Goal: Task Accomplishment & Management: Manage account settings

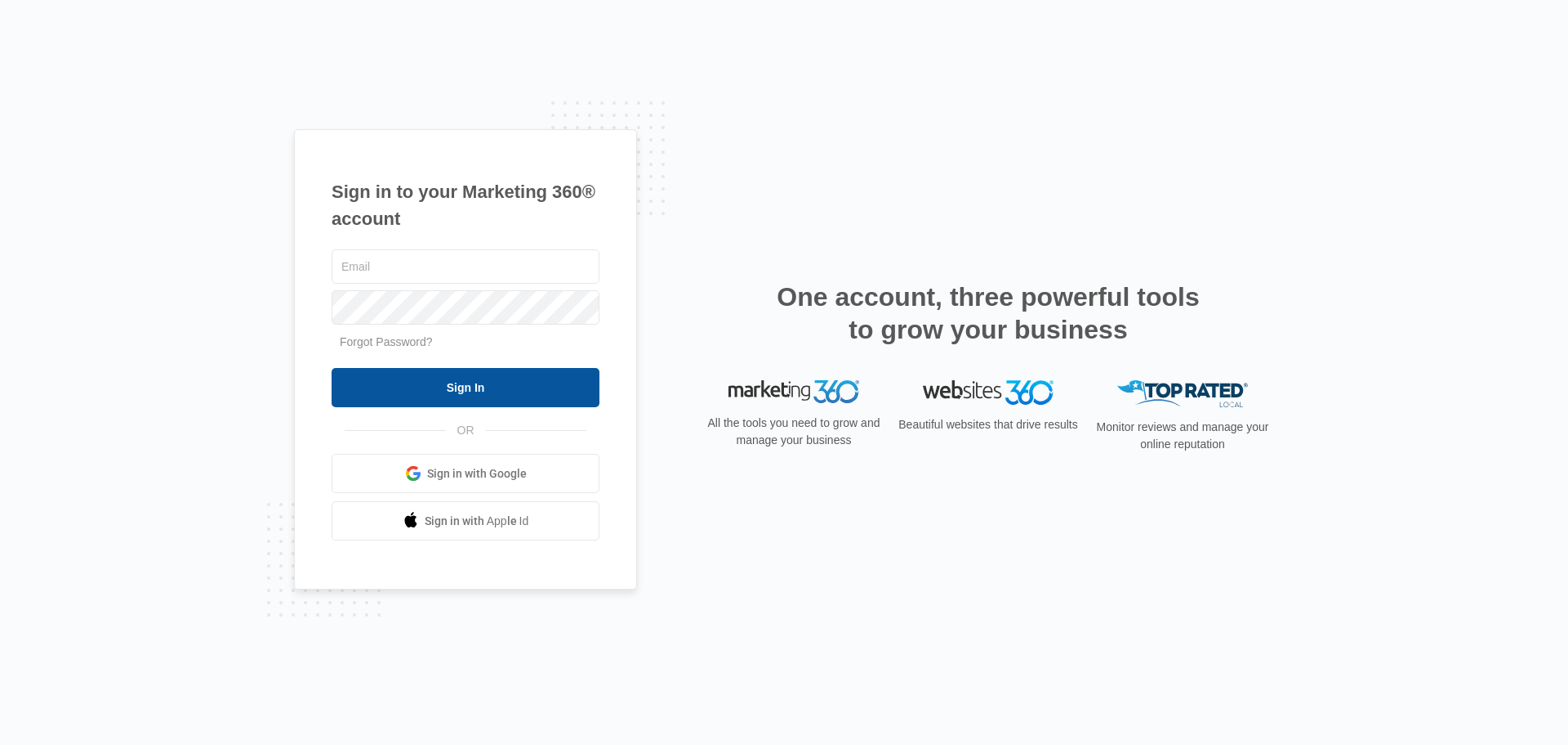
type input "[EMAIL_ADDRESS][DOMAIN_NAME]"
click at [474, 392] on input "Sign In" at bounding box center [465, 387] width 268 height 39
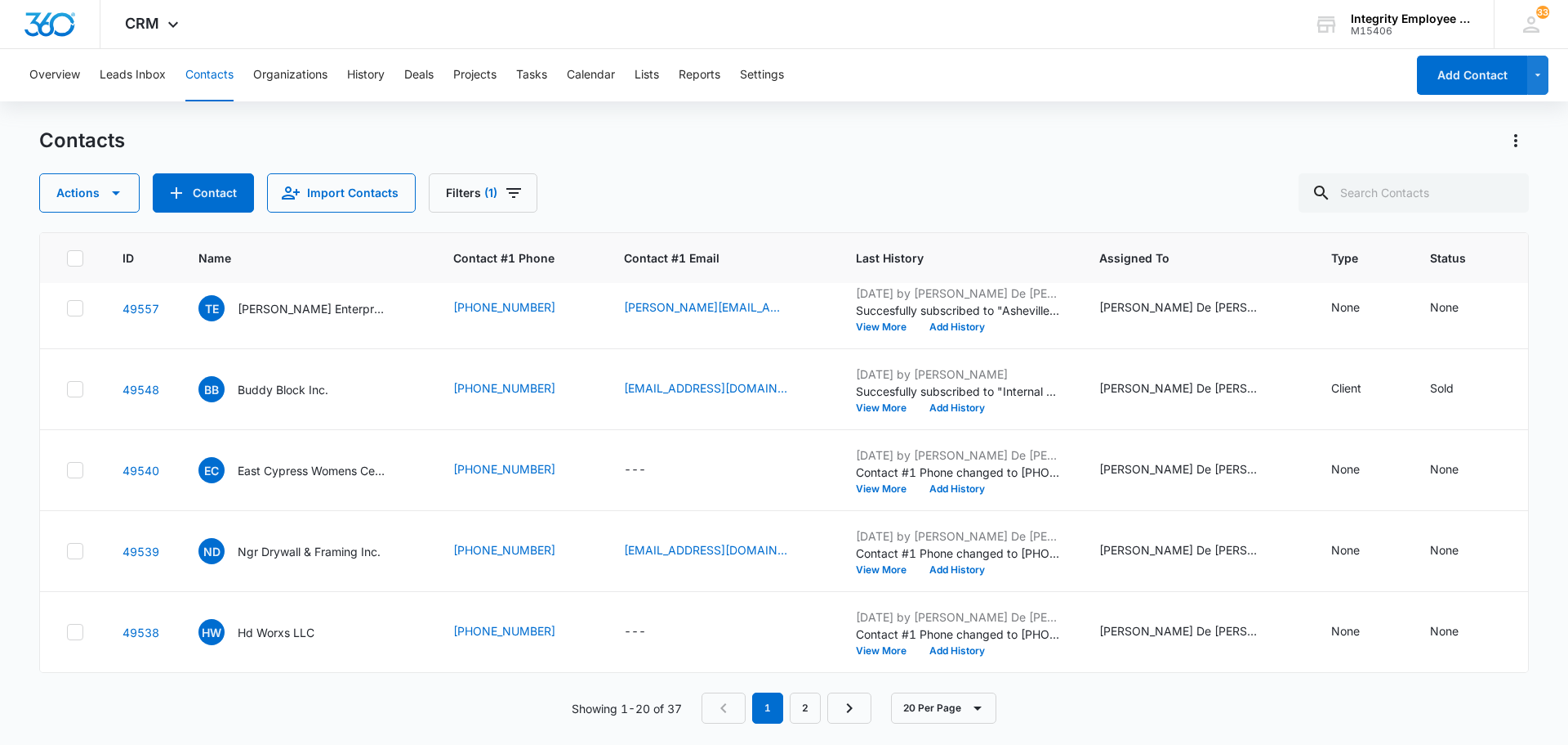
scroll to position [1241, 0]
click at [218, 191] on button "Contact" at bounding box center [204, 193] width 101 height 39
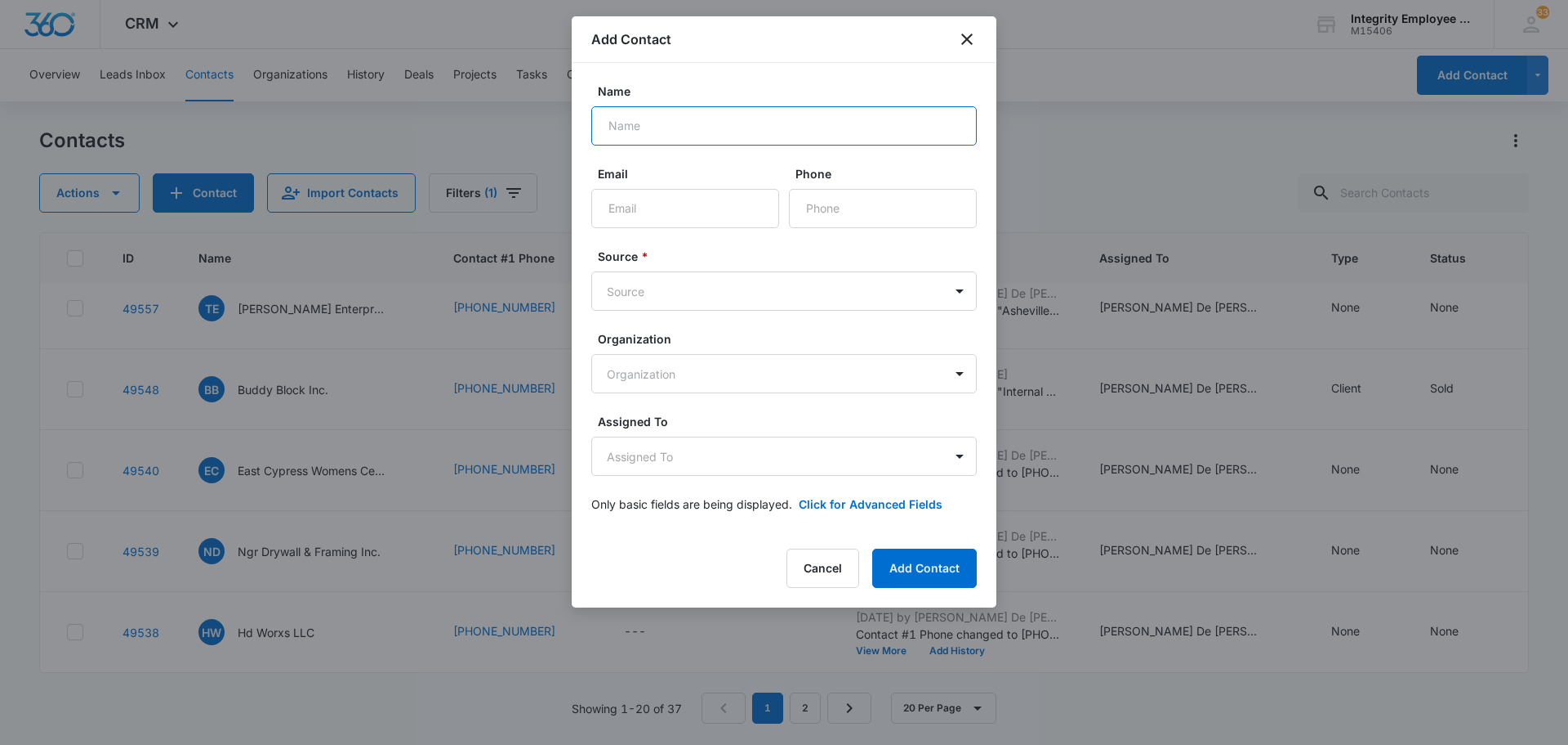
click at [622, 124] on input "Name" at bounding box center [784, 126] width 386 height 39
type input "Plima Commercial Cleaning Services"
click at [680, 215] on input "Email" at bounding box center [685, 209] width 188 height 39
click at [644, 205] on input "Email" at bounding box center [685, 209] width 188 height 39
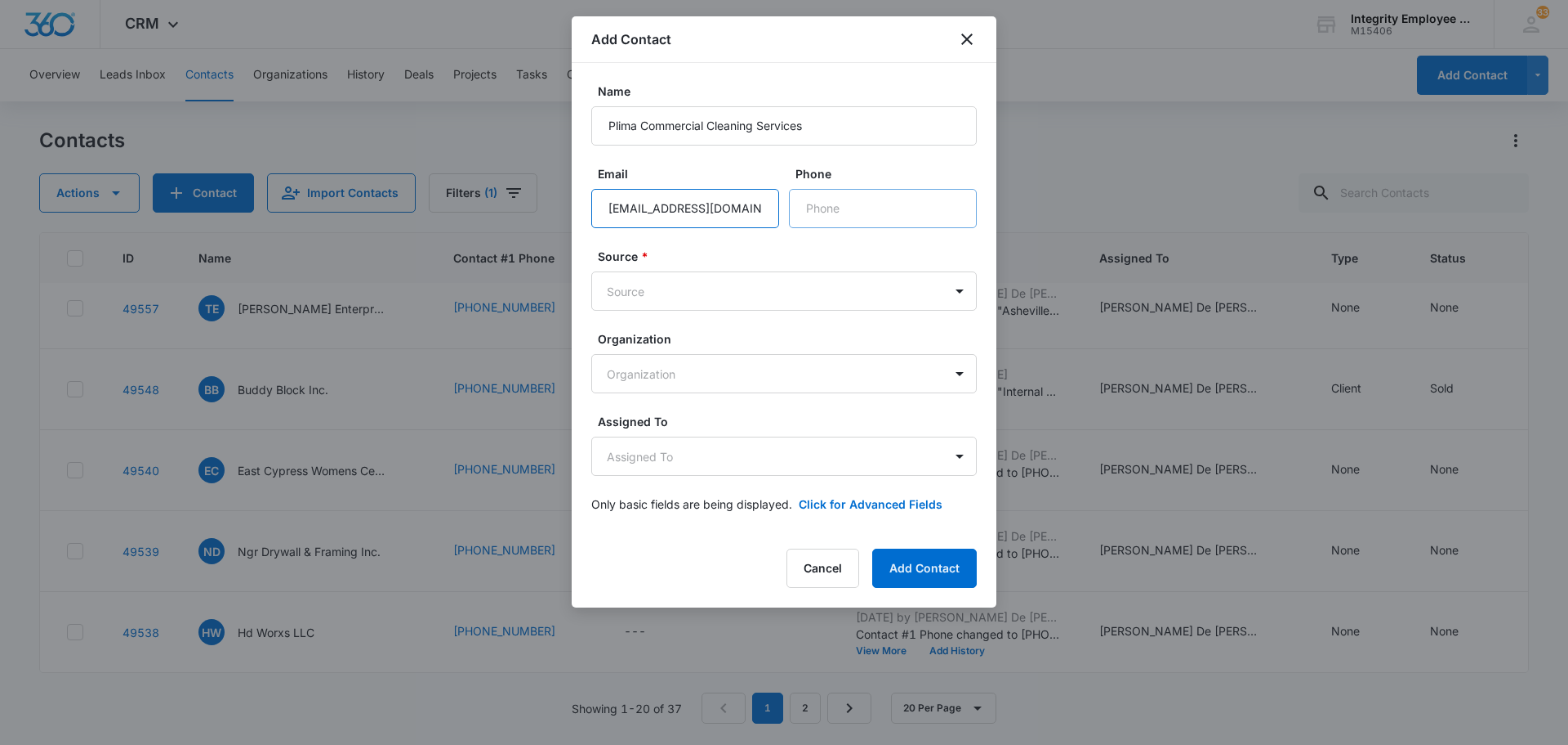
type input "[EMAIL_ADDRESS][DOMAIN_NAME]"
click at [812, 215] on input "Phone" at bounding box center [883, 209] width 188 height 39
type input "[PHONE_NUMBER]"
click at [965, 295] on body "CRM Apps Reputation Websites Forms CRM Email Social Shop Payments POS Content A…" at bounding box center [784, 372] width 1568 height 745
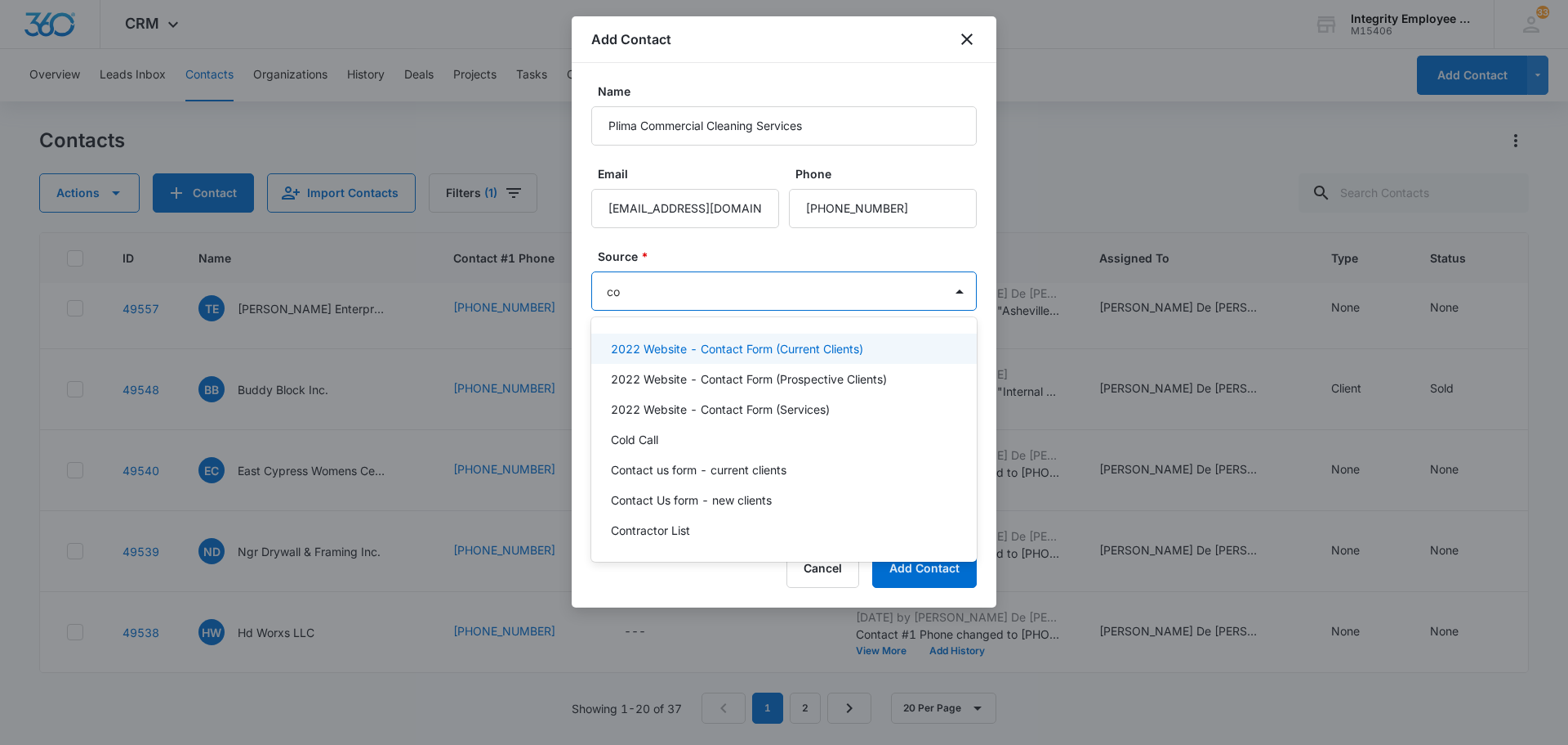
type input "col"
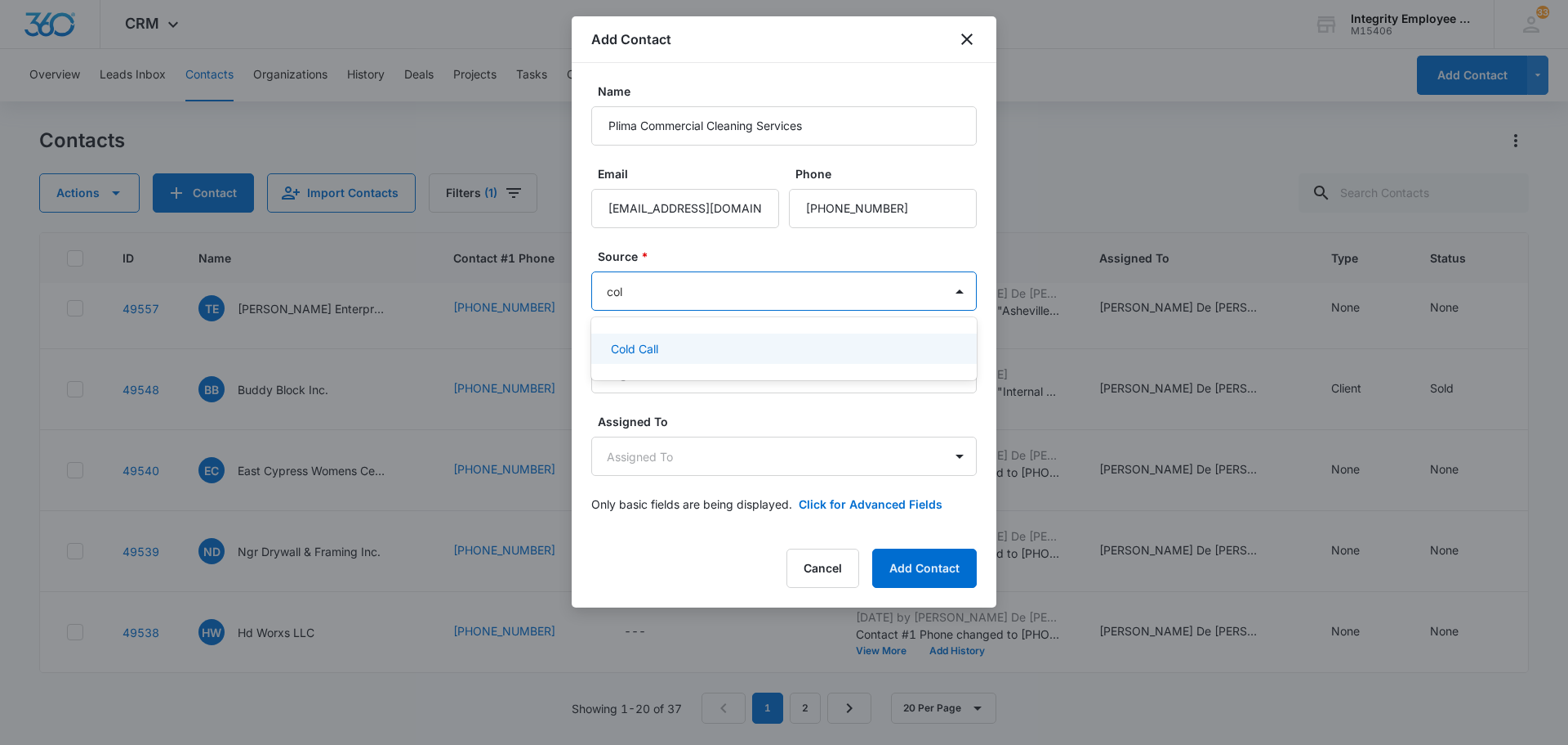
click at [657, 341] on p "Cold Call" at bounding box center [634, 349] width 48 height 18
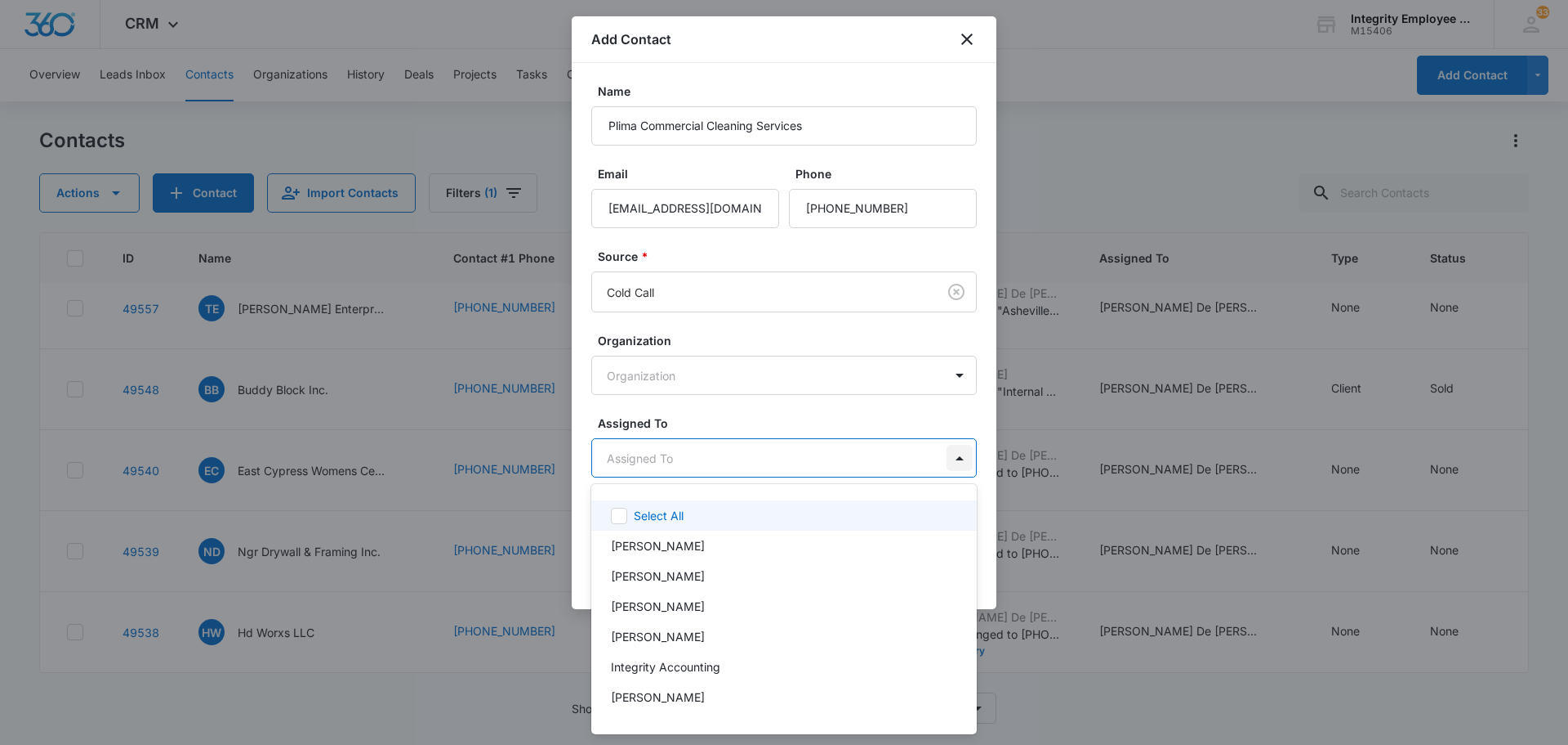
click at [962, 457] on body "CRM Apps Reputation Websites Forms CRM Email Social Shop Payments POS Content A…" at bounding box center [784, 372] width 1568 height 745
type input "da"
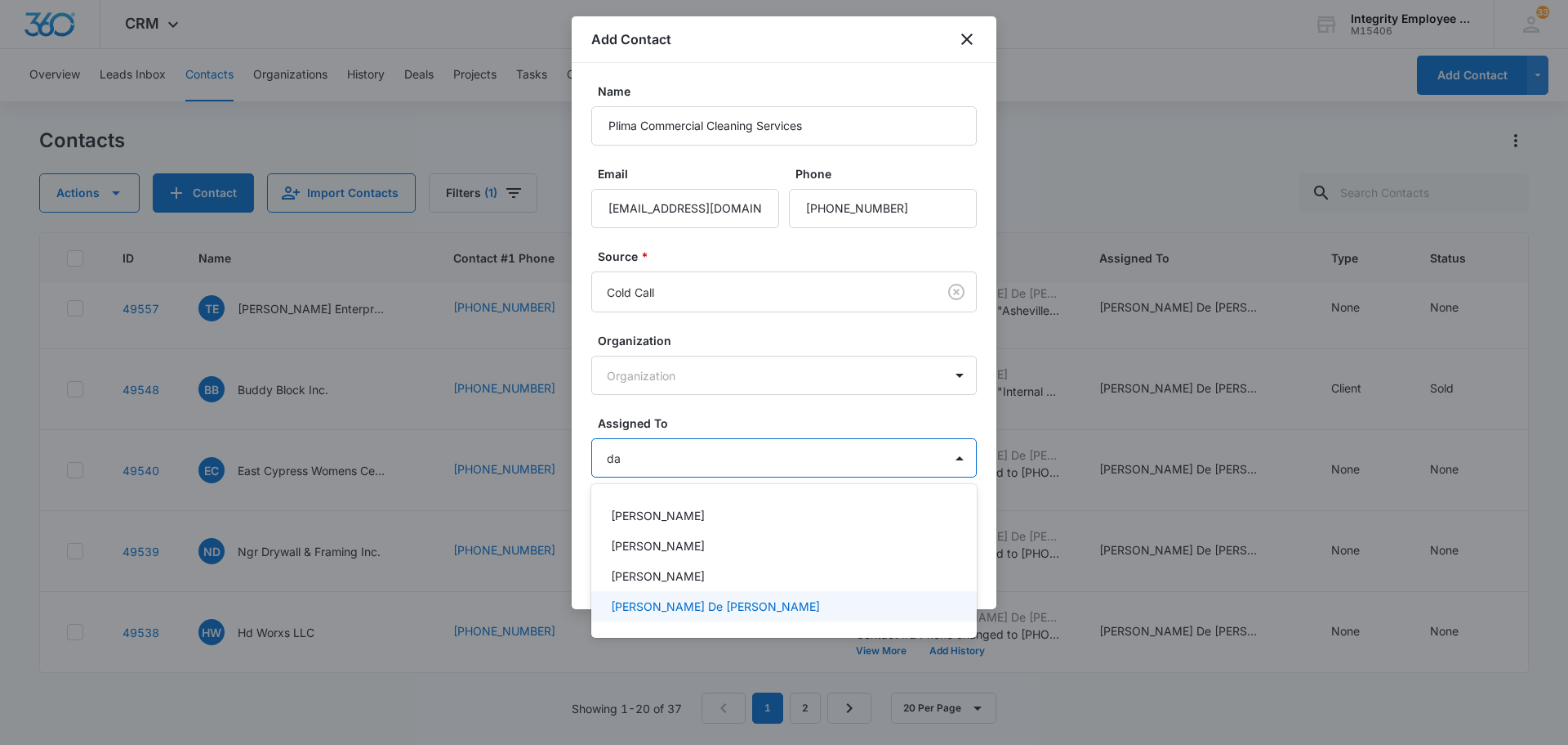
click at [667, 608] on p "[PERSON_NAME] De [PERSON_NAME]" at bounding box center [715, 607] width 210 height 18
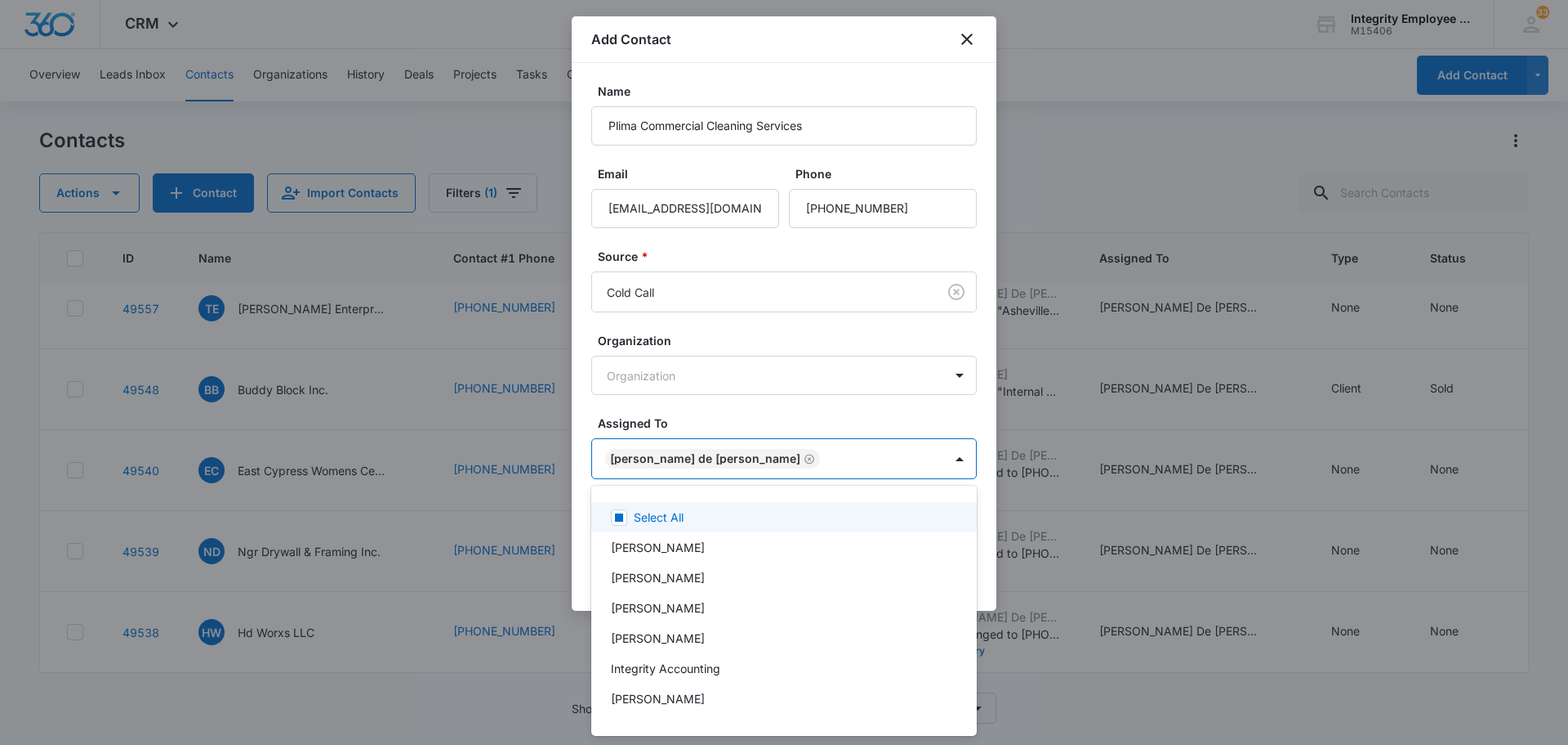
click at [1041, 98] on div at bounding box center [784, 372] width 1568 height 745
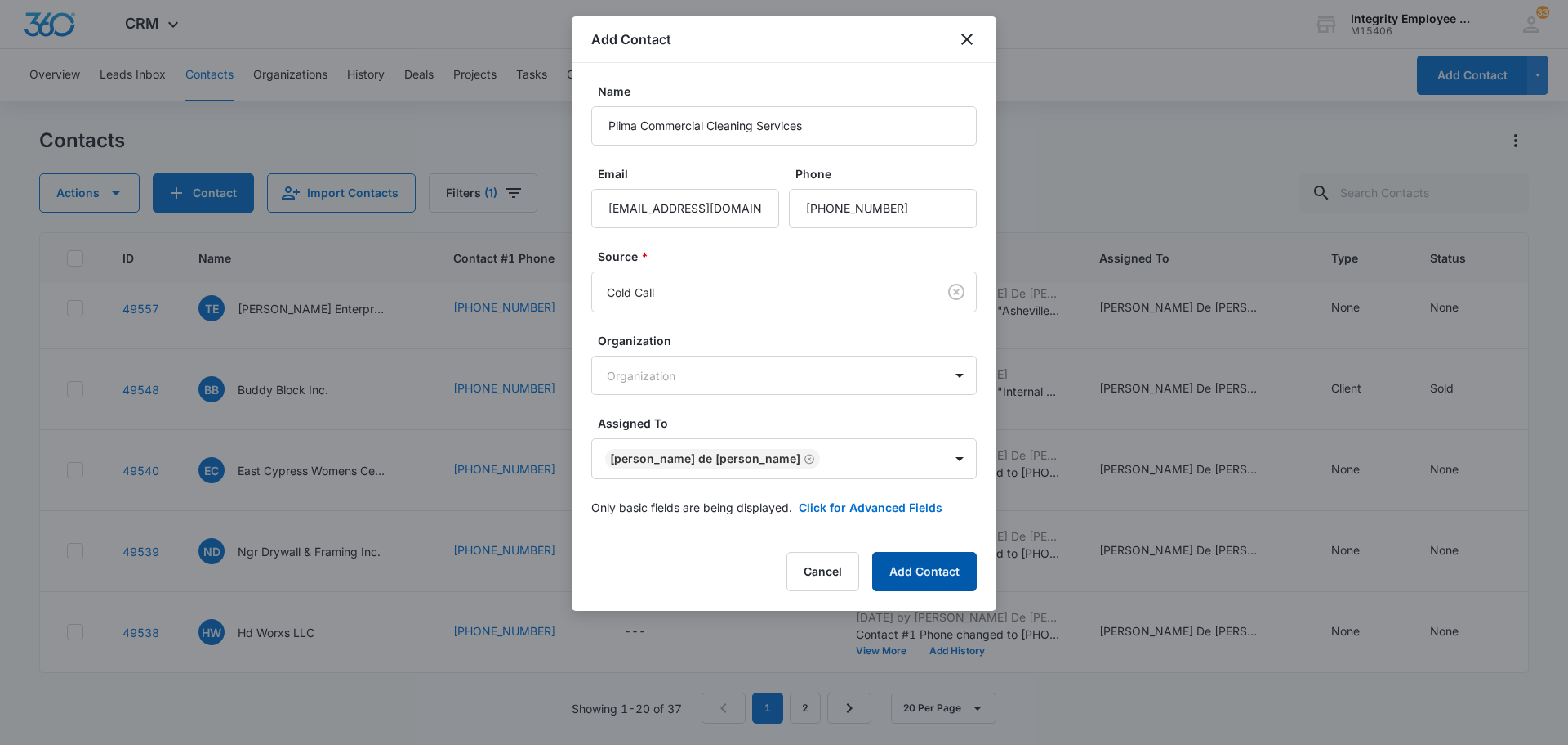
click at [944, 571] on button "Add Contact" at bounding box center [924, 571] width 104 height 39
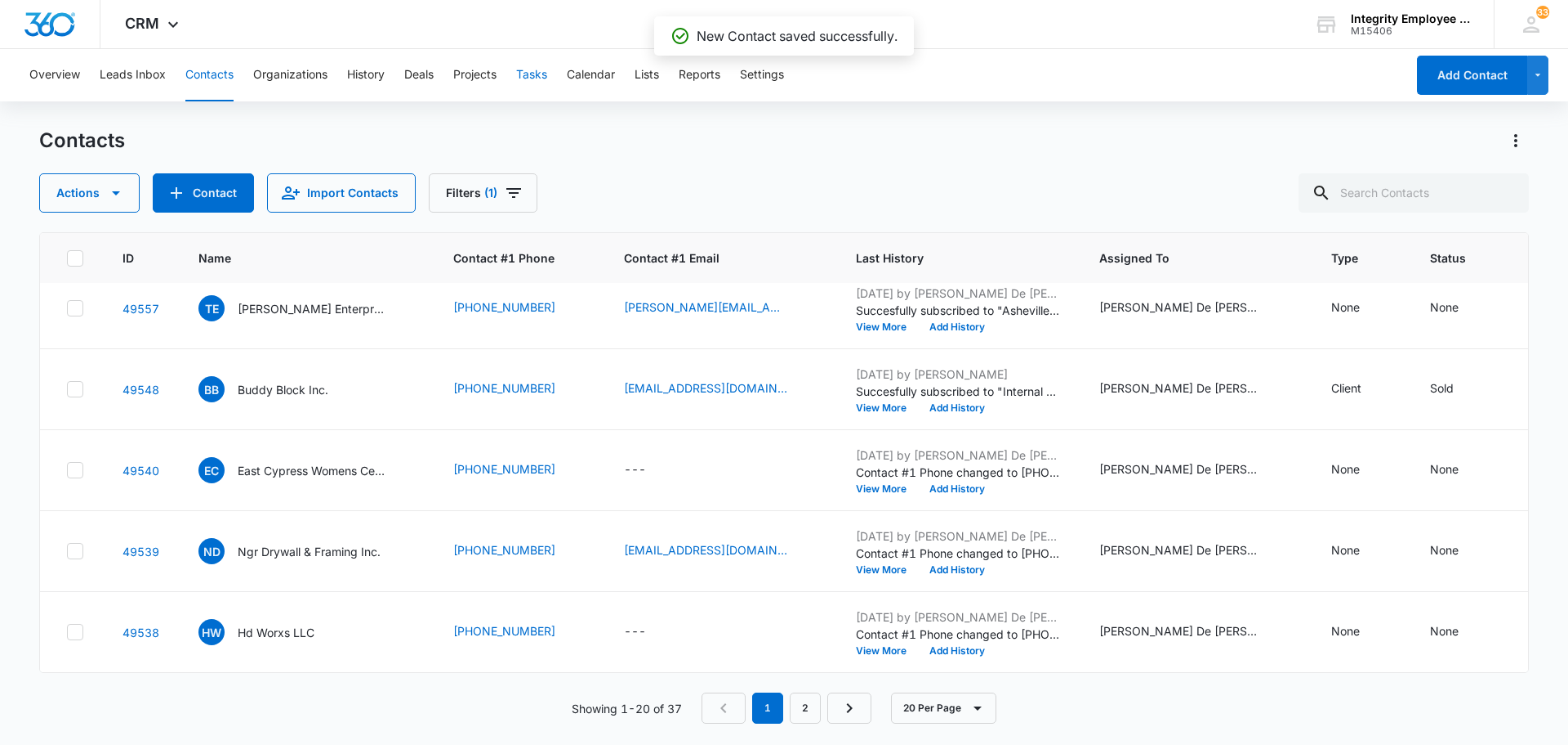
click at [548, 73] on button "Tasks" at bounding box center [532, 75] width 31 height 53
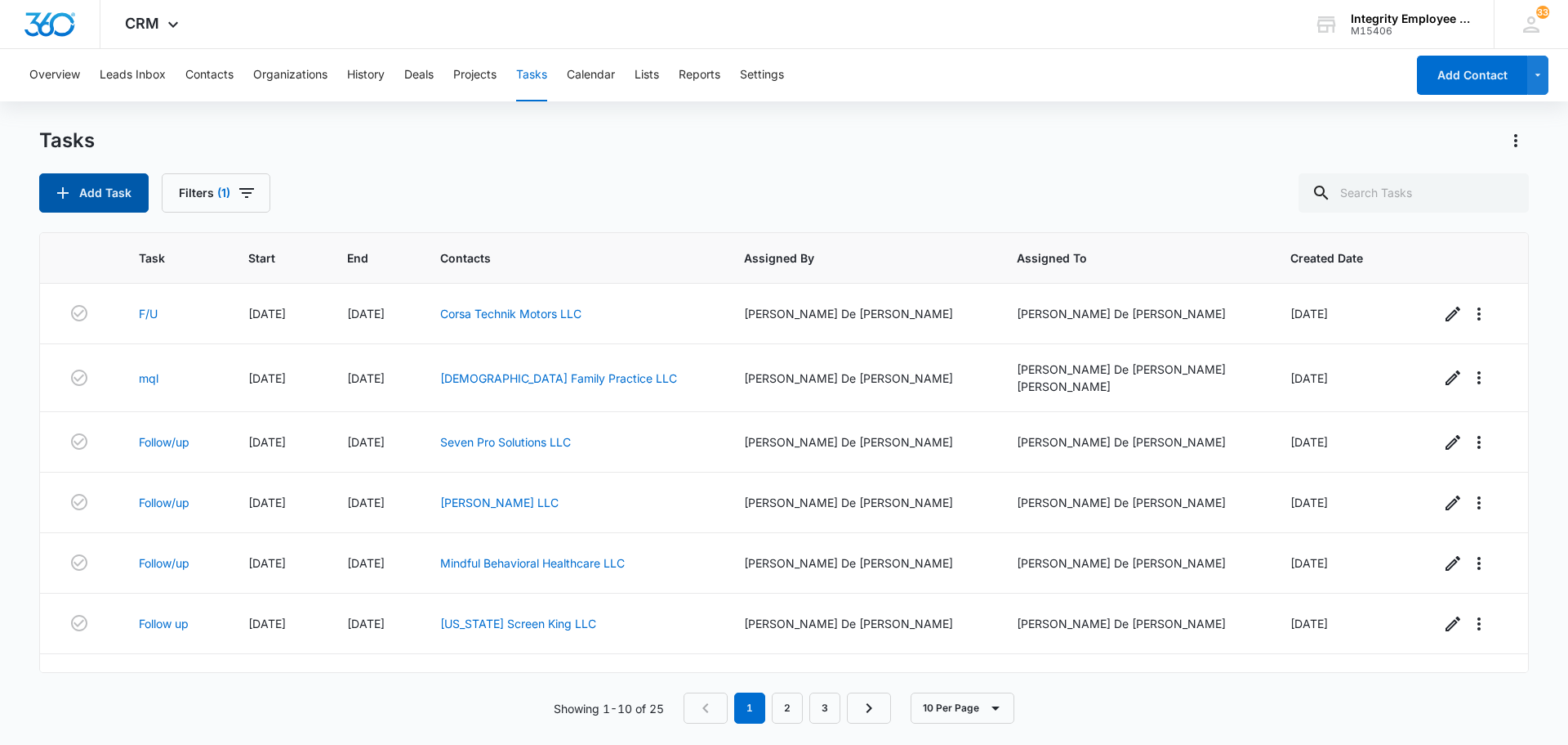
click at [105, 188] on button "Add Task" at bounding box center [94, 193] width 109 height 39
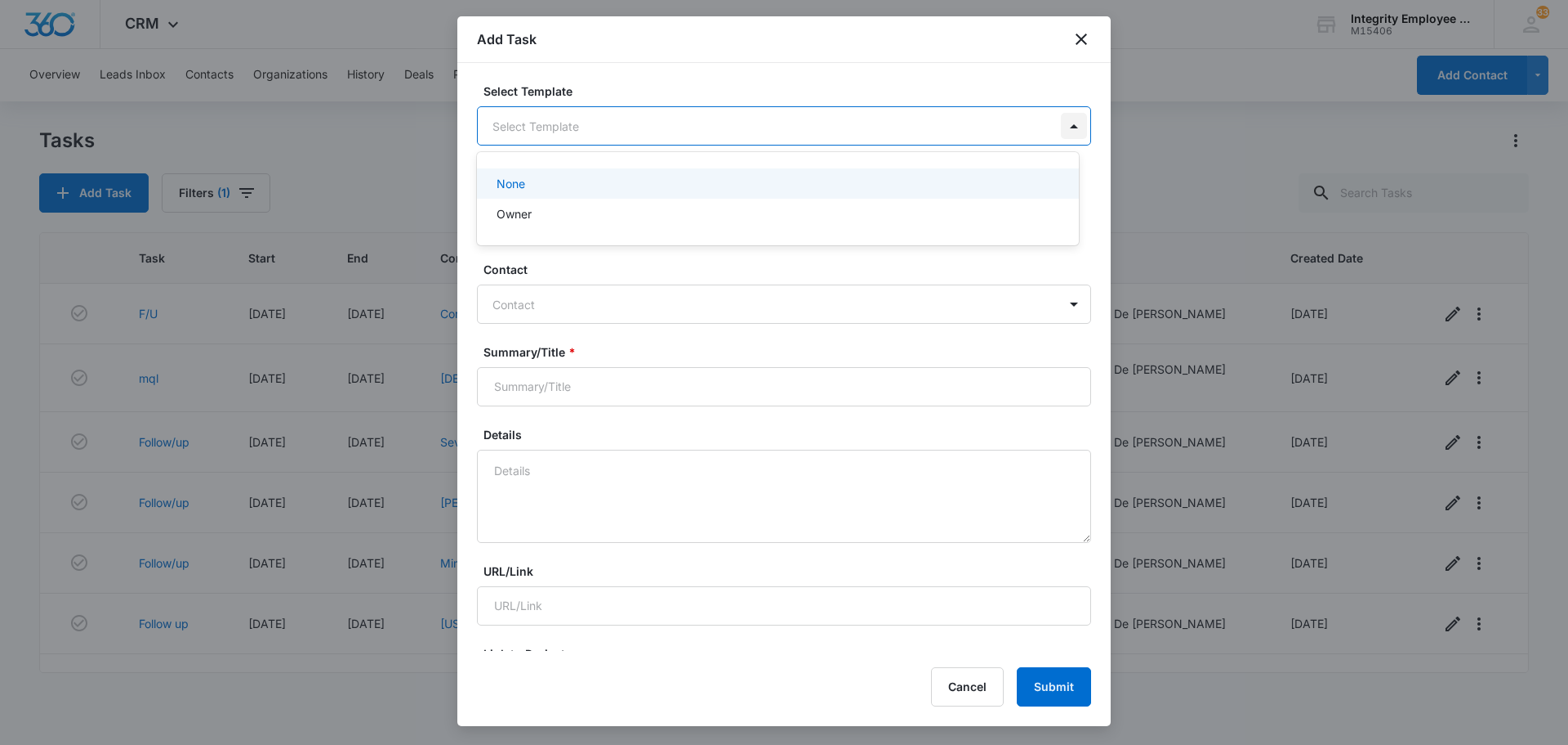
click at [1062, 127] on body "CRM Apps Reputation Websites Forms CRM Email Social Shop Payments POS Content A…" at bounding box center [784, 372] width 1568 height 745
click at [983, 62] on div at bounding box center [784, 372] width 1568 height 745
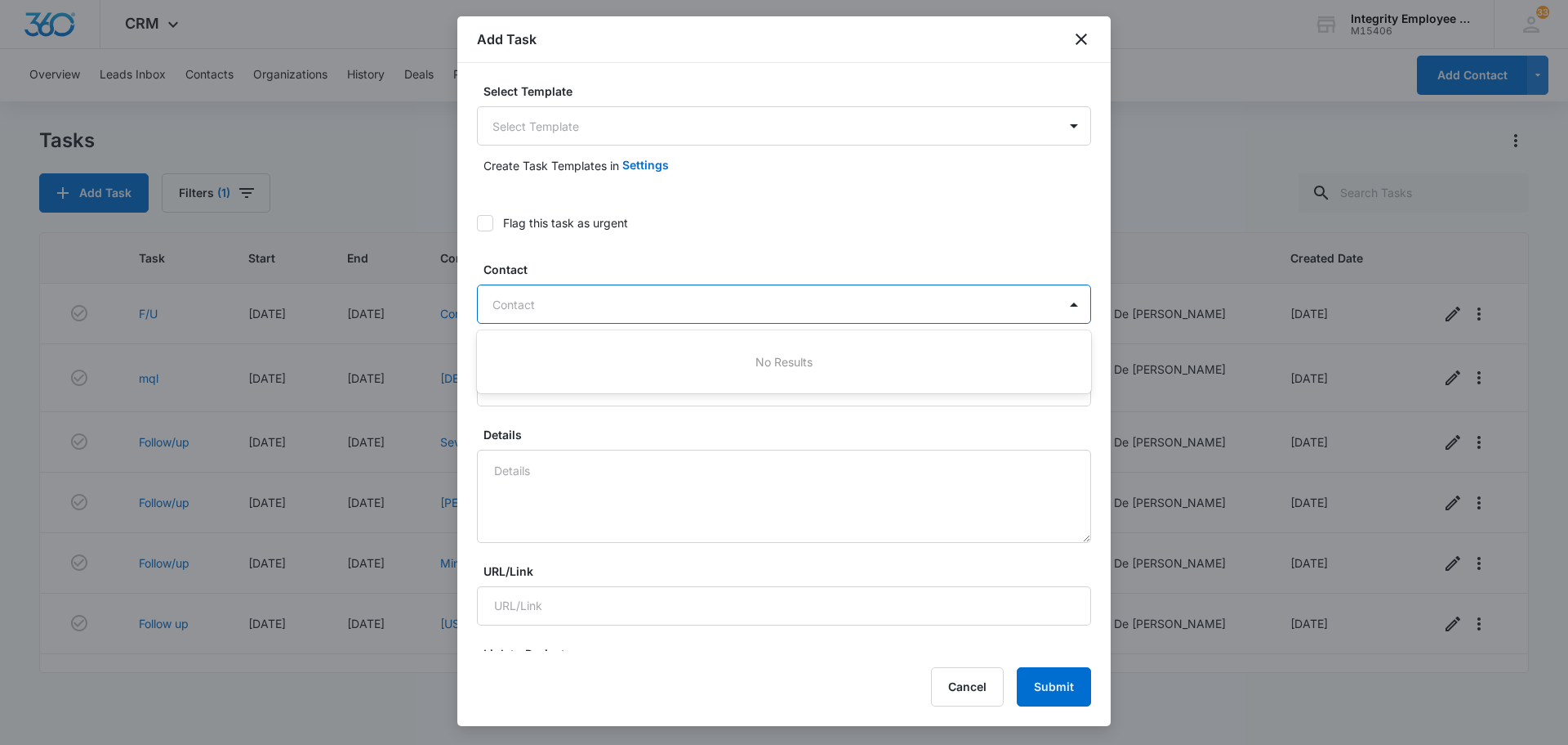
click at [841, 304] on div at bounding box center [774, 304] width 563 height 20
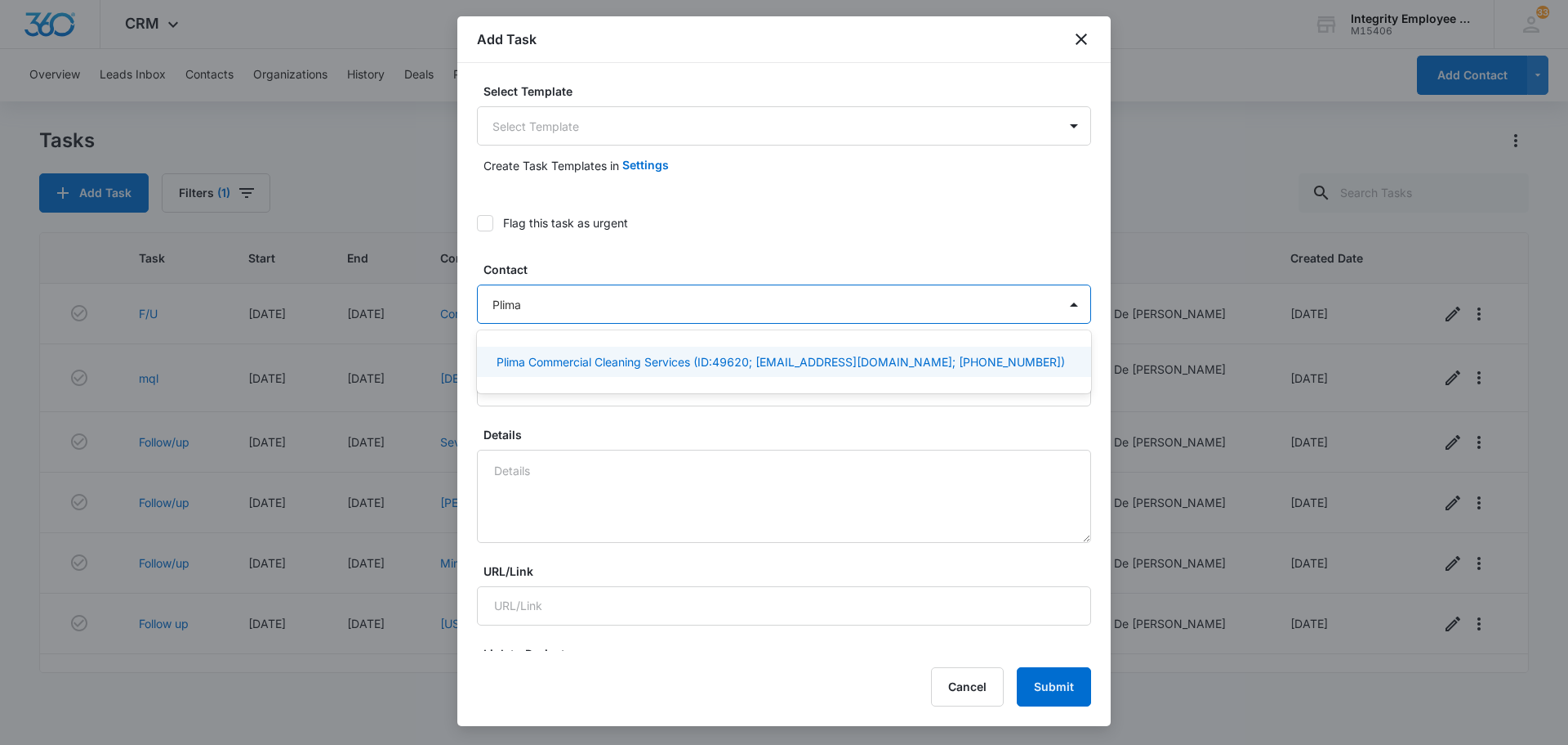
type input "Plima C"
click at [778, 365] on p "Plima Commercial Cleaning Services (ID:49620; [EMAIL_ADDRESS][DOMAIN_NAME]; [PH…" at bounding box center [781, 362] width 568 height 18
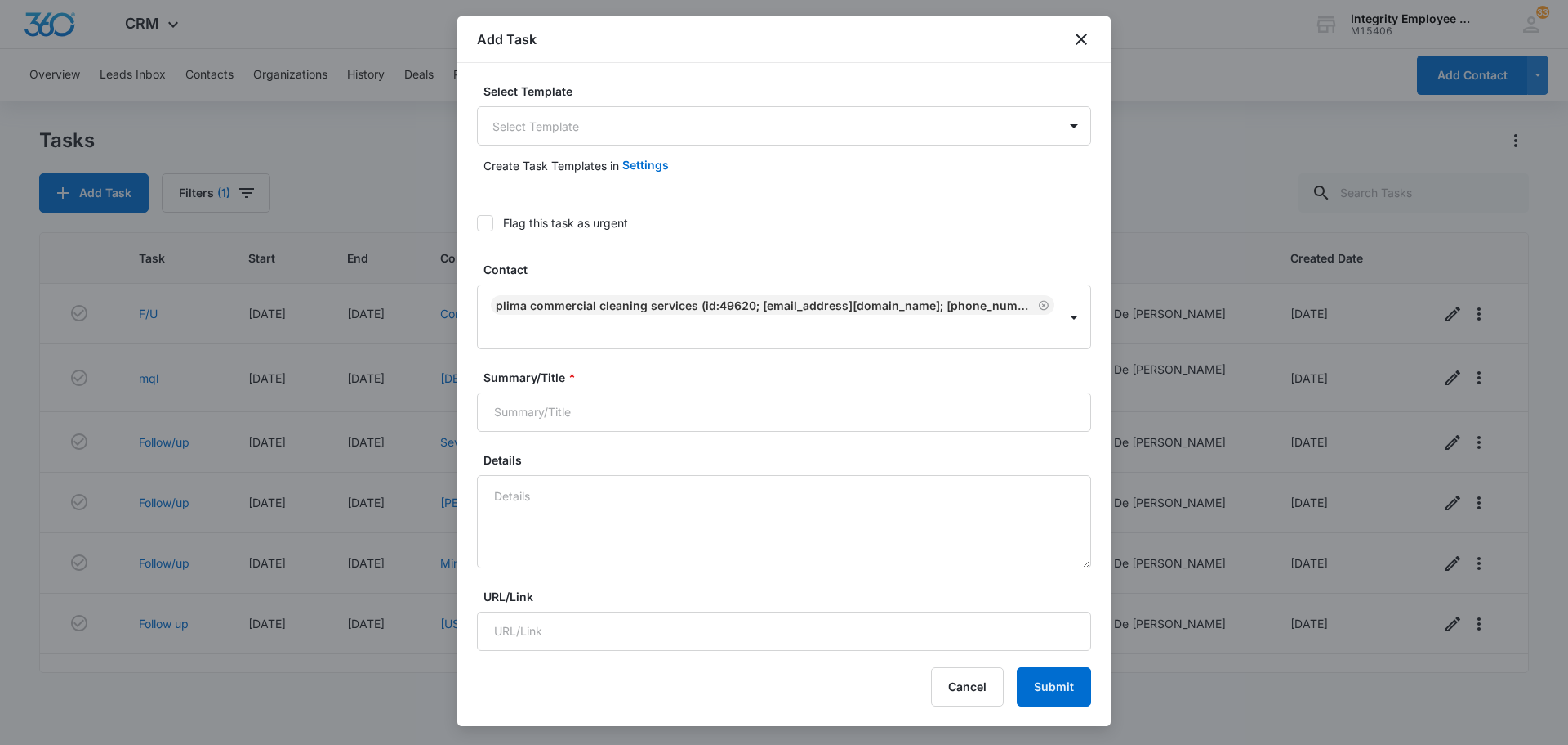
click at [589, 392] on input "Summary/Title *" at bounding box center [784, 412] width 614 height 39
type input "f"
type input "F/U"
click at [659, 508] on textarea "Details" at bounding box center [784, 522] width 614 height 94
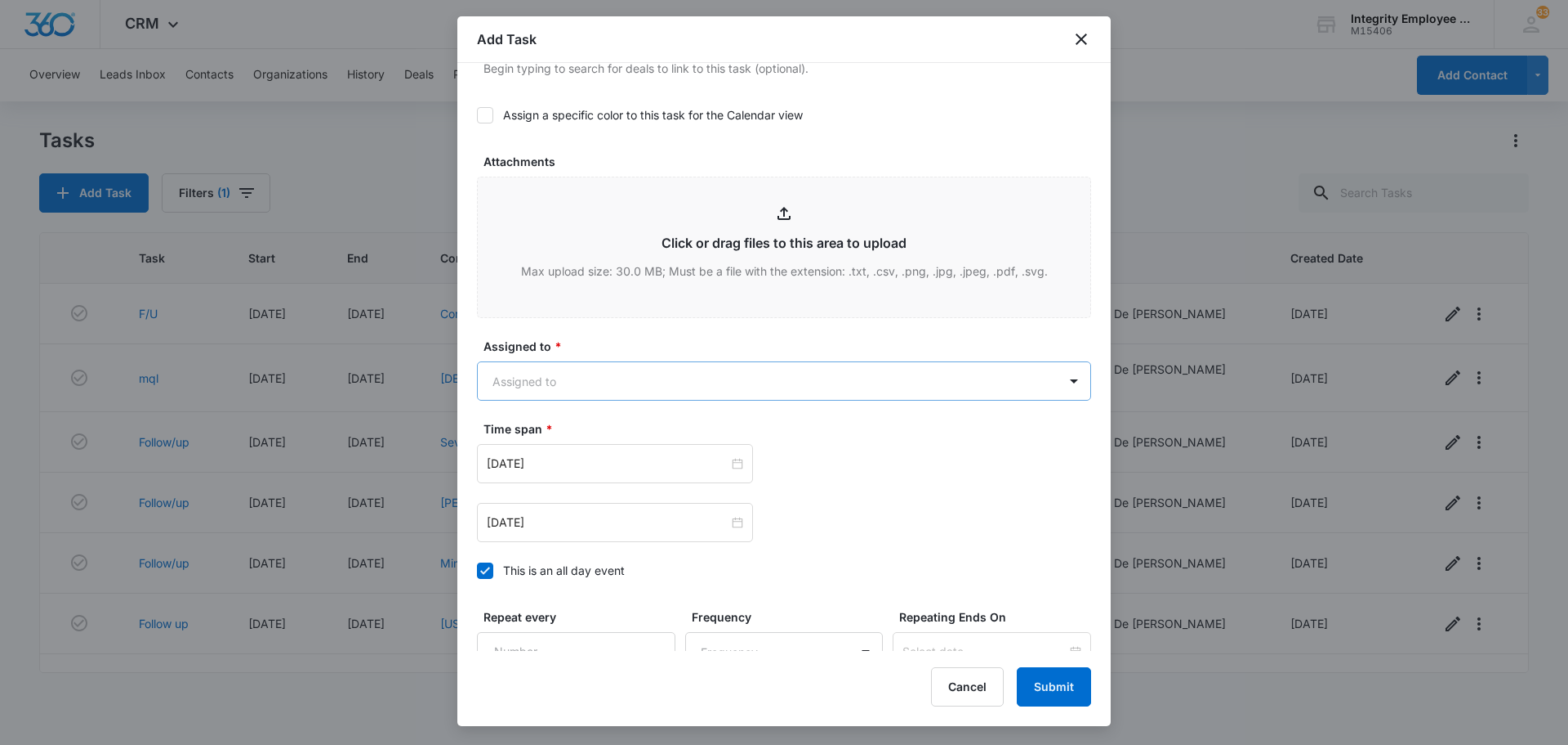
scroll to position [817, 0]
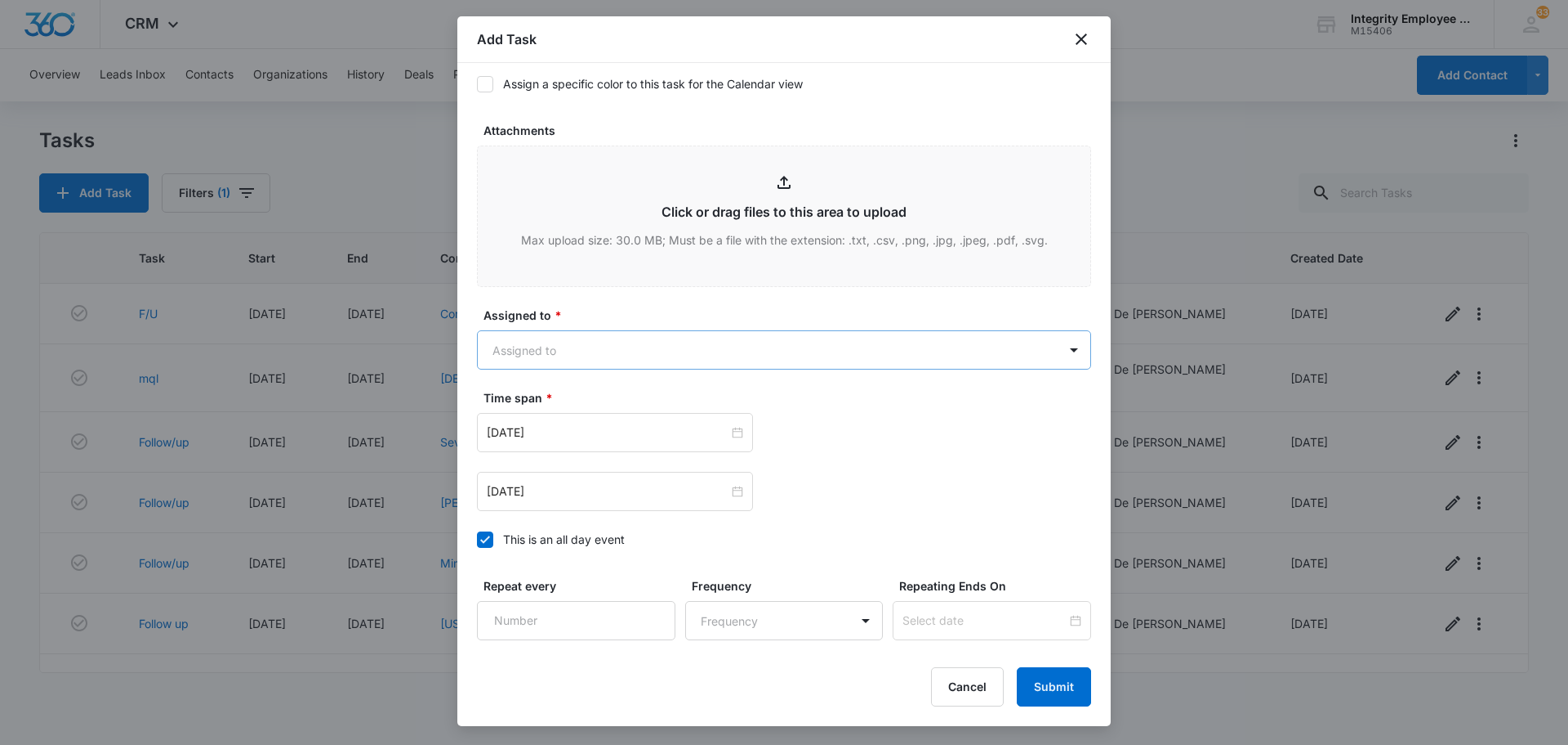
click at [972, 341] on body "CRM Apps Reputation Websites Forms CRM Email Social Shop Payments POS Content A…" at bounding box center [784, 372] width 1568 height 745
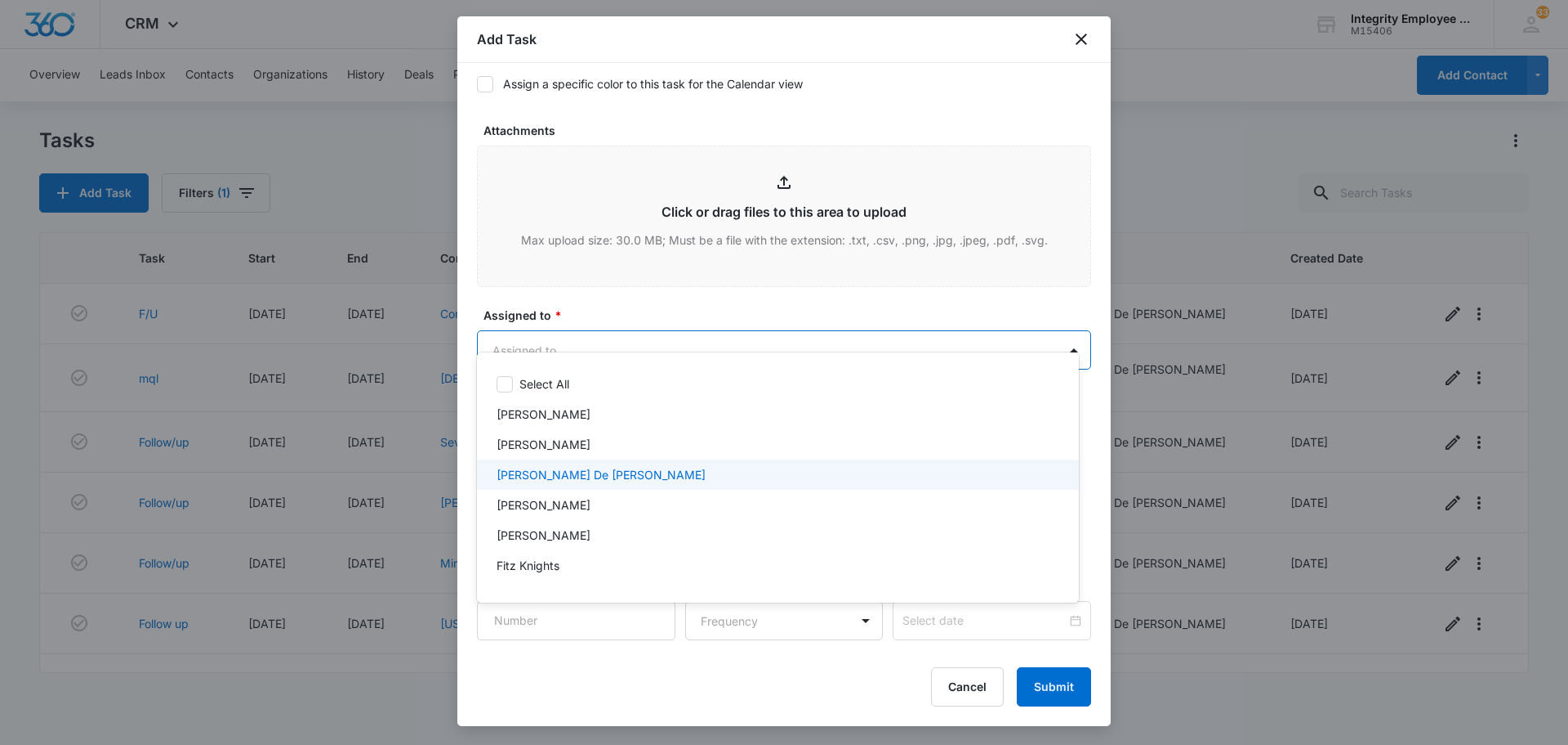
click at [583, 474] on p "[PERSON_NAME] De [PERSON_NAME]" at bounding box center [601, 475] width 210 height 18
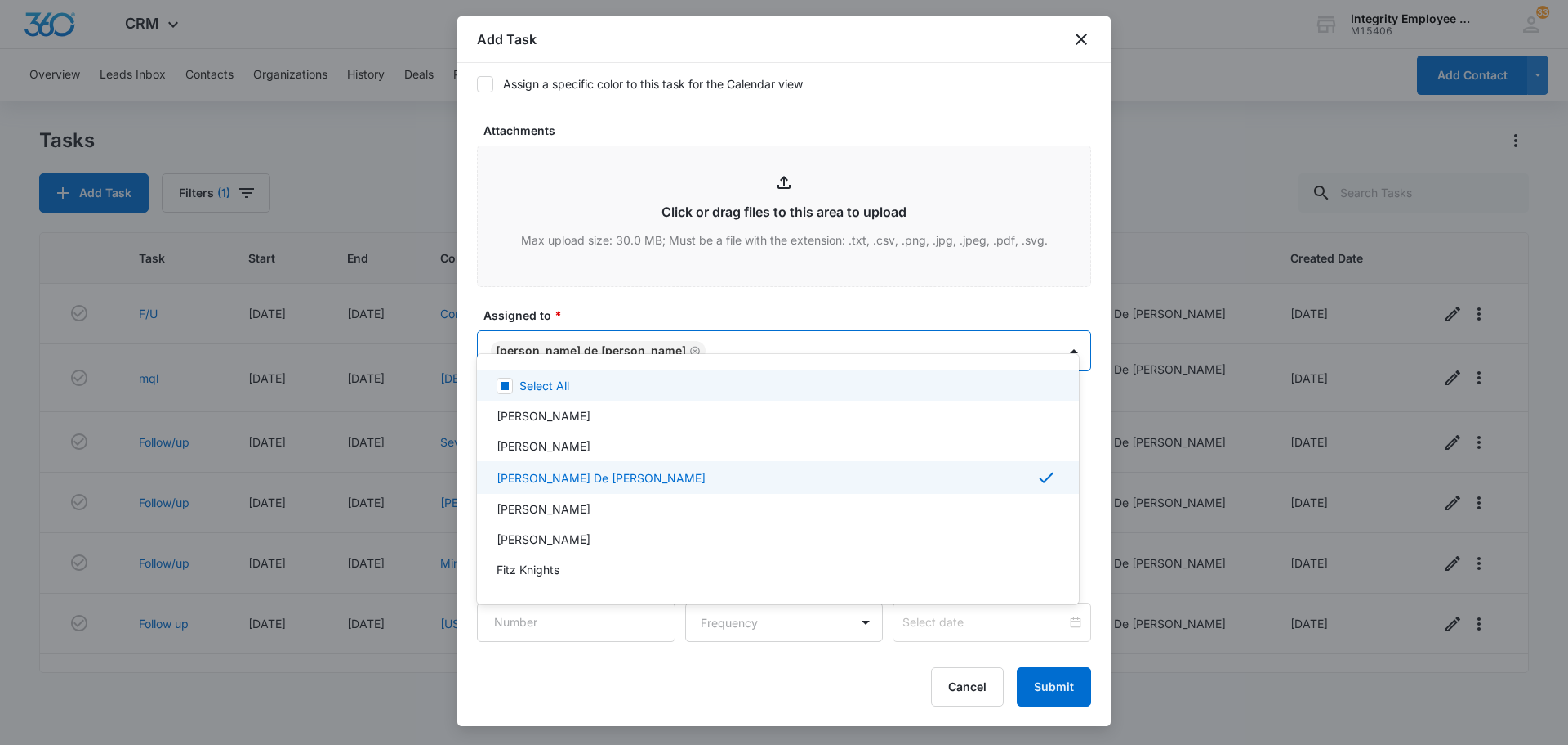
click at [823, 264] on div at bounding box center [784, 372] width 1568 height 745
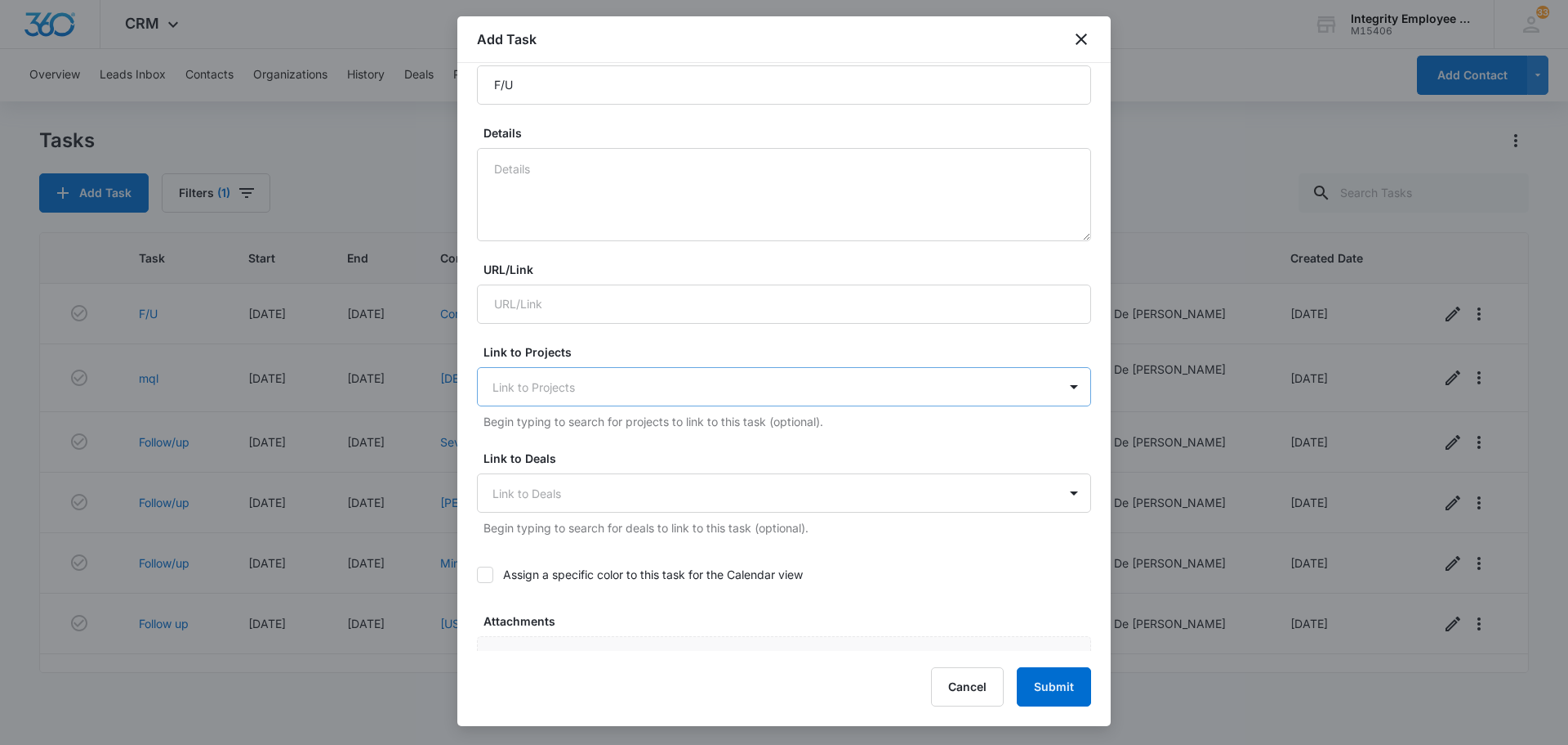
scroll to position [164, 0]
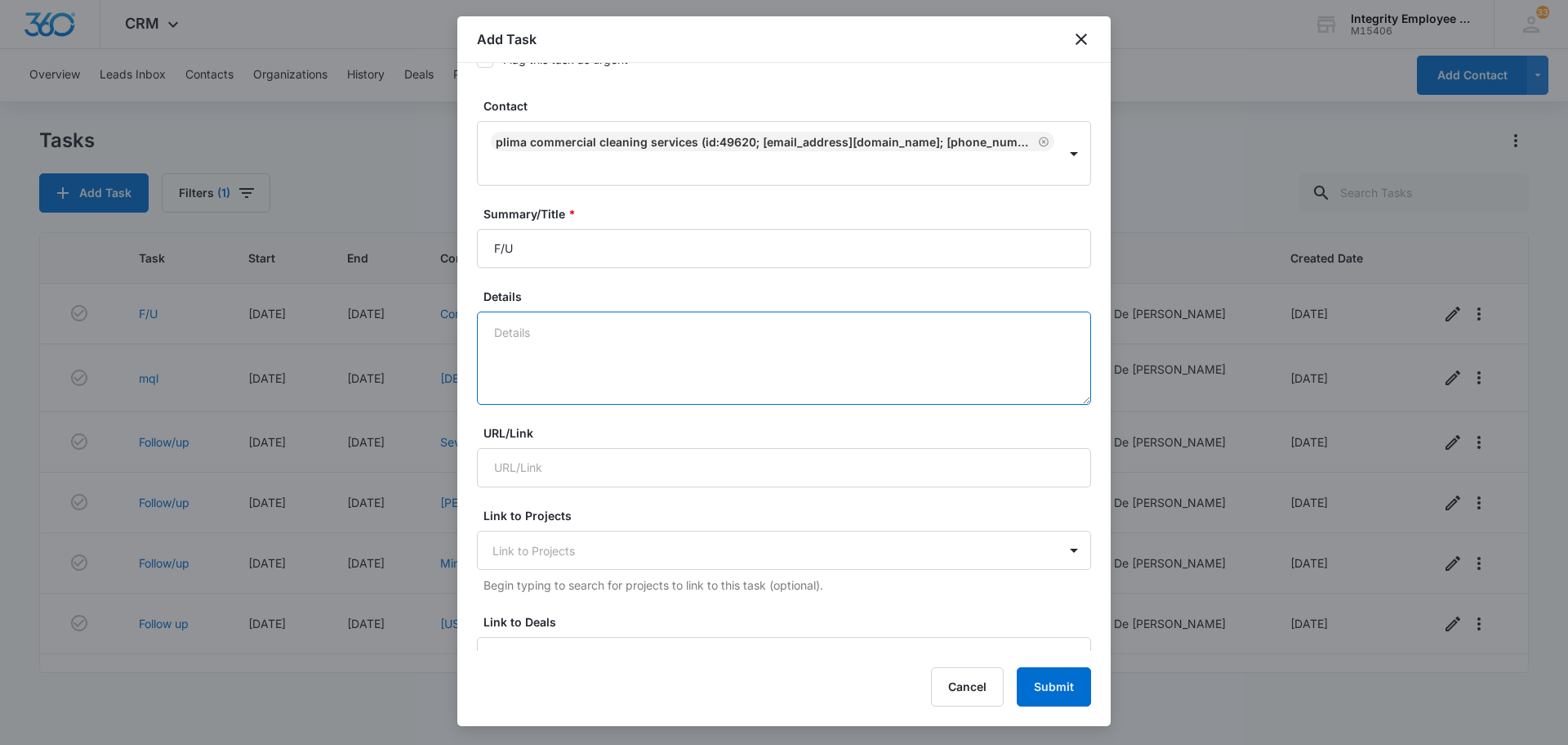
click at [654, 338] on textarea "Details" at bounding box center [784, 358] width 614 height 94
type textarea "c"
click at [492, 311] on textarea "Client will review email and call me back." at bounding box center [784, 358] width 614 height 94
click at [807, 327] on textarea "09/24-Client will review email and call me back." at bounding box center [784, 358] width 614 height 94
click at [525, 311] on textarea "09/24-Client will review email and call me back." at bounding box center [784, 358] width 614 height 94
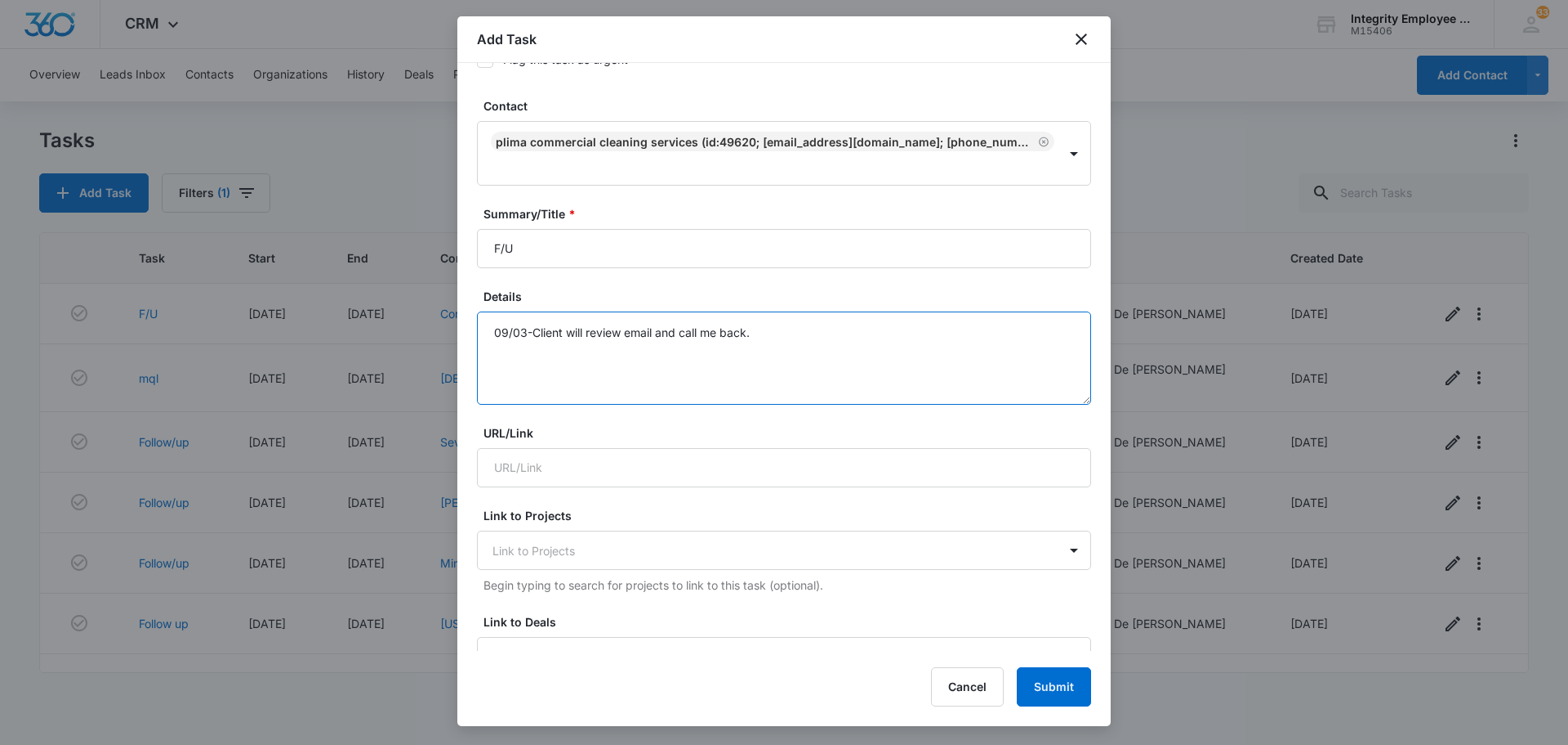
click at [816, 313] on textarea "09/03-Client will review email and call me back." at bounding box center [784, 358] width 614 height 94
click at [494, 326] on textarea "09/03-Client will review email and call me back. Called client to f/u no answer…" at bounding box center [784, 358] width 614 height 94
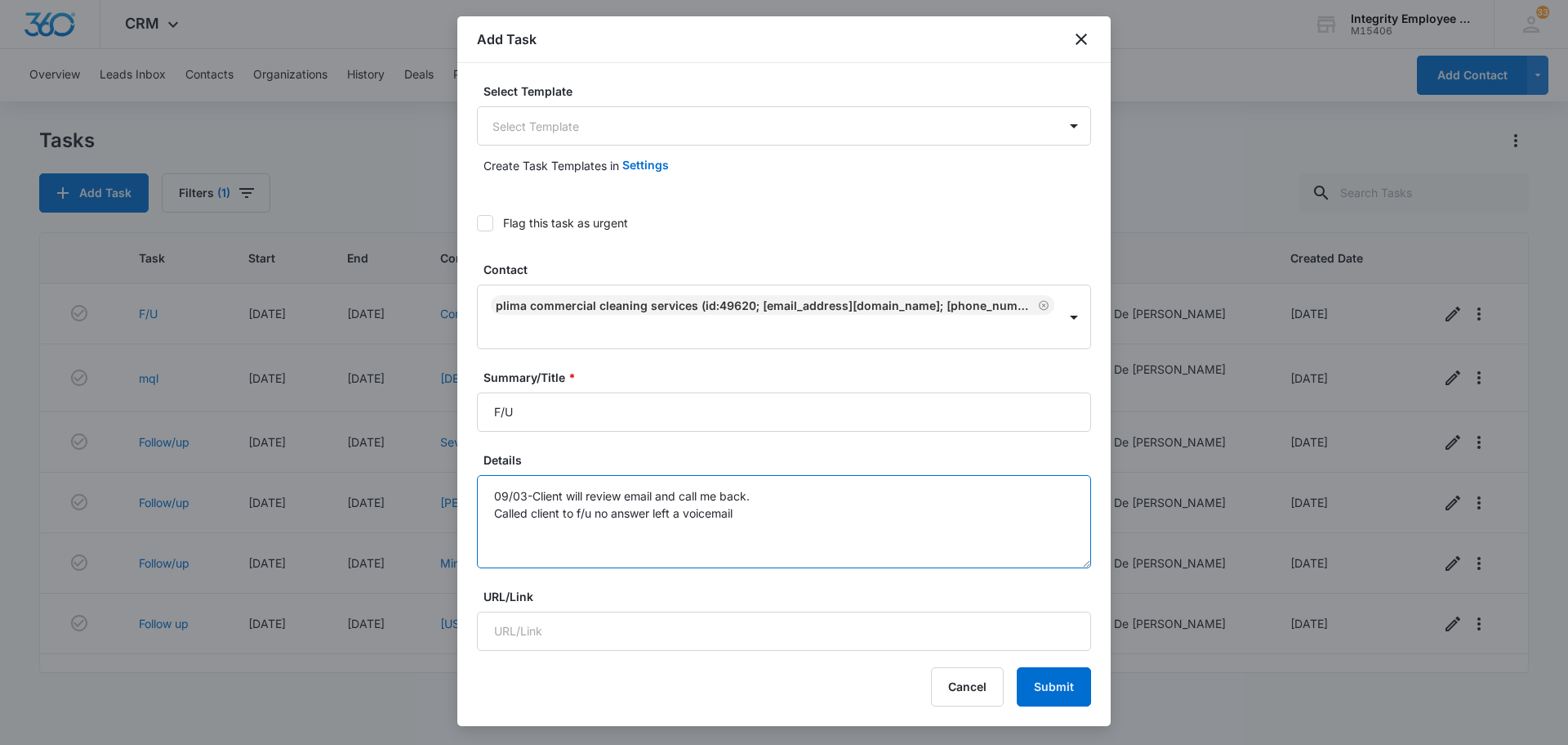
click at [750, 491] on textarea "09/03-Client will review email and call me back. Called client to f/u no answer…" at bounding box center [784, 522] width 614 height 94
click at [492, 487] on textarea "09/03-Client will review email and call me back. Called client to f/u no answer…" at bounding box center [784, 522] width 614 height 94
click at [781, 494] on textarea "09/03-Client will review email and call me back. 09/08-Called client to f/u no …" at bounding box center [784, 522] width 614 height 94
type textarea "09/03-Client will review email and call me back. 09/08-Called client to f/u no …"
click at [1048, 689] on button "Submit" at bounding box center [1054, 686] width 74 height 39
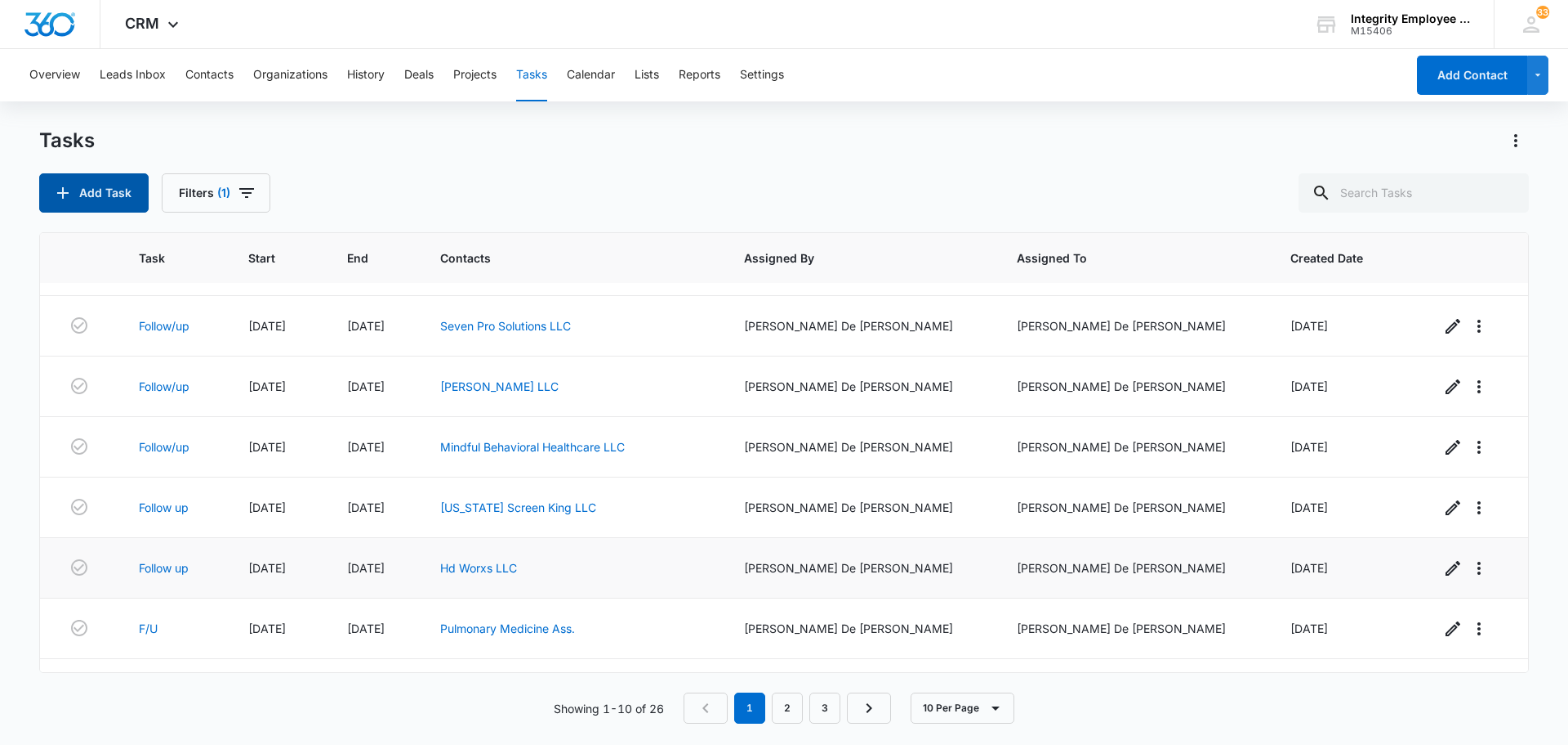
scroll to position [230, 0]
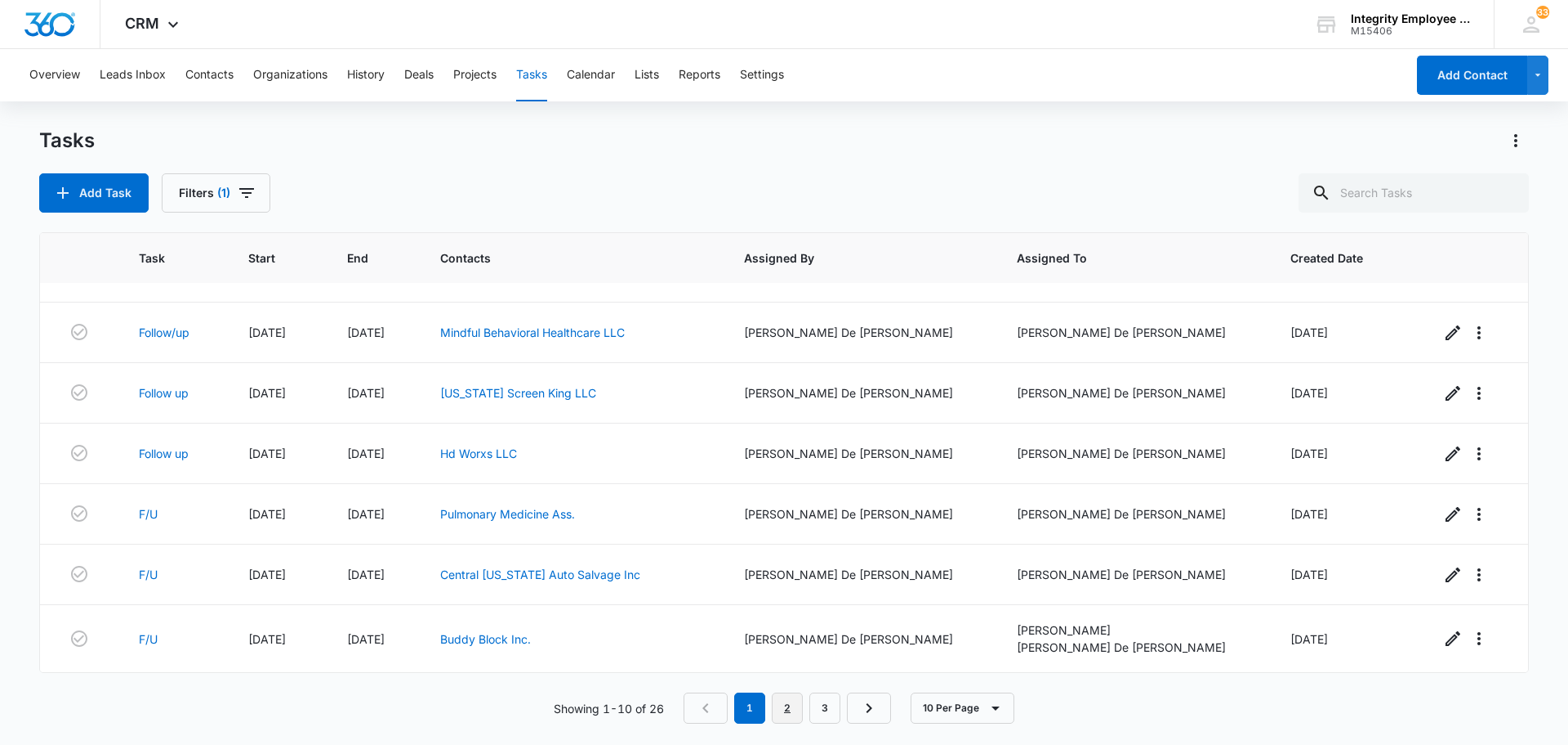
click at [797, 710] on link "2" at bounding box center [787, 708] width 31 height 31
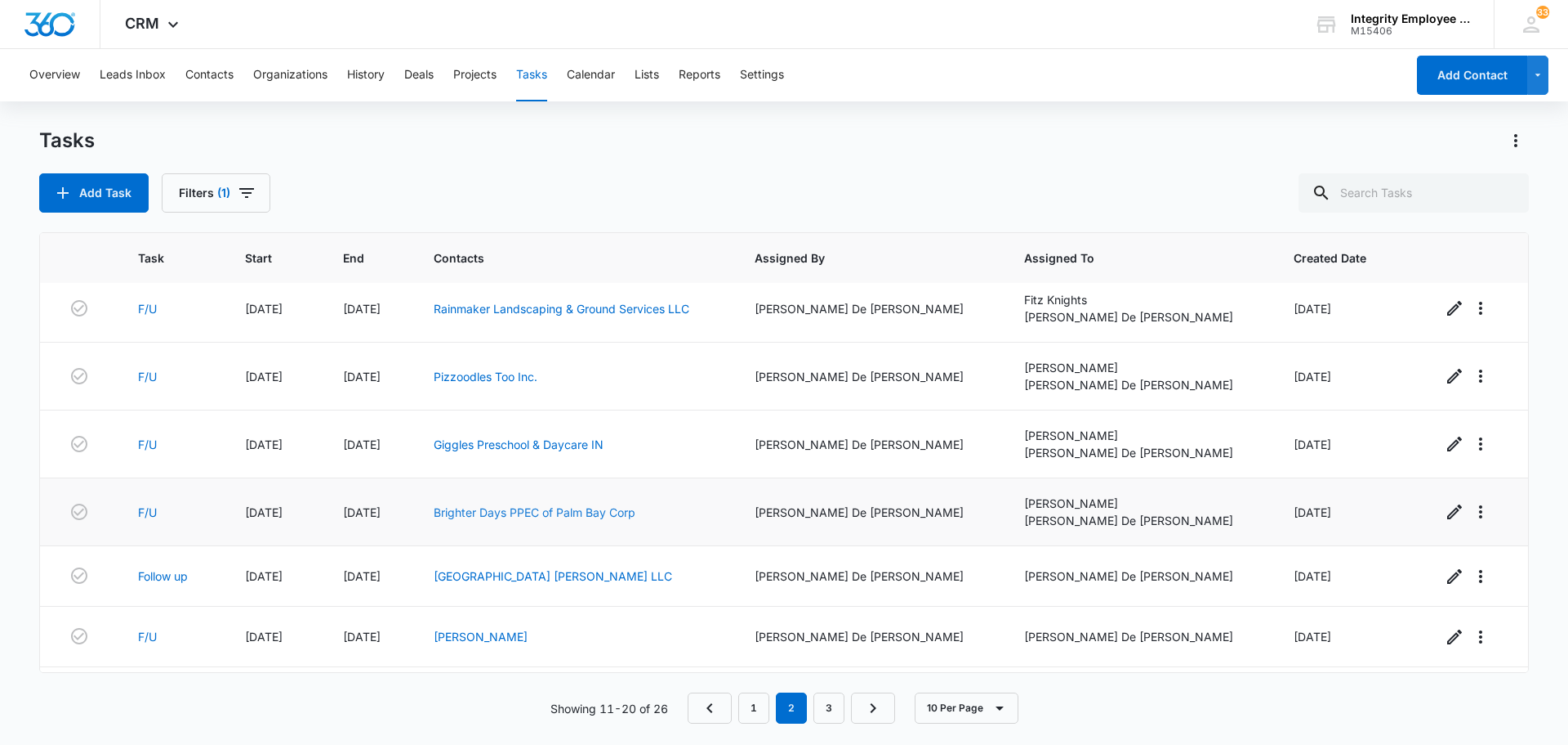
scroll to position [253, 0]
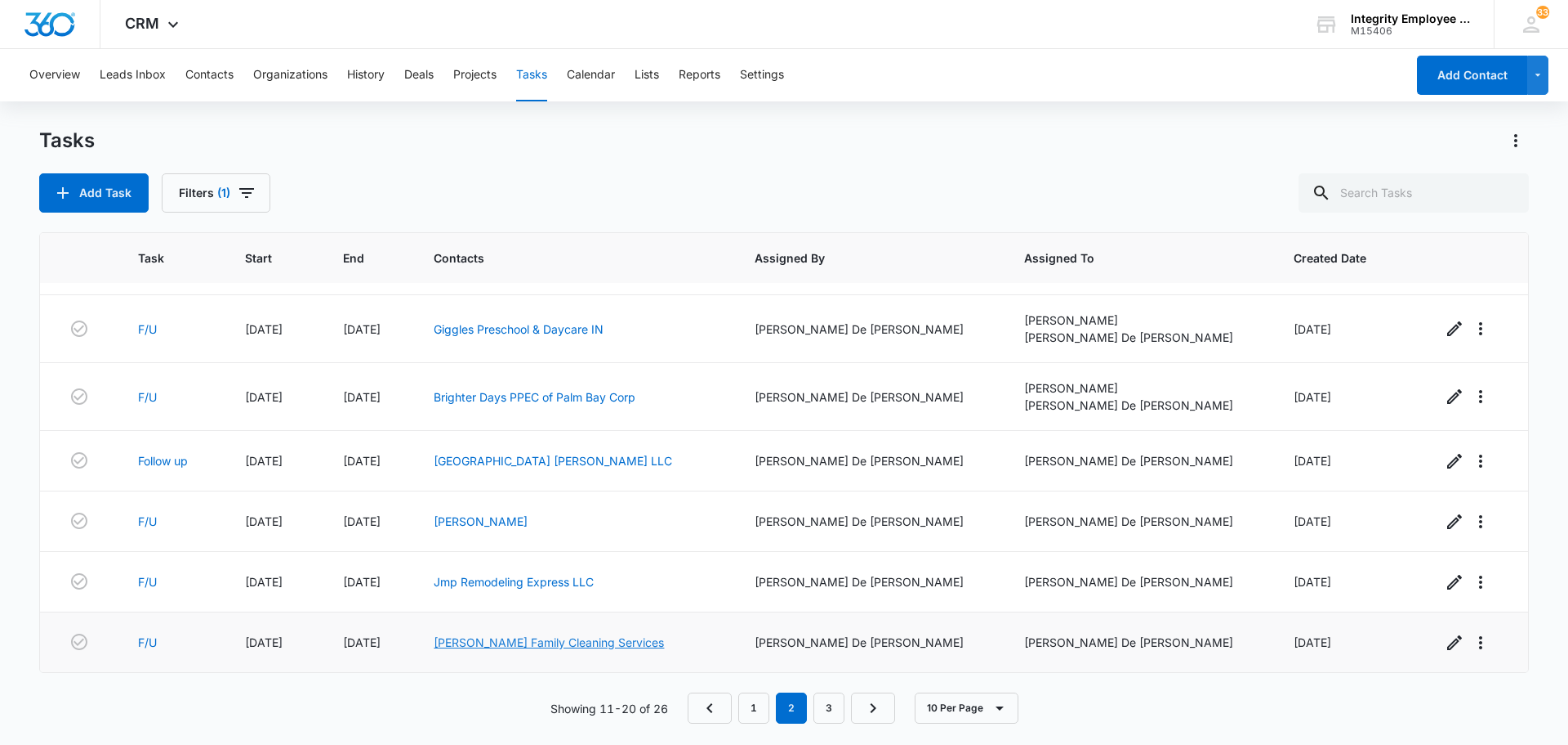
click at [527, 641] on link "[PERSON_NAME] Family Cleaning Services" at bounding box center [549, 642] width 230 height 14
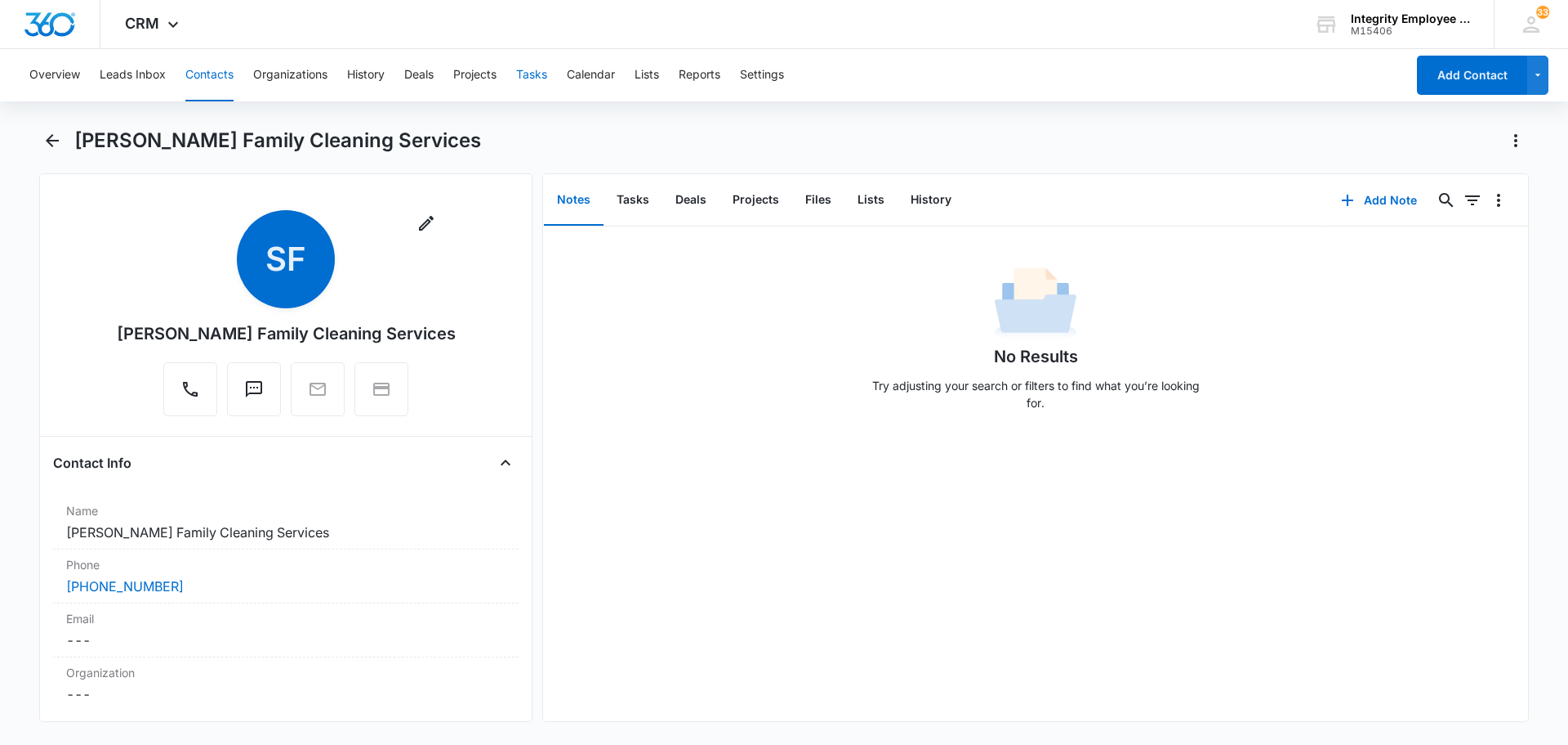
click at [538, 78] on button "Tasks" at bounding box center [532, 75] width 31 height 53
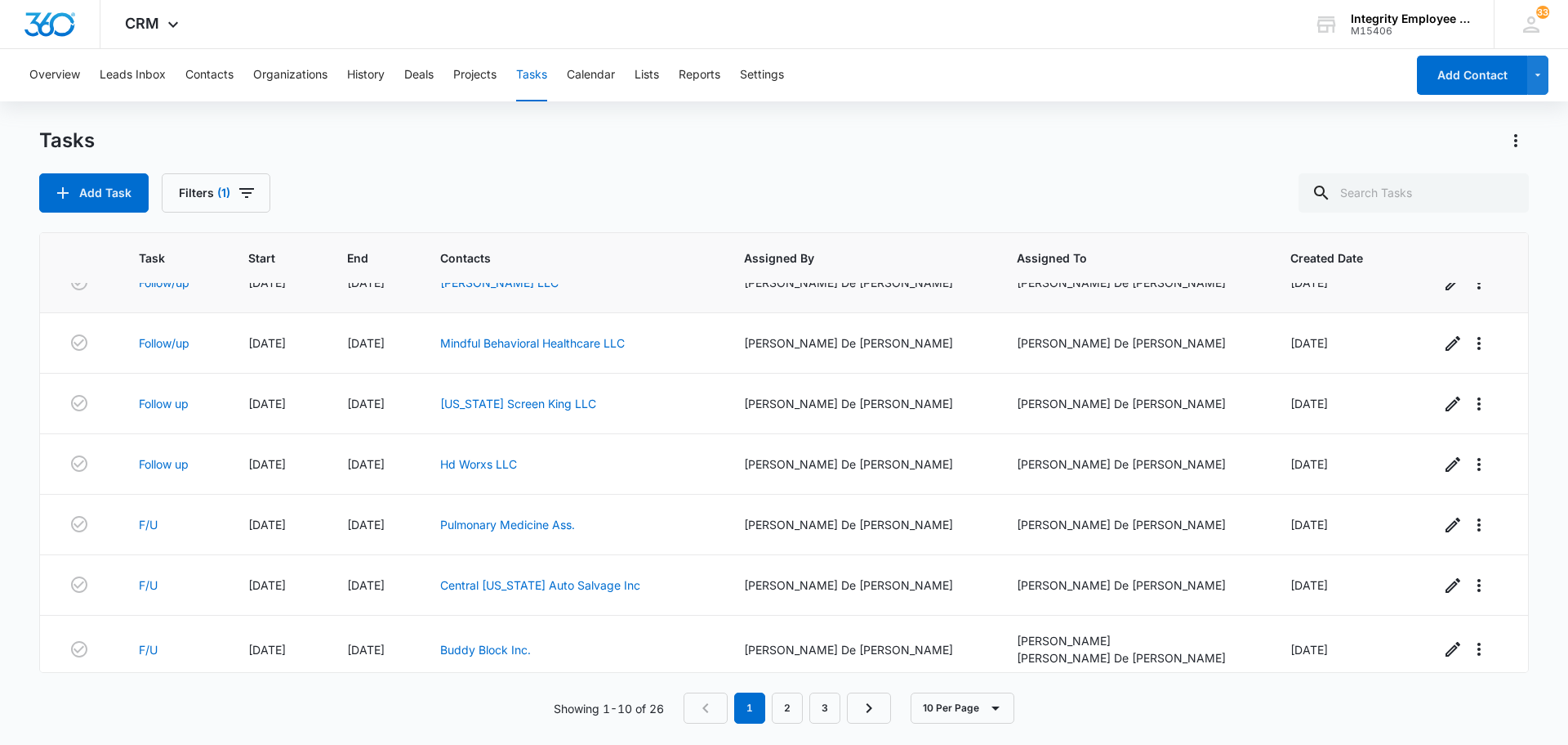
scroll to position [230, 0]
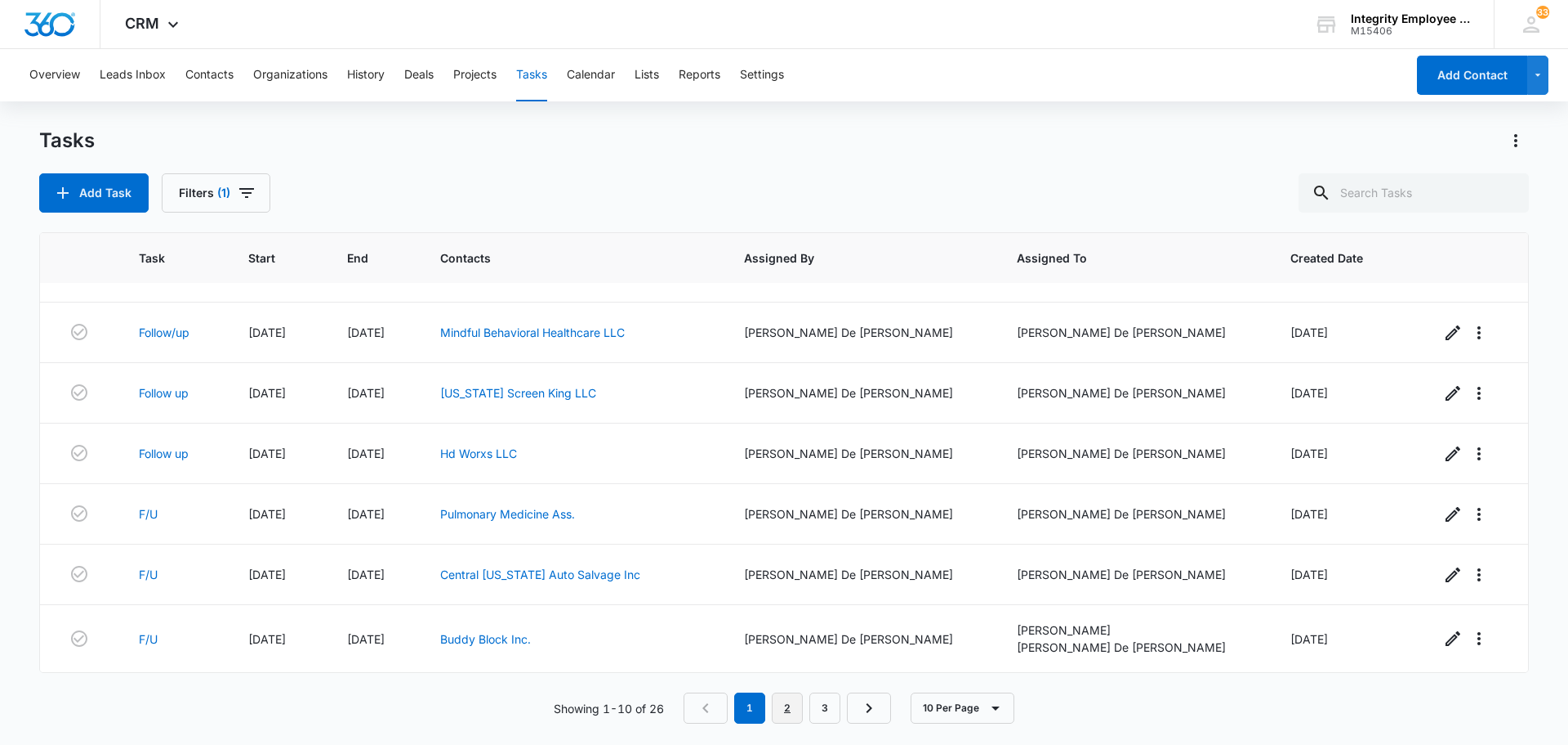
click at [791, 715] on link "2" at bounding box center [787, 708] width 31 height 31
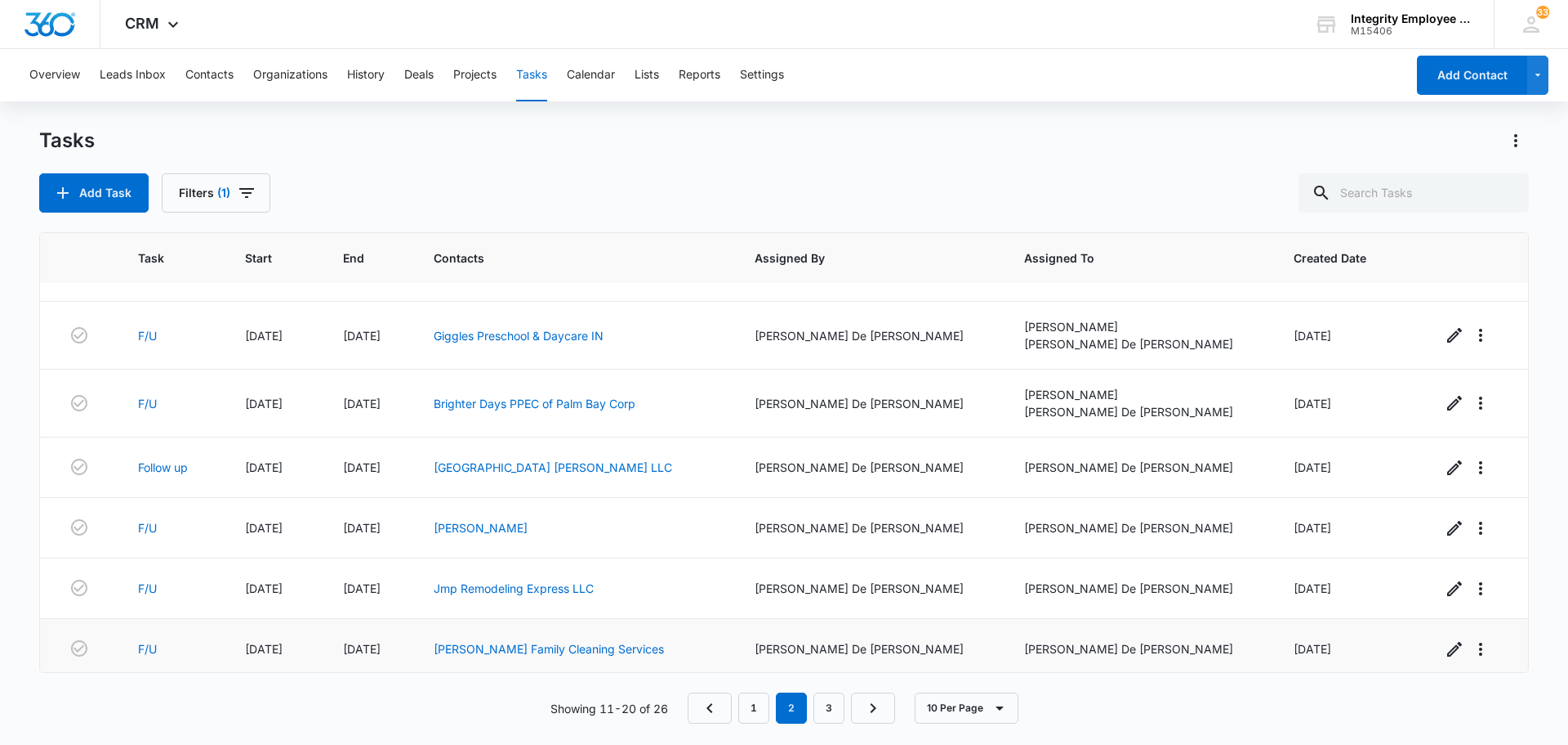
scroll to position [253, 0]
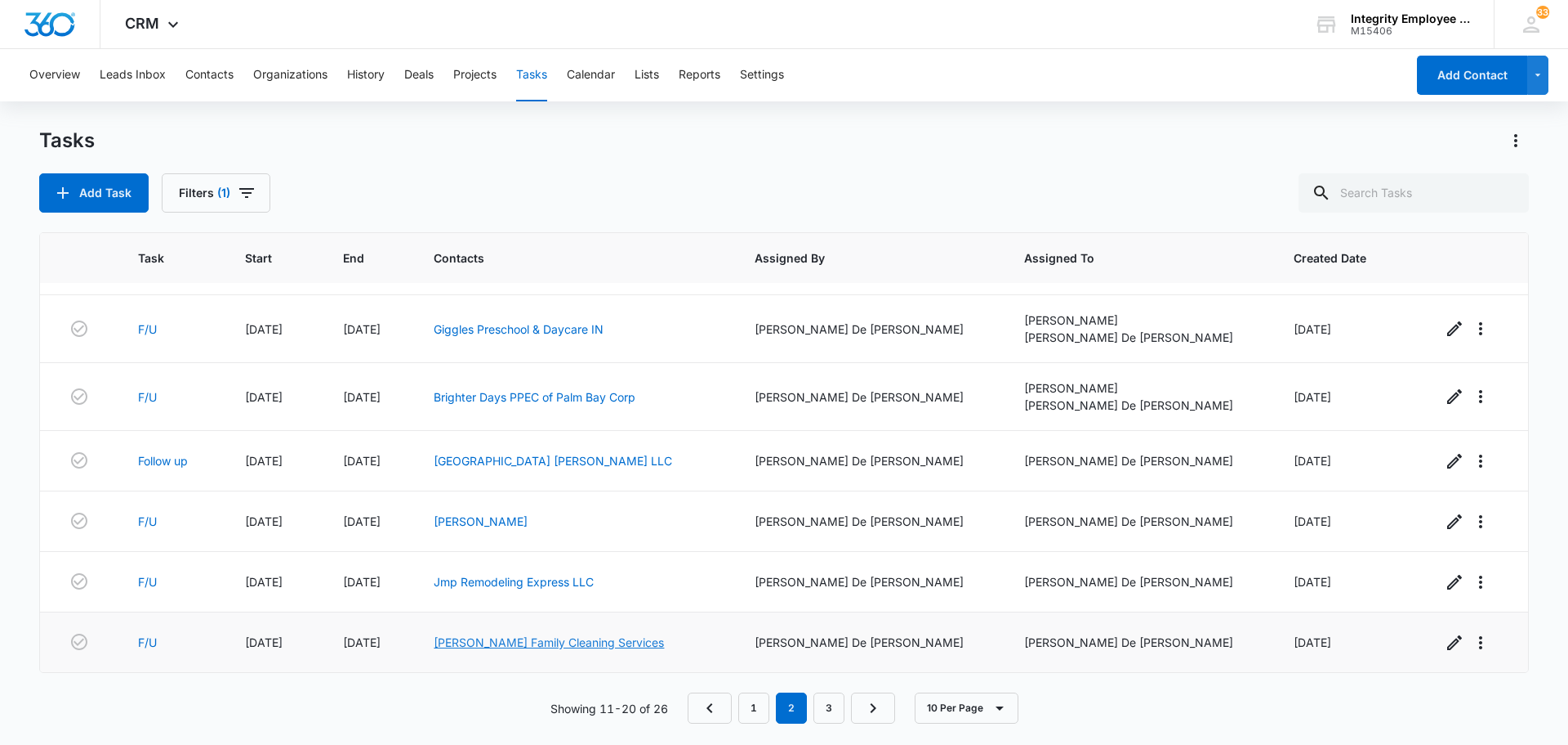
click at [589, 643] on link "[PERSON_NAME] Family Cleaning Services" at bounding box center [549, 642] width 230 height 14
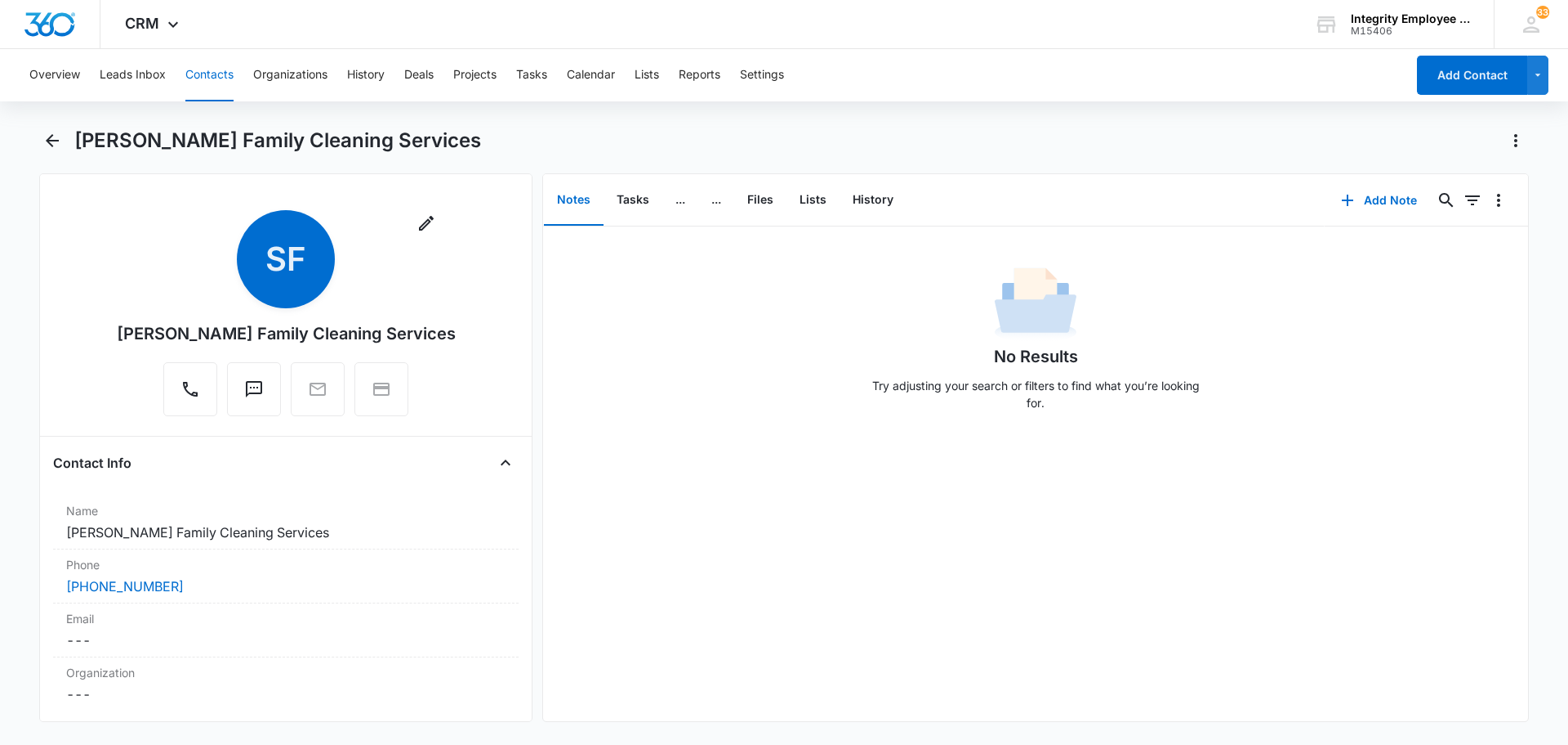
click at [575, 198] on button "Notes" at bounding box center [573, 200] width 59 height 51
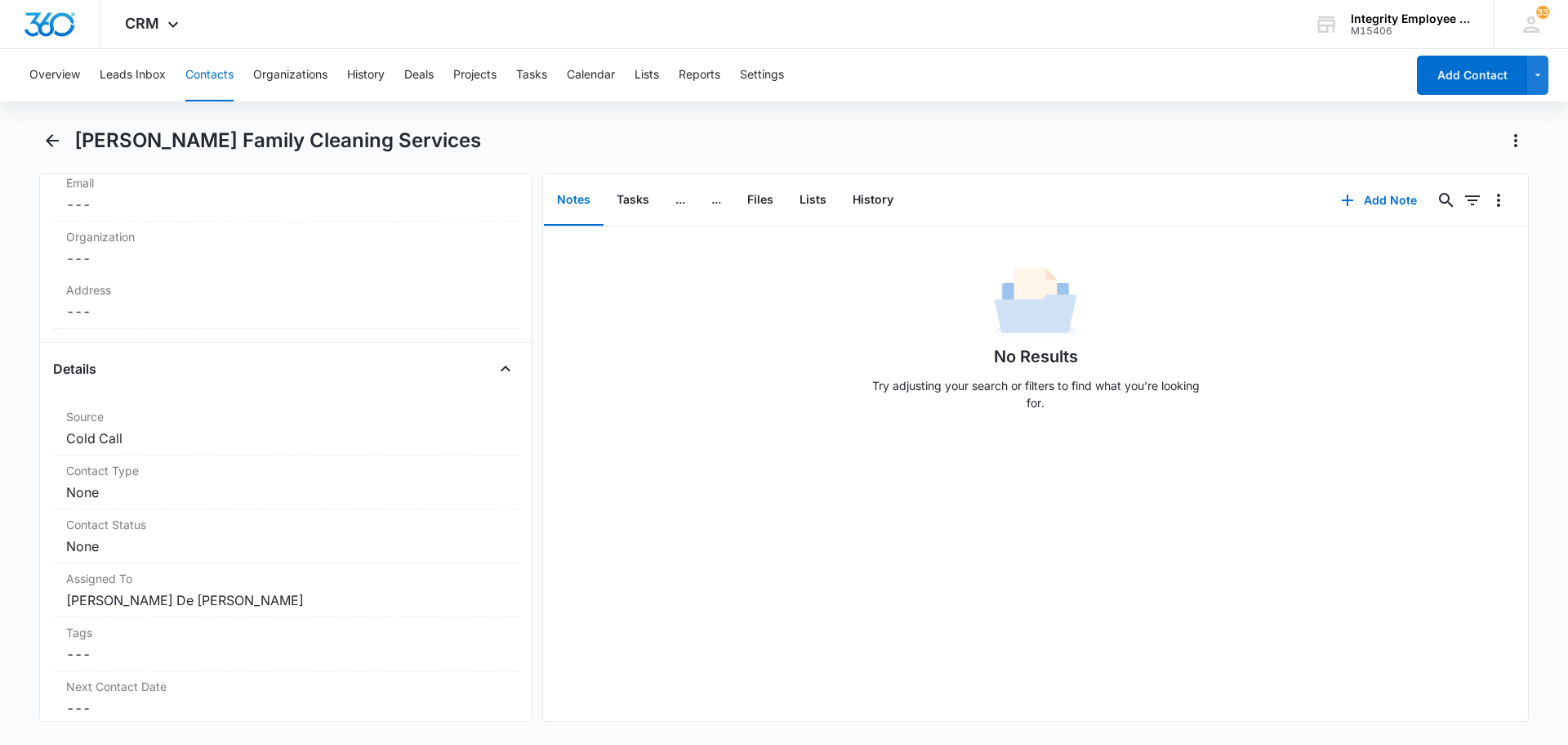
scroll to position [490, 0]
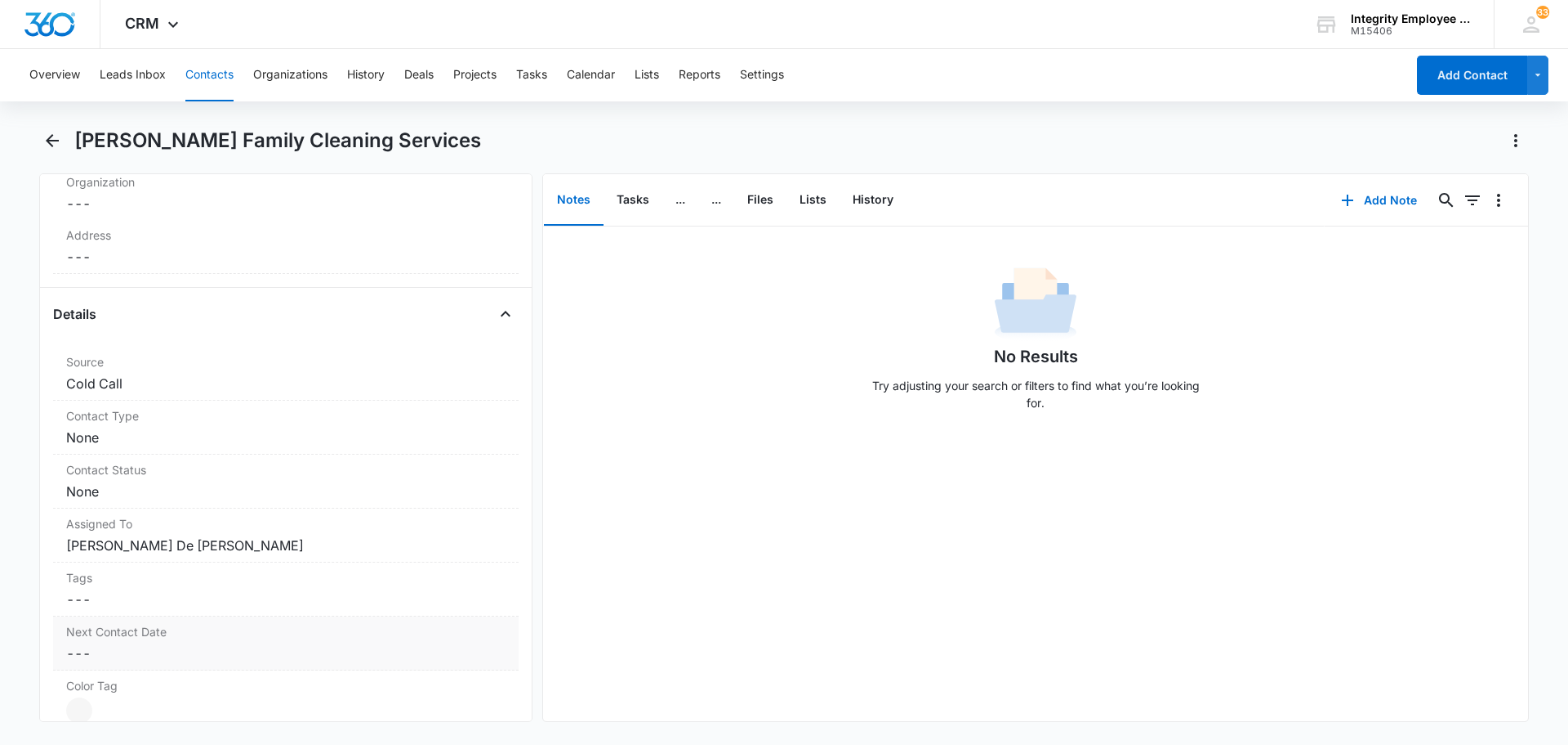
click at [114, 638] on label "Next Contact Date" at bounding box center [286, 632] width 440 height 18
click at [212, 690] on div at bounding box center [157, 686] width 134 height 18
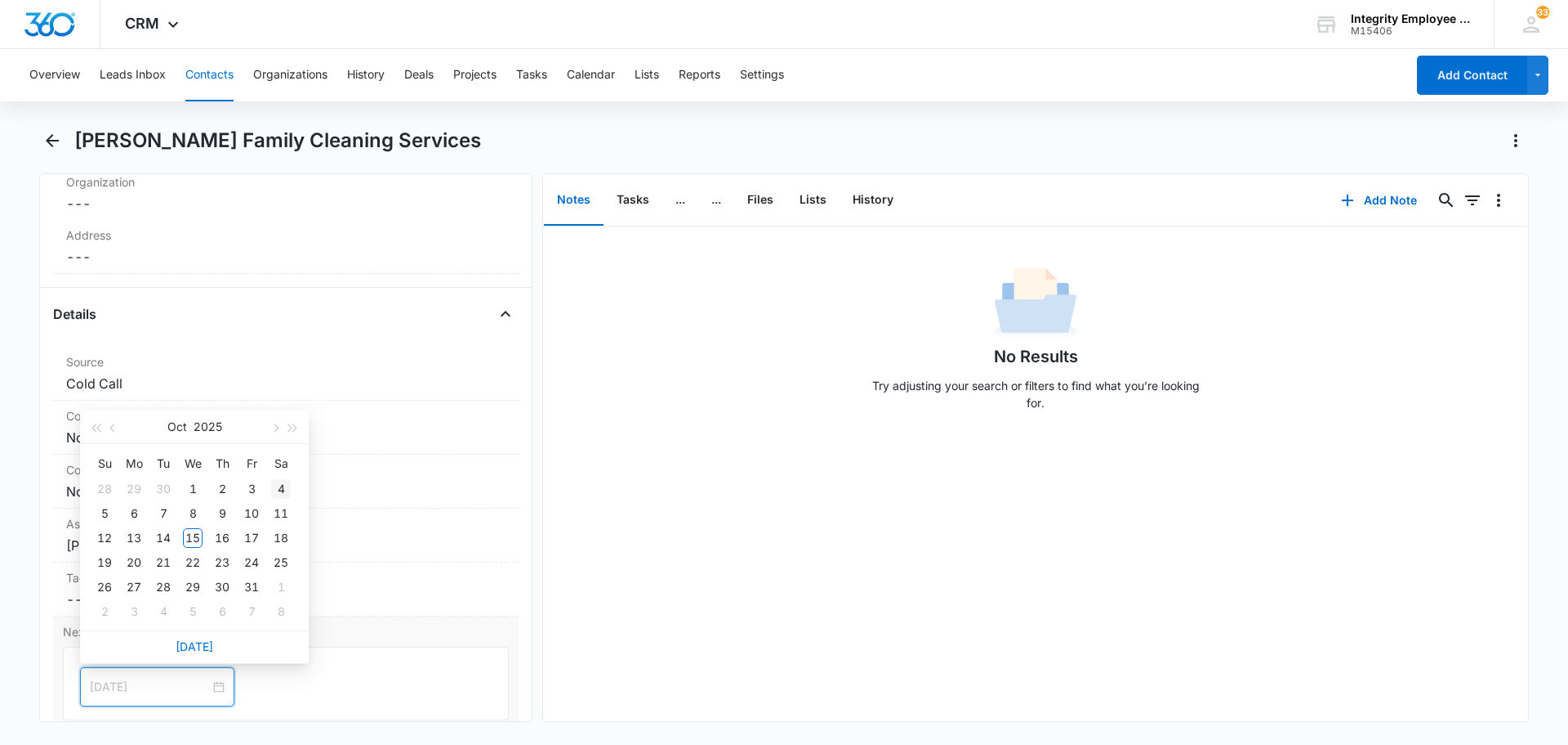
type input "[DATE]"
click at [280, 428] on button "button" at bounding box center [274, 427] width 18 height 33
type input "[DATE]"
click at [166, 586] on div "25" at bounding box center [164, 587] width 19 height 20
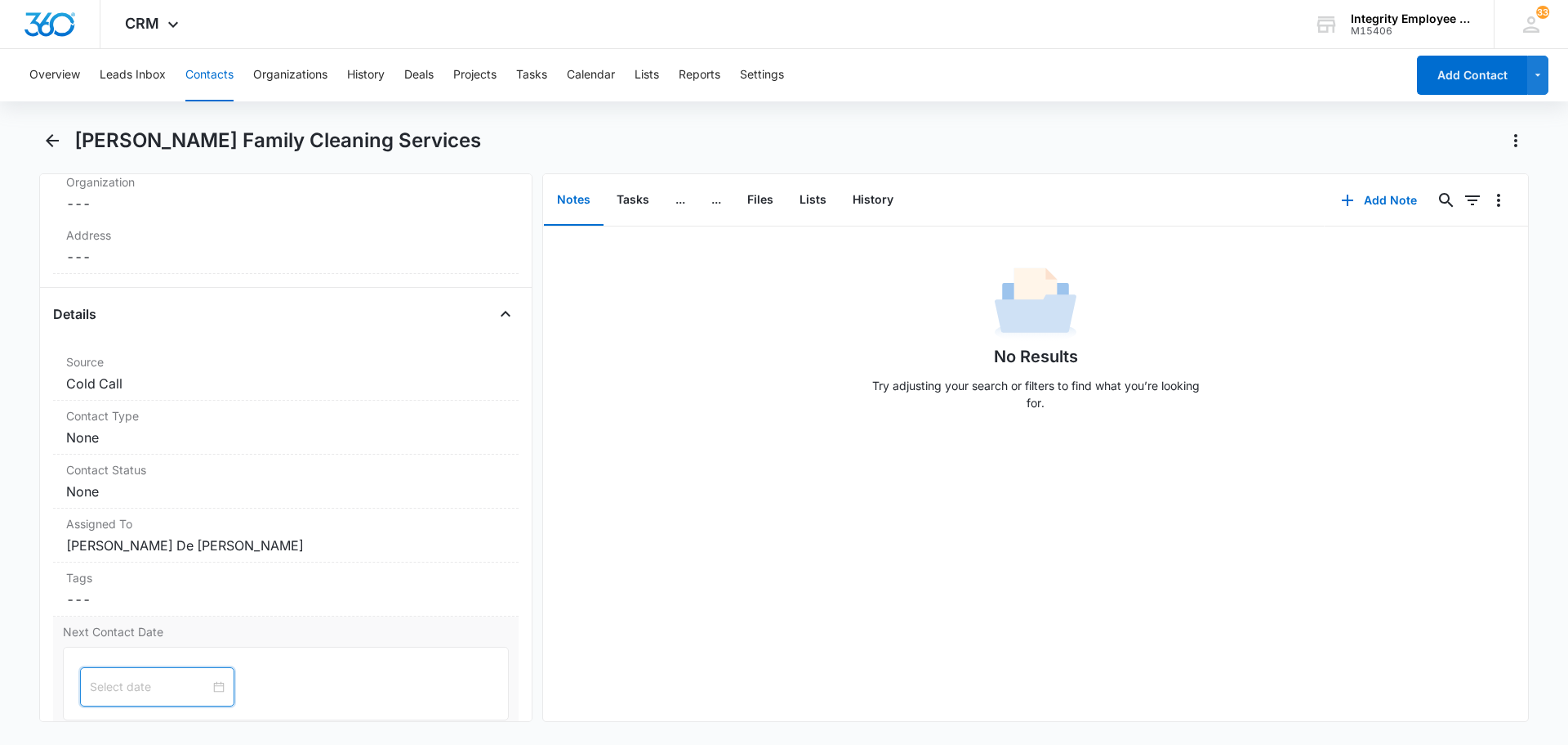
click at [209, 689] on div at bounding box center [157, 686] width 134 height 18
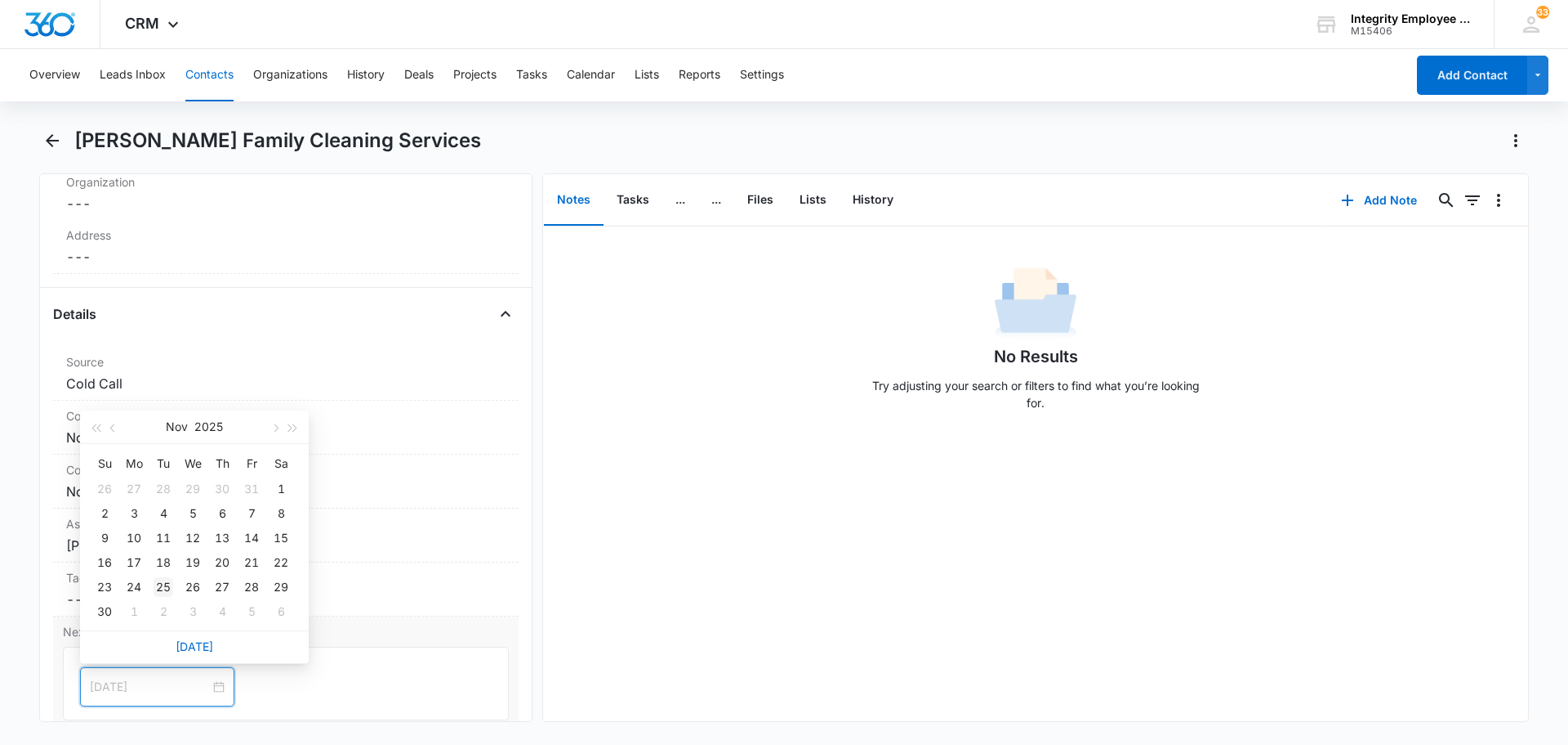
type input "[DATE]"
click at [172, 592] on div "25" at bounding box center [164, 587] width 19 height 20
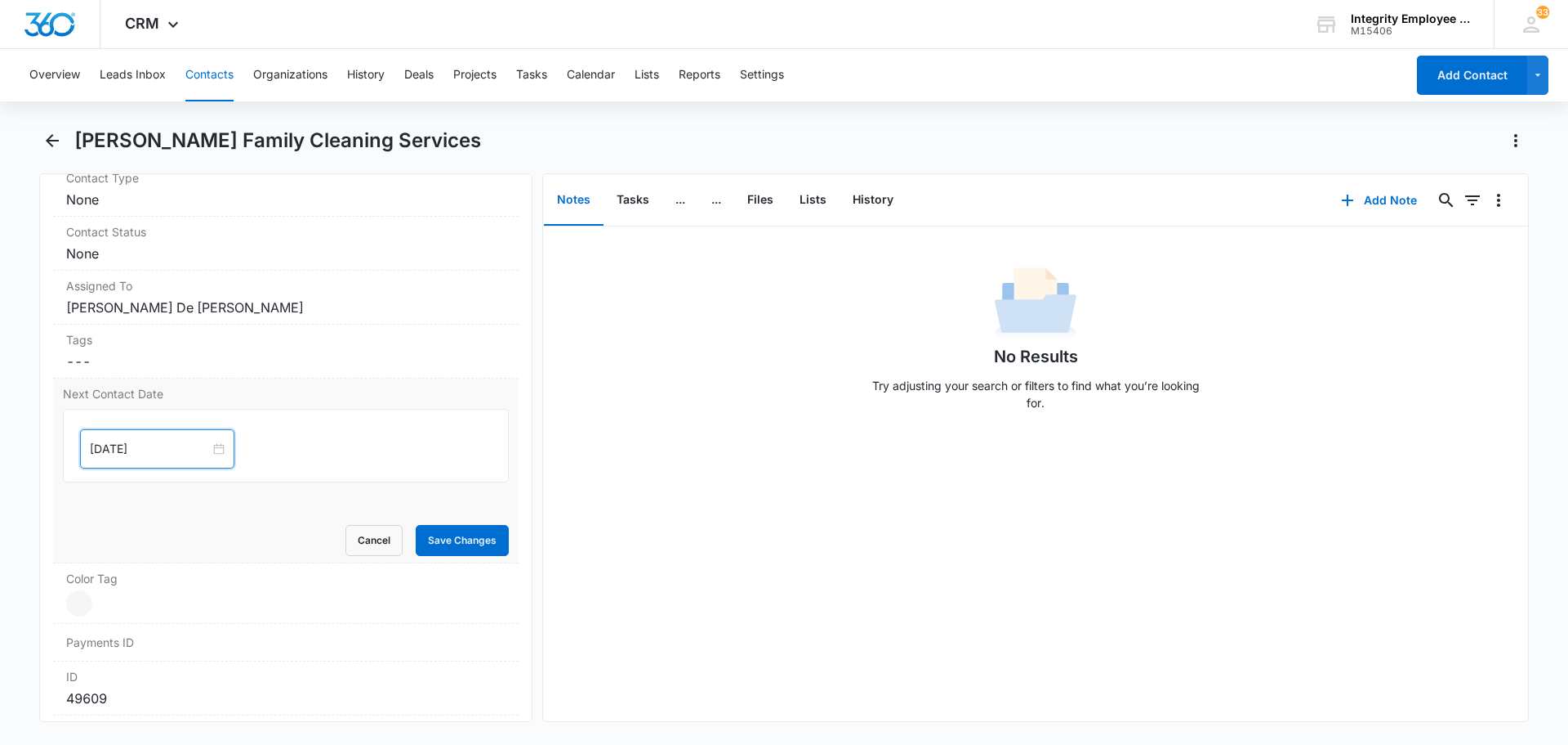
scroll to position [817, 0]
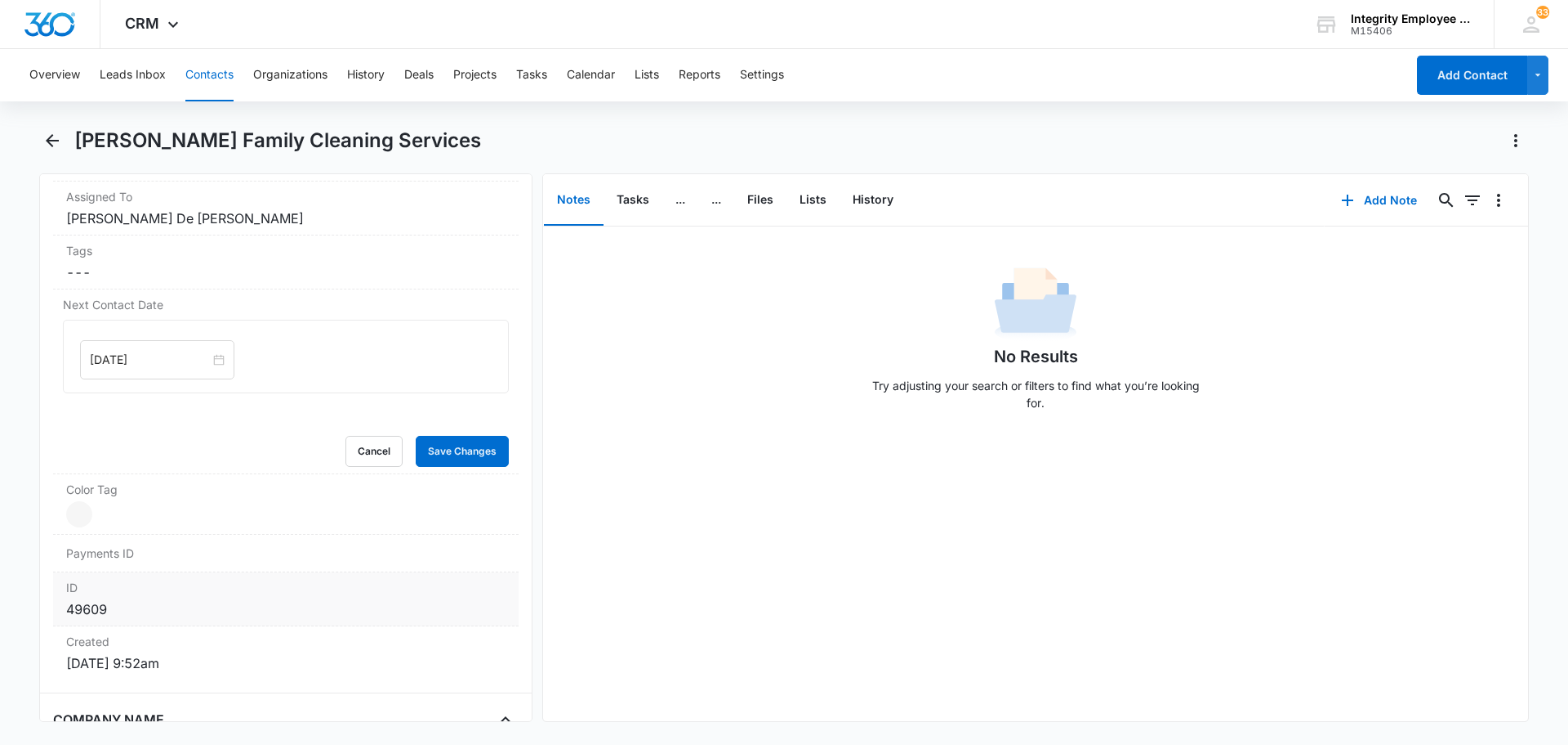
click at [478, 622] on div "ID 49609" at bounding box center [286, 599] width 466 height 54
click at [76, 512] on div at bounding box center [79, 514] width 26 height 26
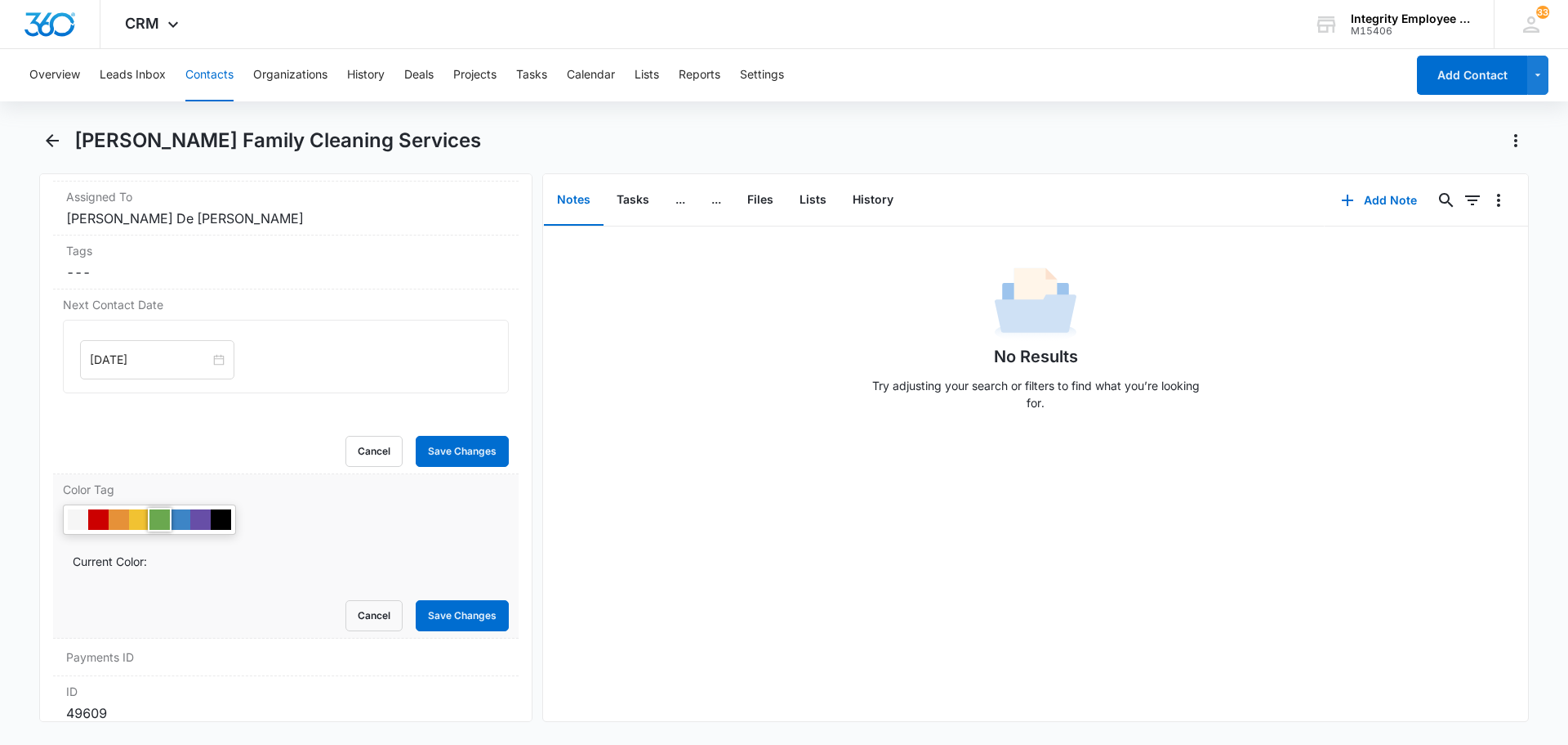
click at [161, 521] on div at bounding box center [159, 519] width 20 height 20
click at [226, 594] on form "Current Color: Cancel Save Changes" at bounding box center [287, 568] width 446 height 127
click at [703, 528] on div "No Results Try adjusting your search or filters to find what you’re looking for." at bounding box center [1035, 473] width 985 height 494
click at [711, 334] on div "No Results Try adjusting your search or filters to find what you’re looking for." at bounding box center [1035, 343] width 985 height 162
click at [467, 610] on button "Save Changes" at bounding box center [463, 615] width 94 height 31
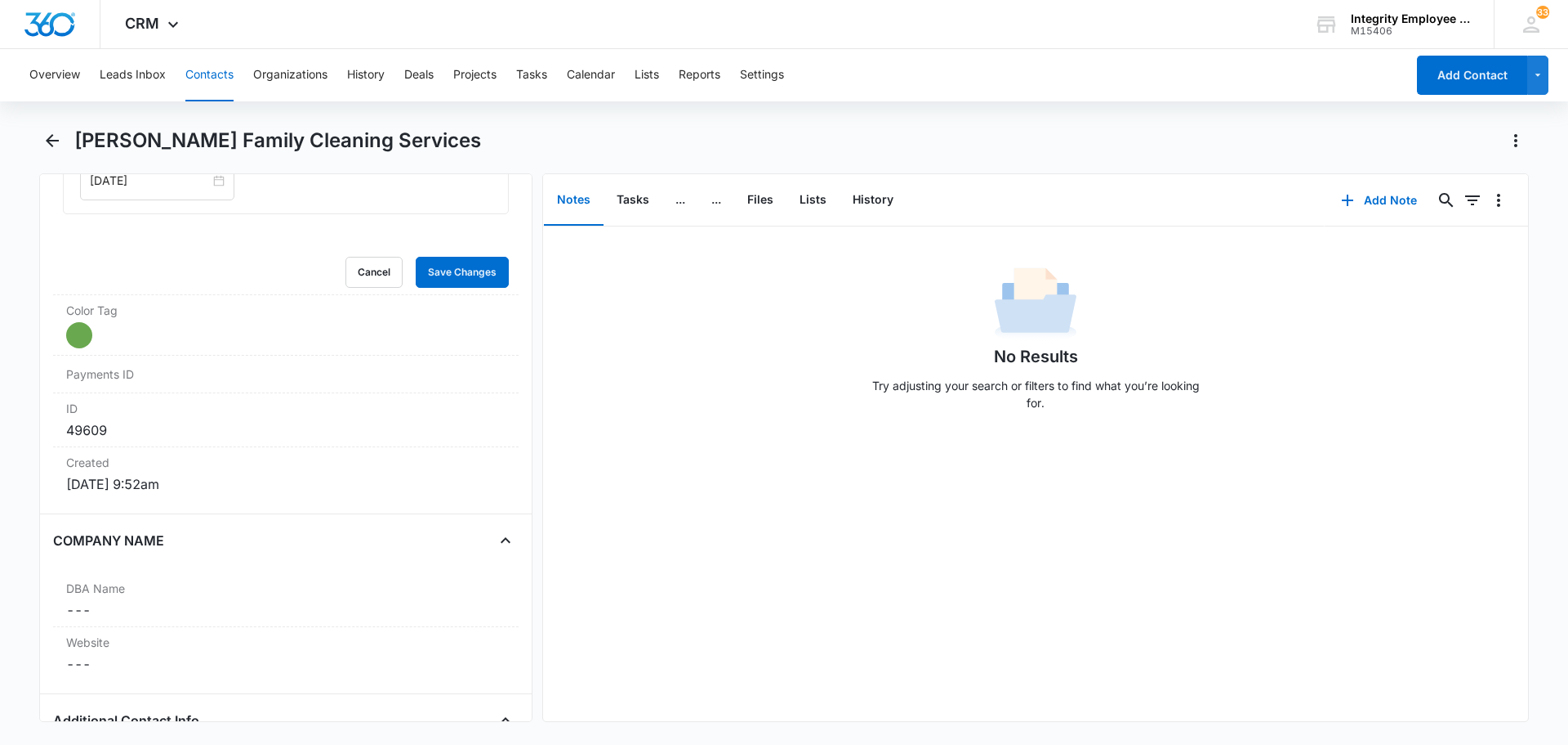
scroll to position [735, 0]
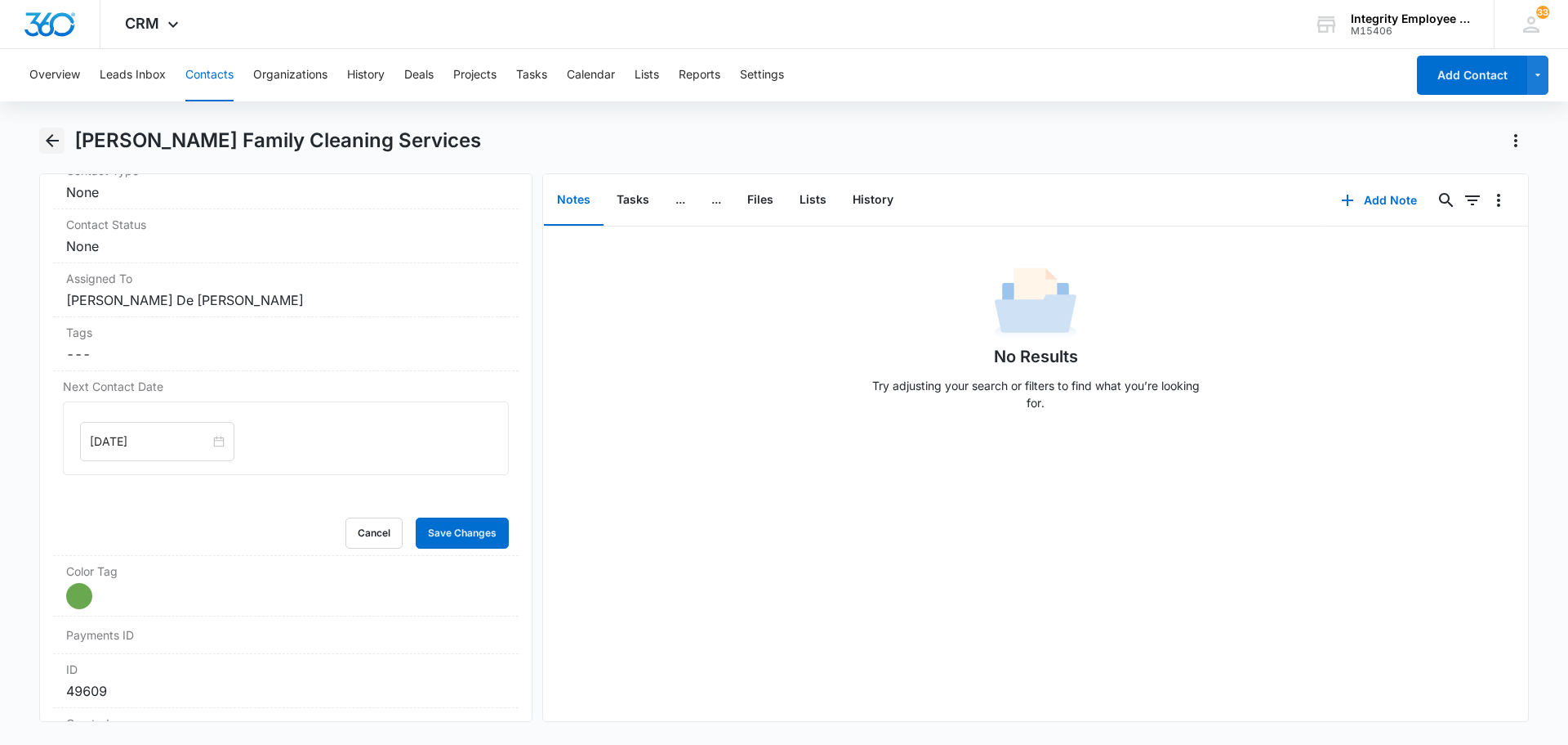
click at [57, 137] on icon "Back" at bounding box center [53, 140] width 19 height 20
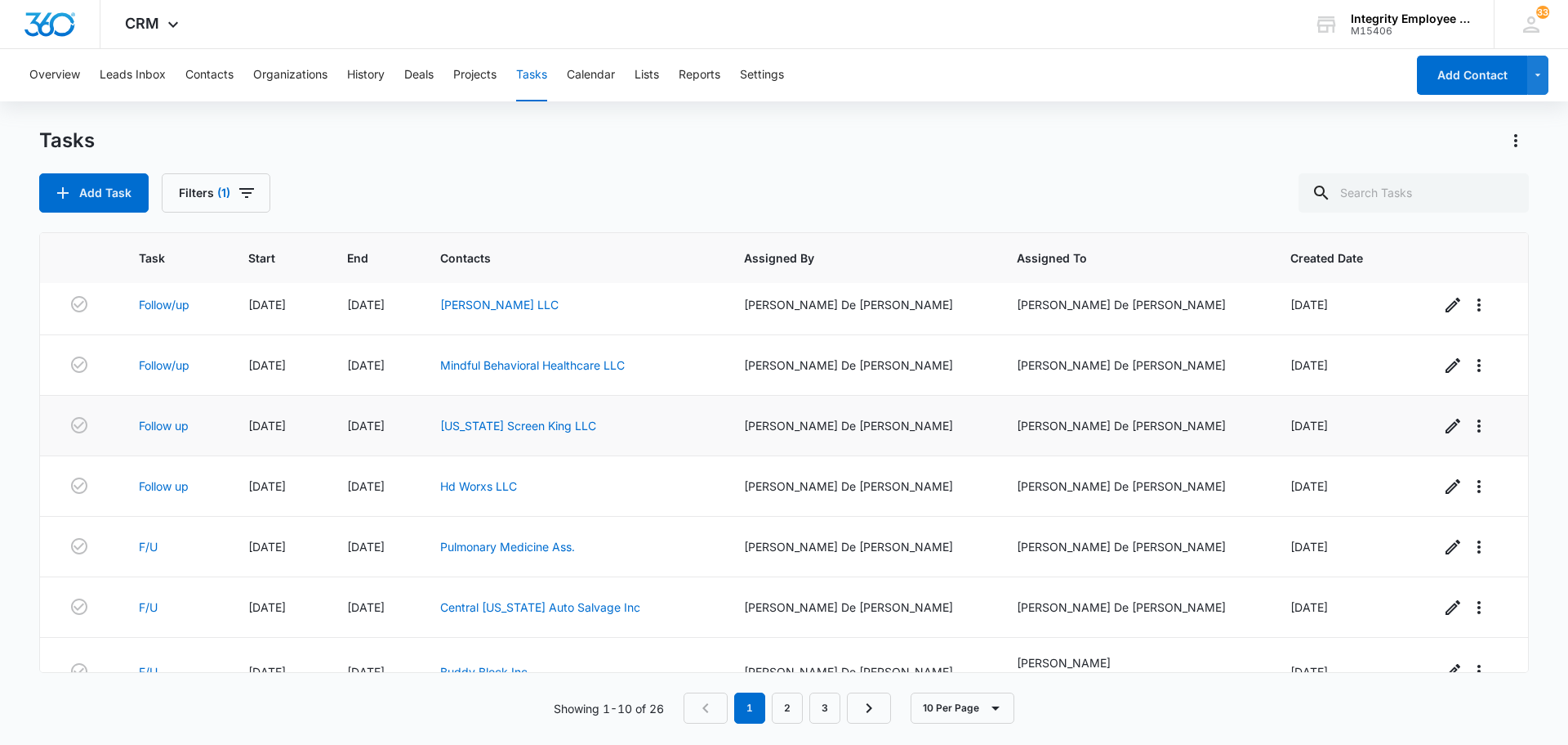
scroll to position [230, 0]
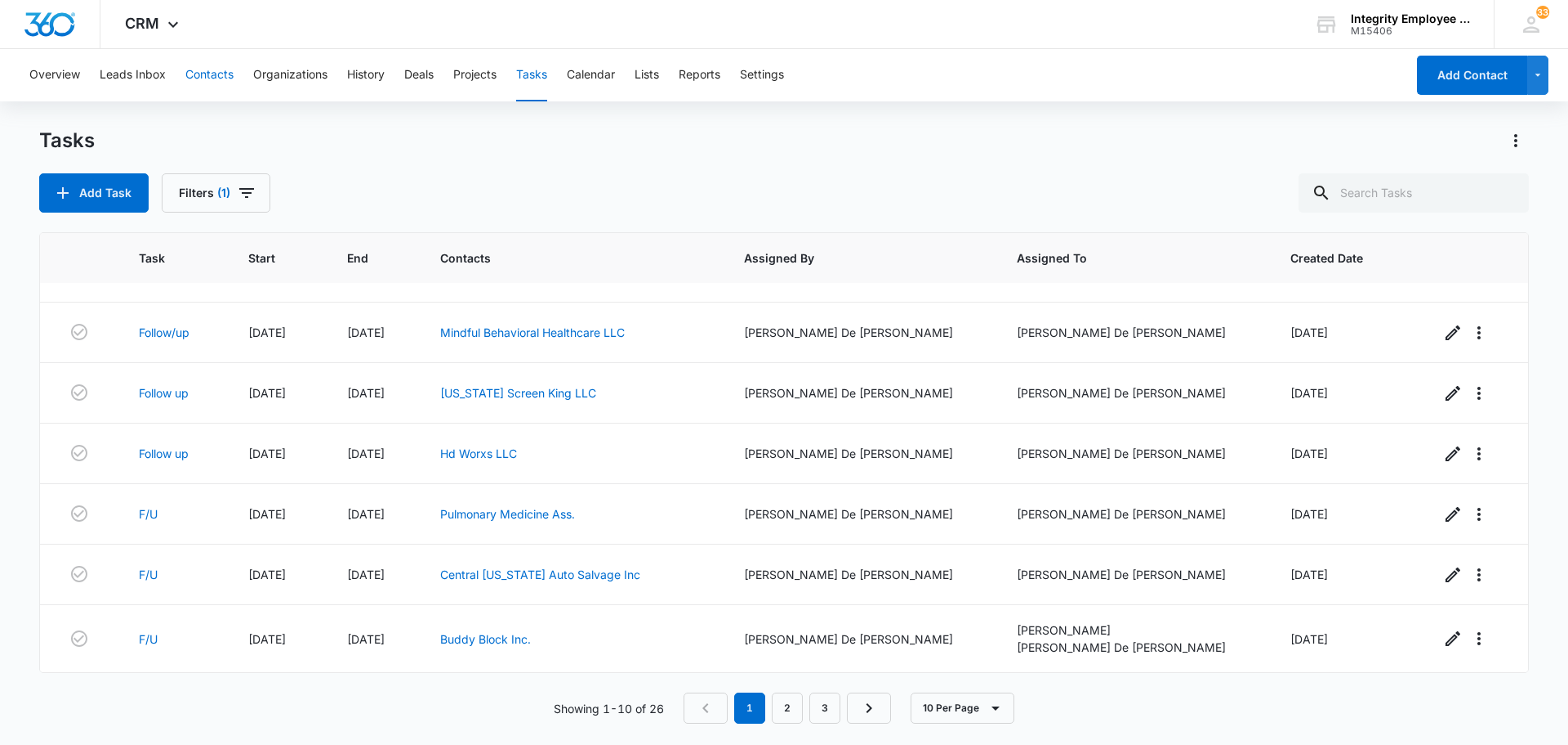
click at [217, 79] on button "Contacts" at bounding box center [209, 75] width 48 height 53
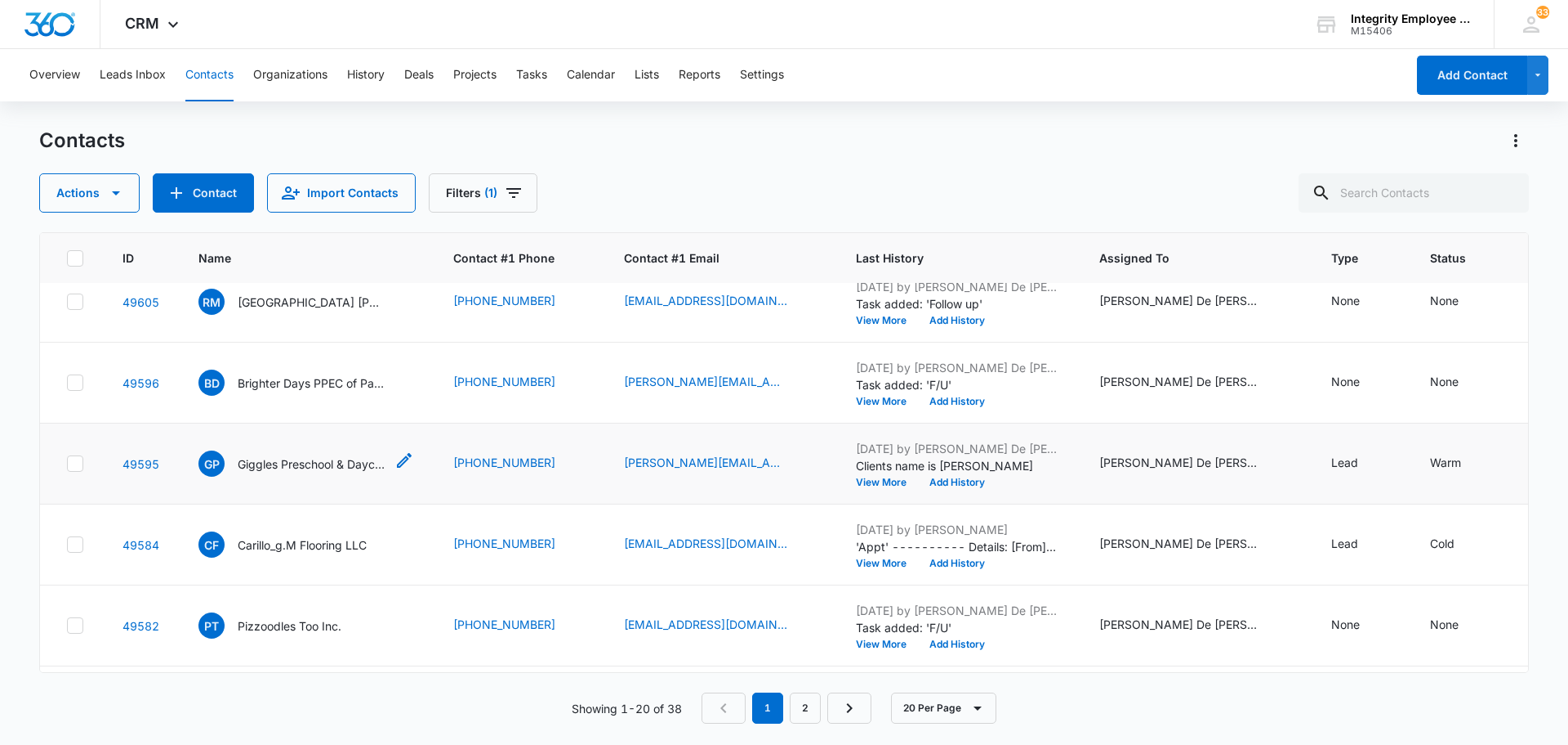
scroll to position [342, 0]
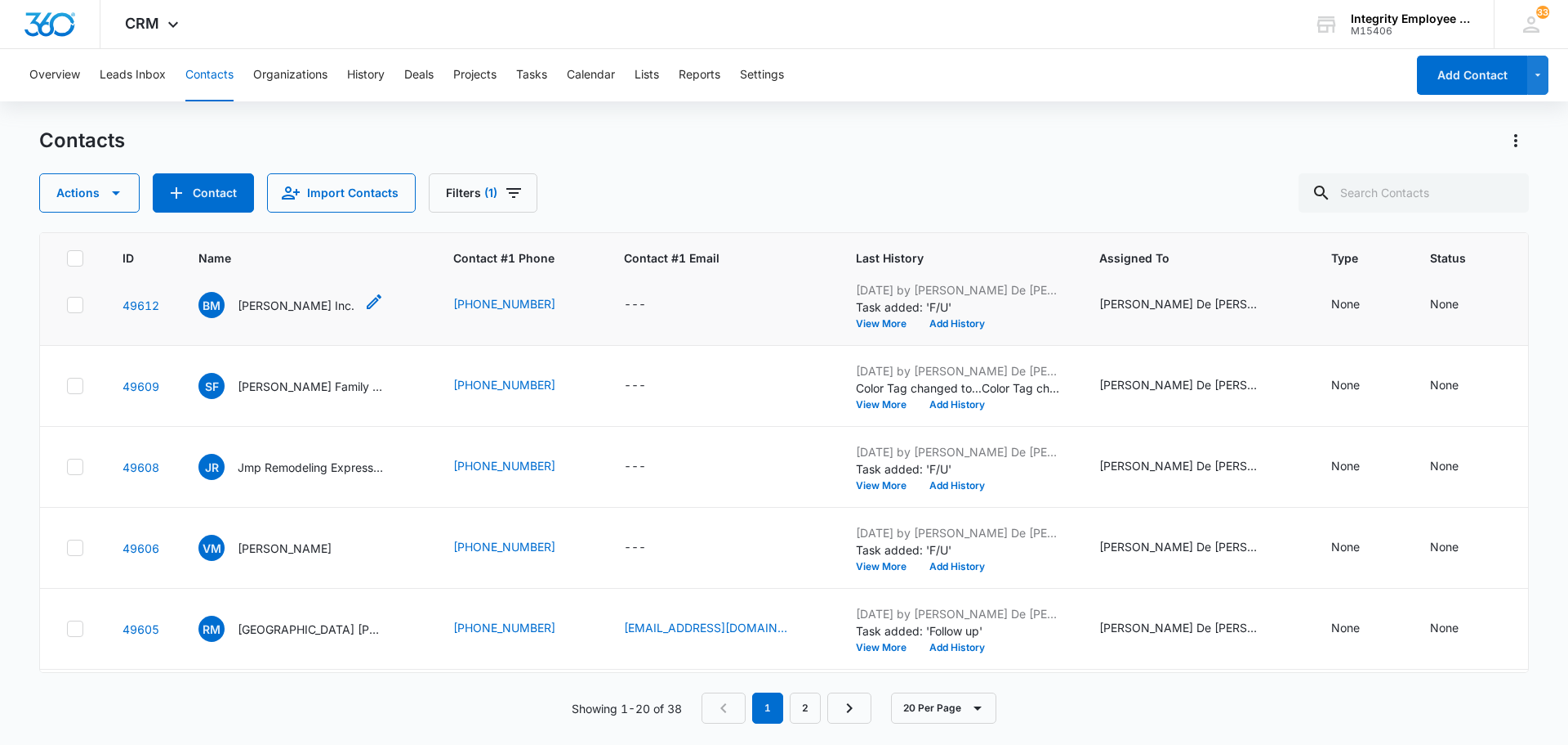
click at [336, 303] on p "[PERSON_NAME] Inc." at bounding box center [296, 305] width 117 height 18
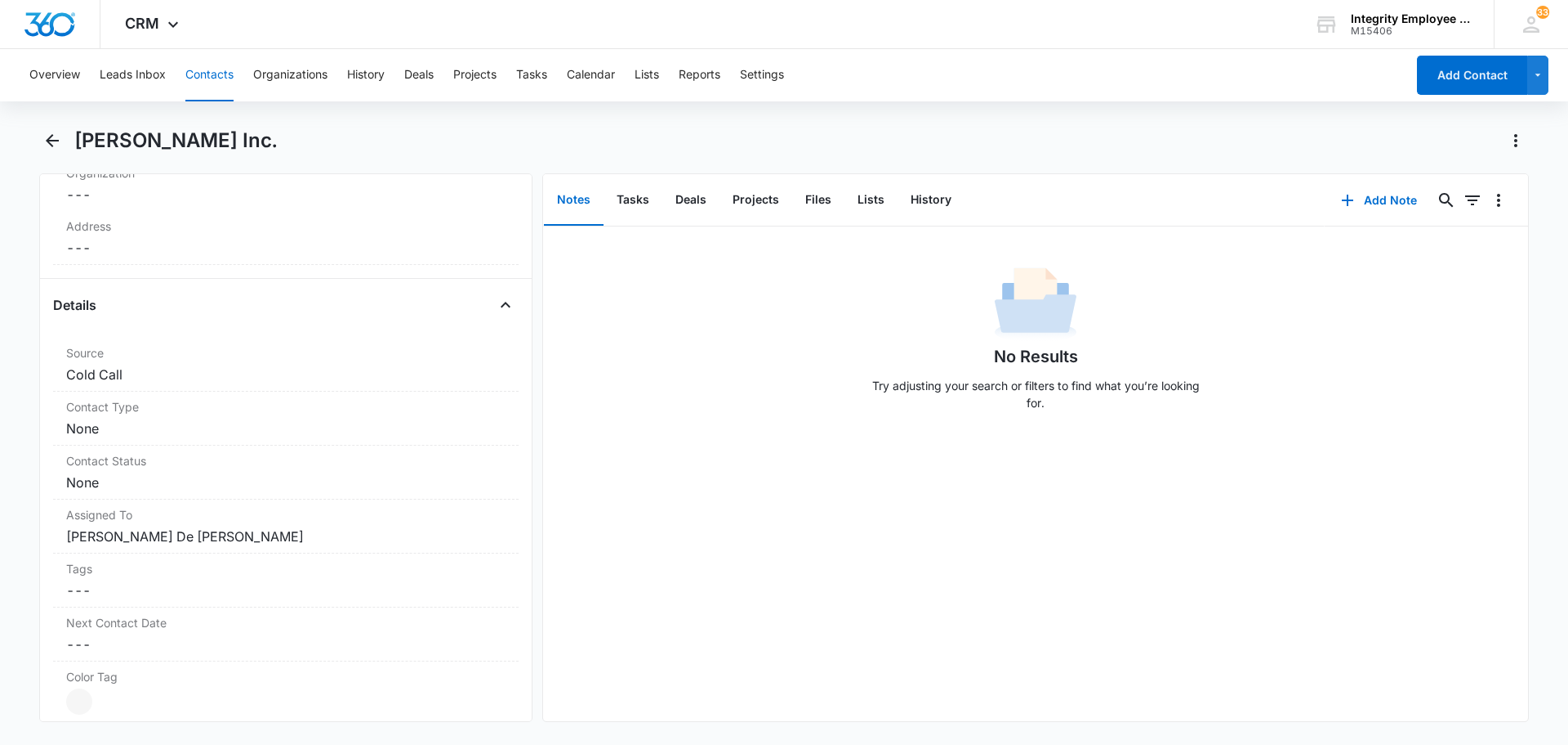
scroll to position [654, 0]
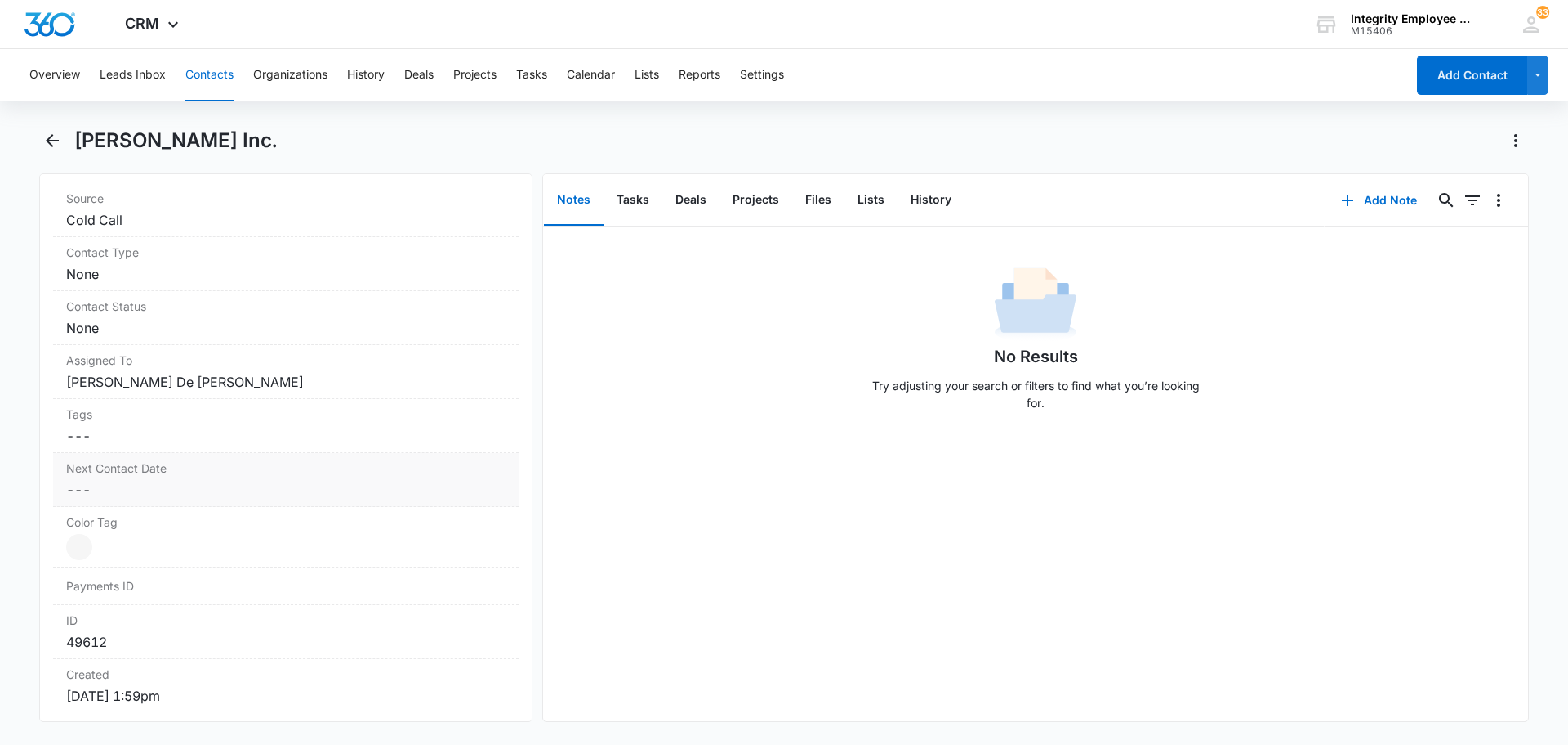
click at [102, 484] on dd "Cancel Save Changes ---" at bounding box center [286, 490] width 440 height 20
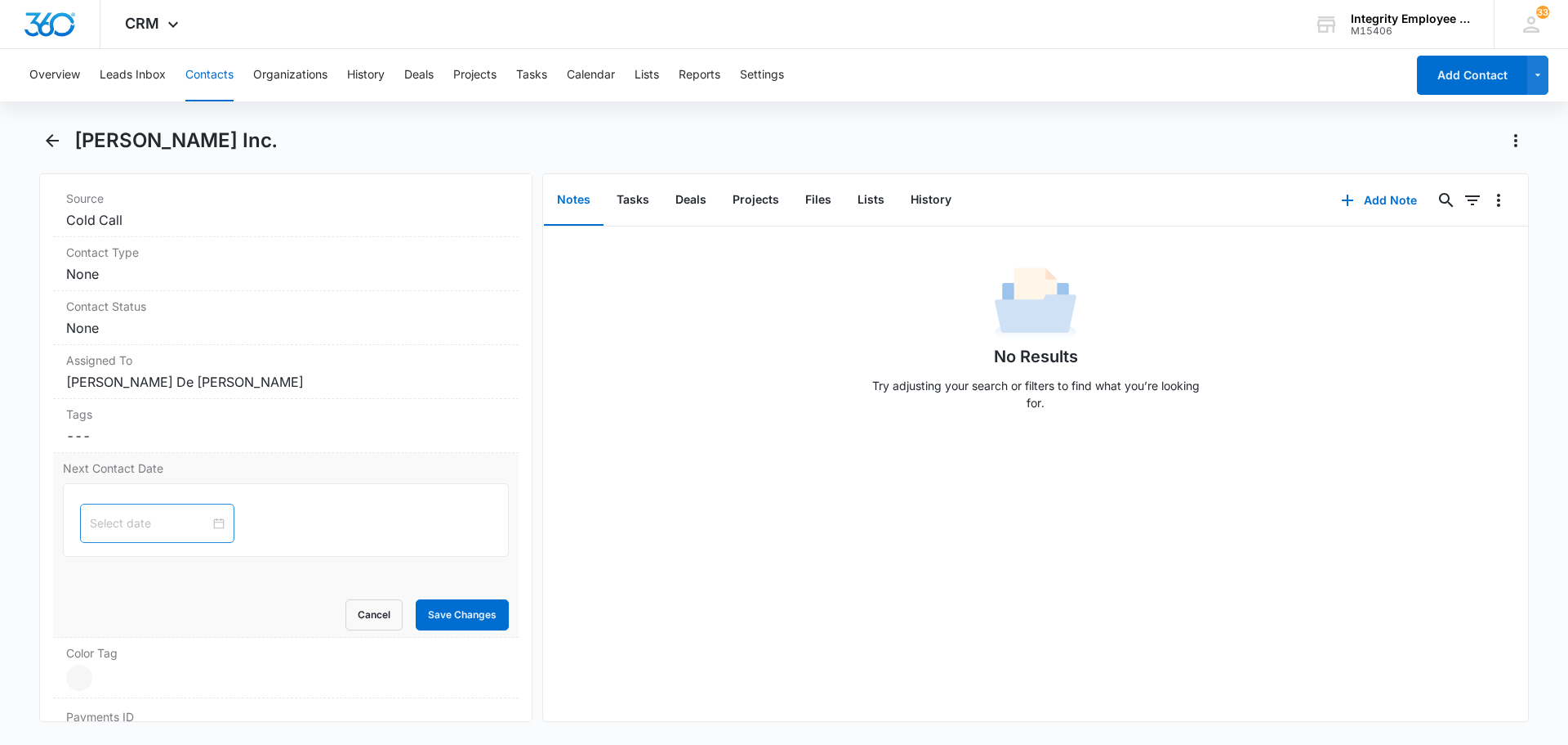
click at [207, 525] on div at bounding box center [157, 523] width 134 height 18
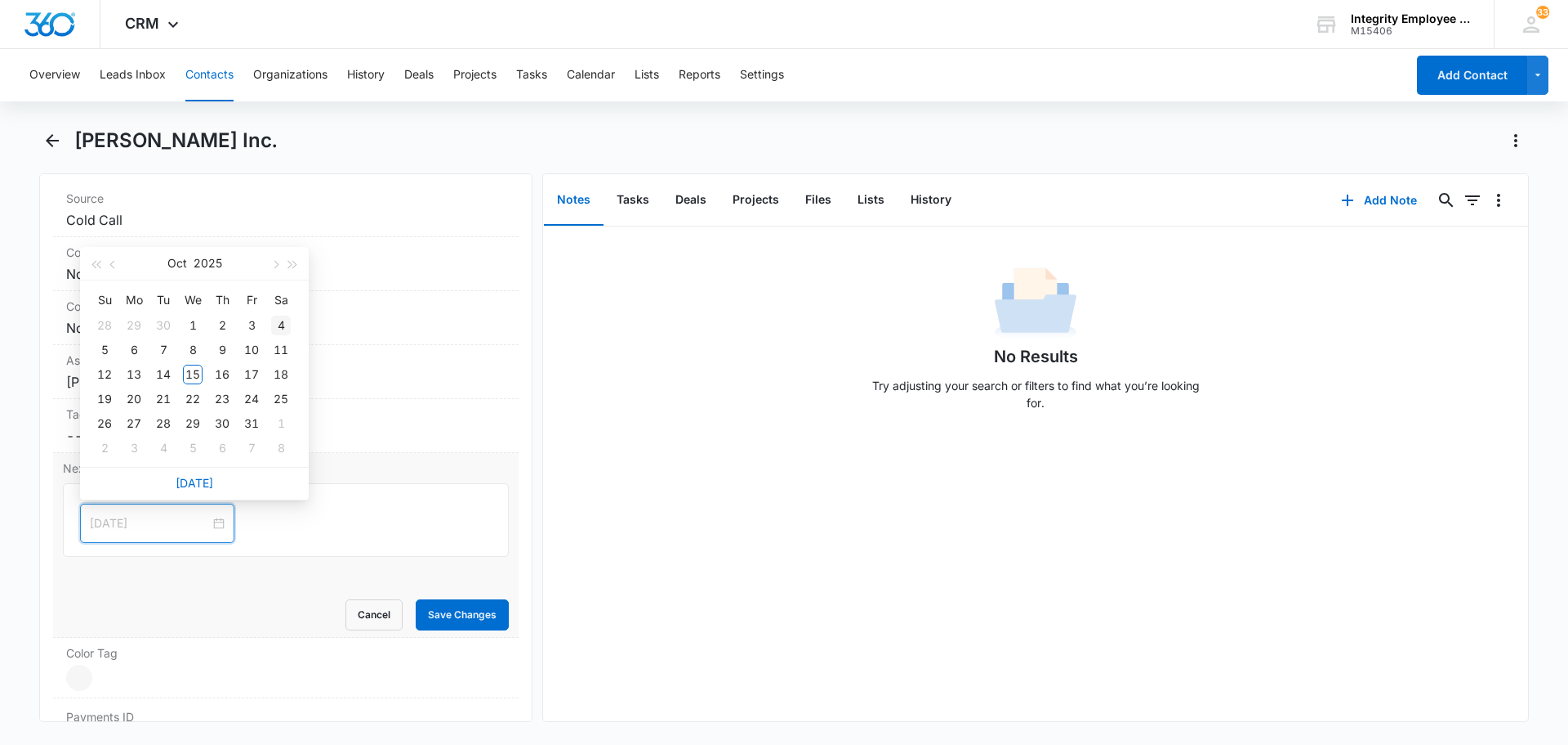
type input "[DATE]"
click at [276, 261] on span "button" at bounding box center [274, 264] width 8 height 8
type input "[DATE]"
click at [254, 352] on div "7" at bounding box center [251, 350] width 19 height 20
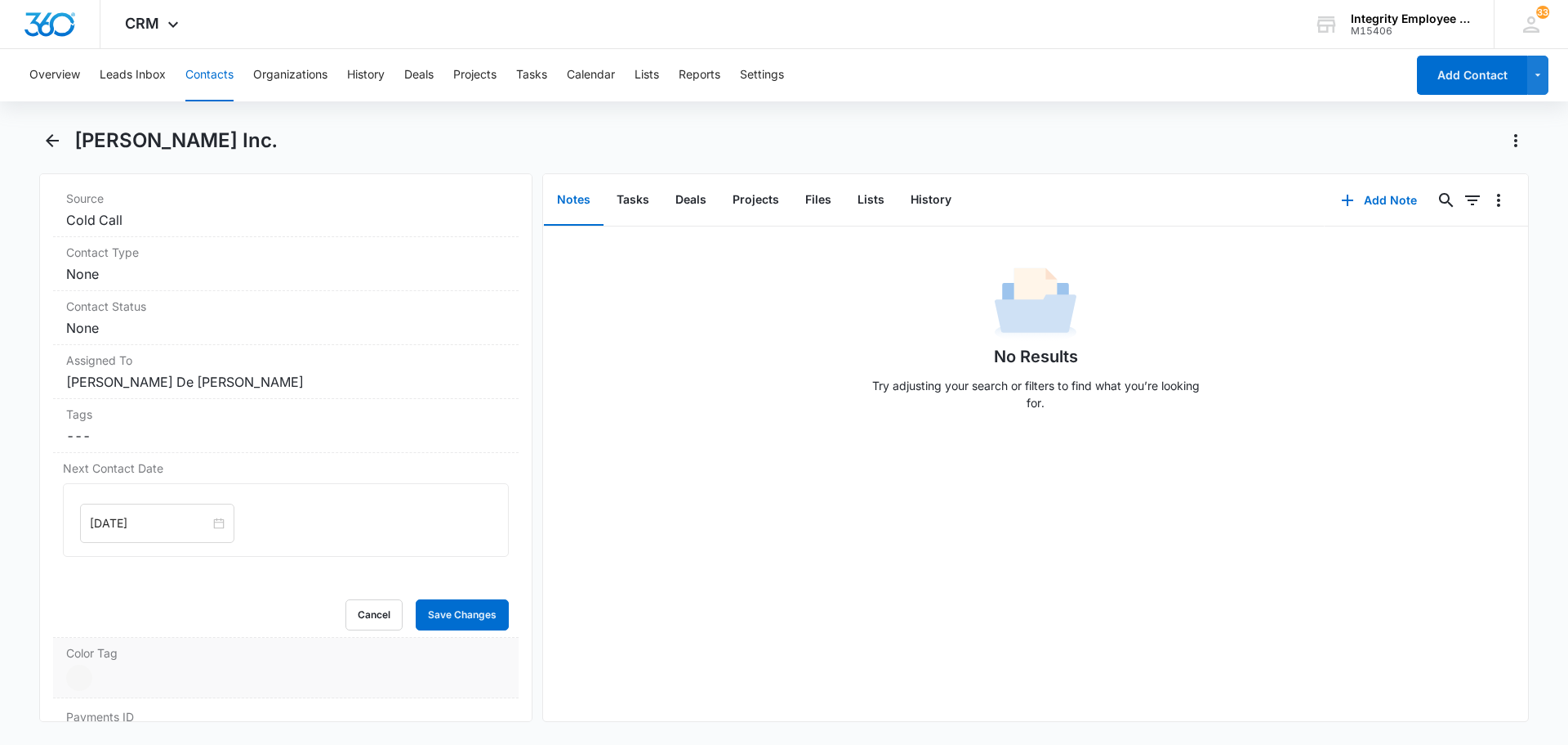
click at [83, 675] on div at bounding box center [79, 677] width 26 height 26
click at [160, 684] on div at bounding box center [159, 683] width 20 height 20
click at [160, 683] on div at bounding box center [159, 683] width 20 height 20
click at [478, 607] on button "Save Changes" at bounding box center [463, 614] width 94 height 31
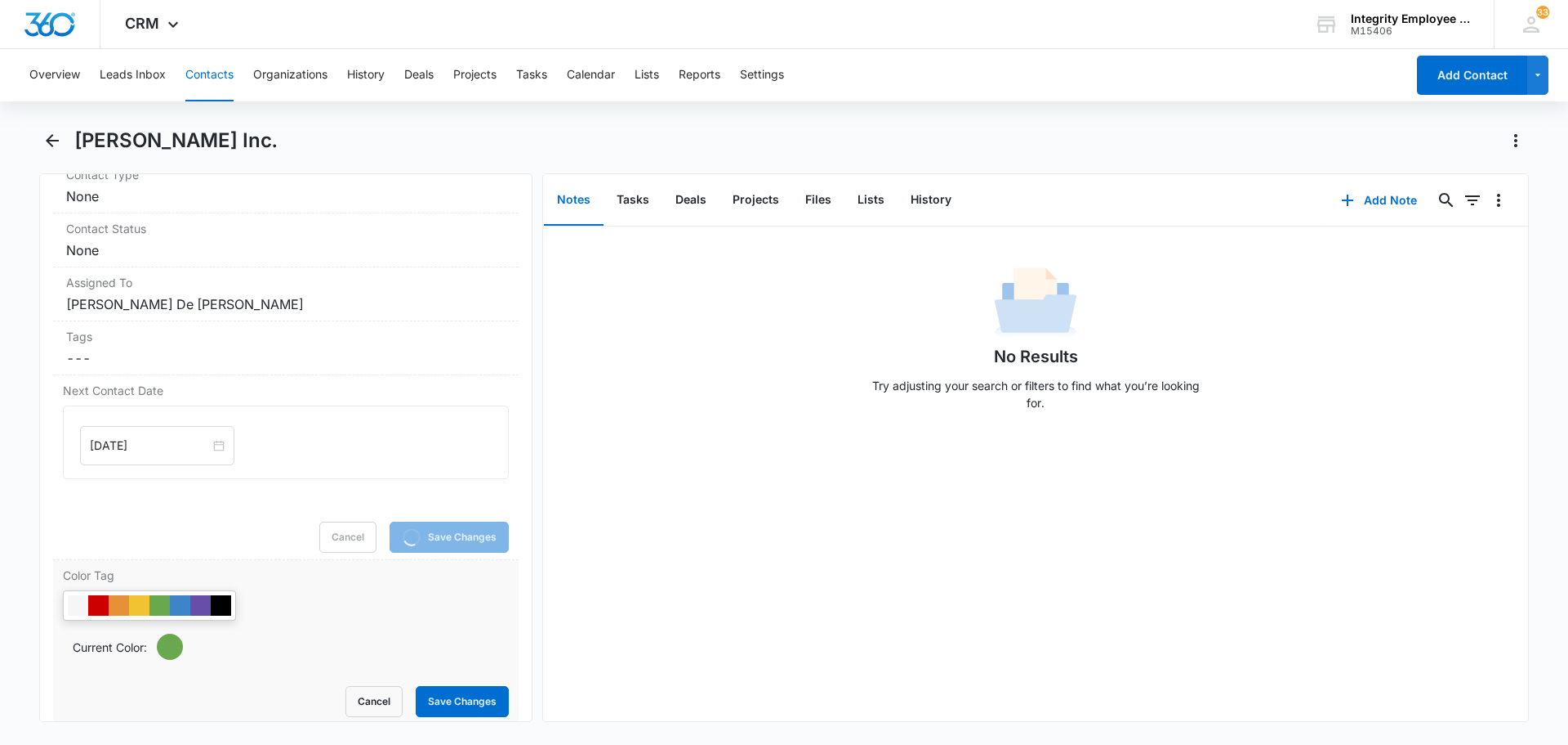
scroll to position [899, 0]
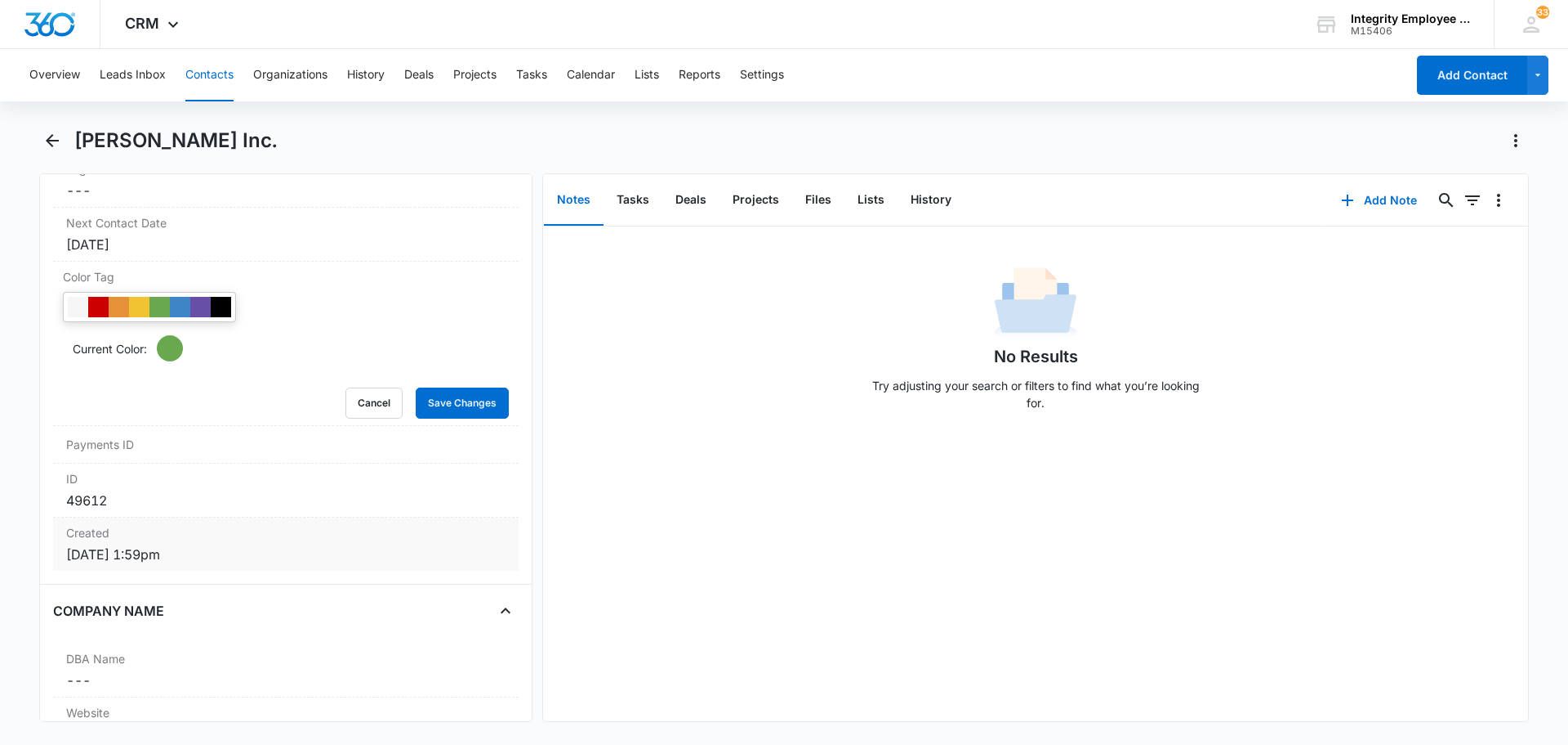
click at [468, 526] on dt "Created" at bounding box center [286, 532] width 440 height 18
click at [447, 405] on button "Save Changes" at bounding box center [463, 403] width 94 height 31
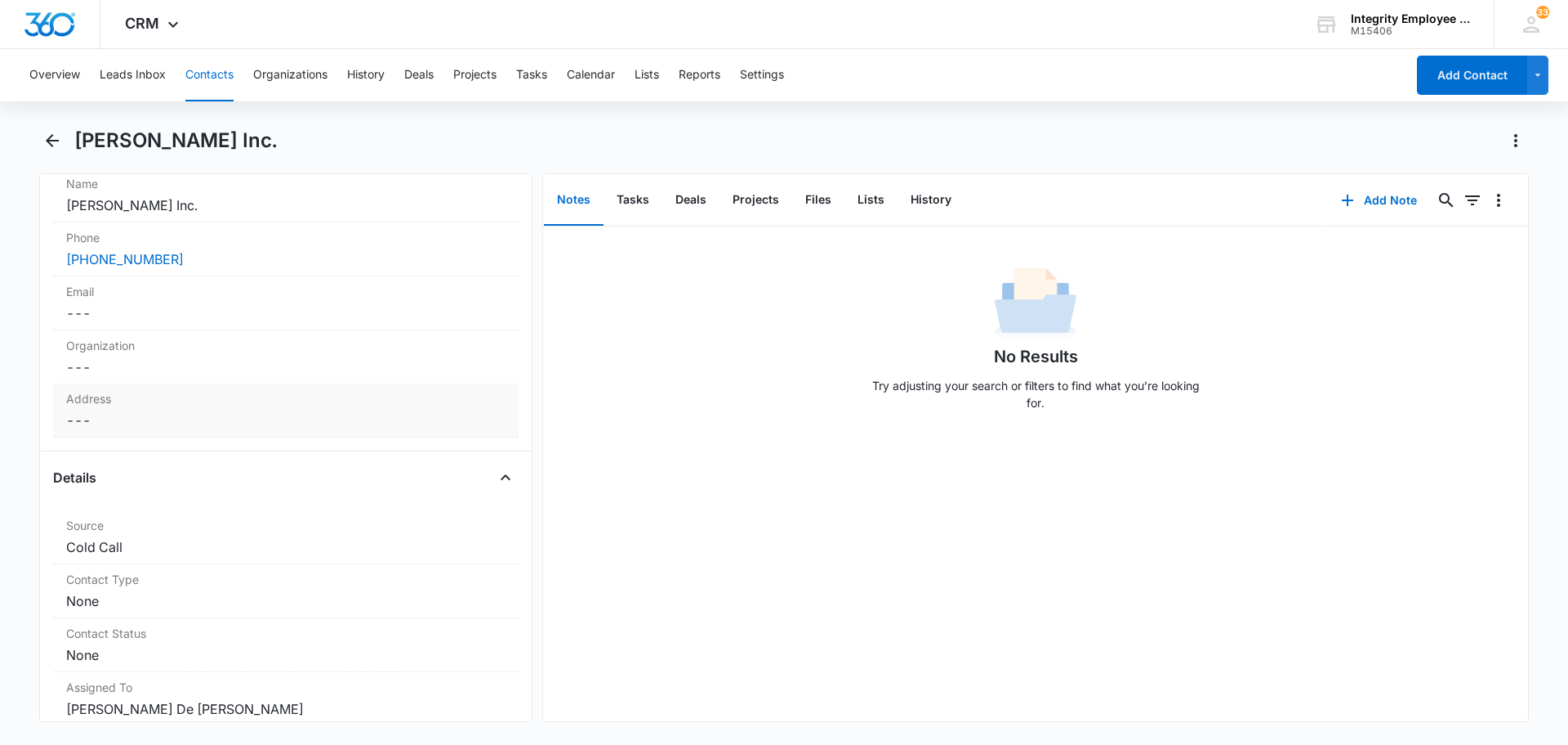
scroll to position [0, 0]
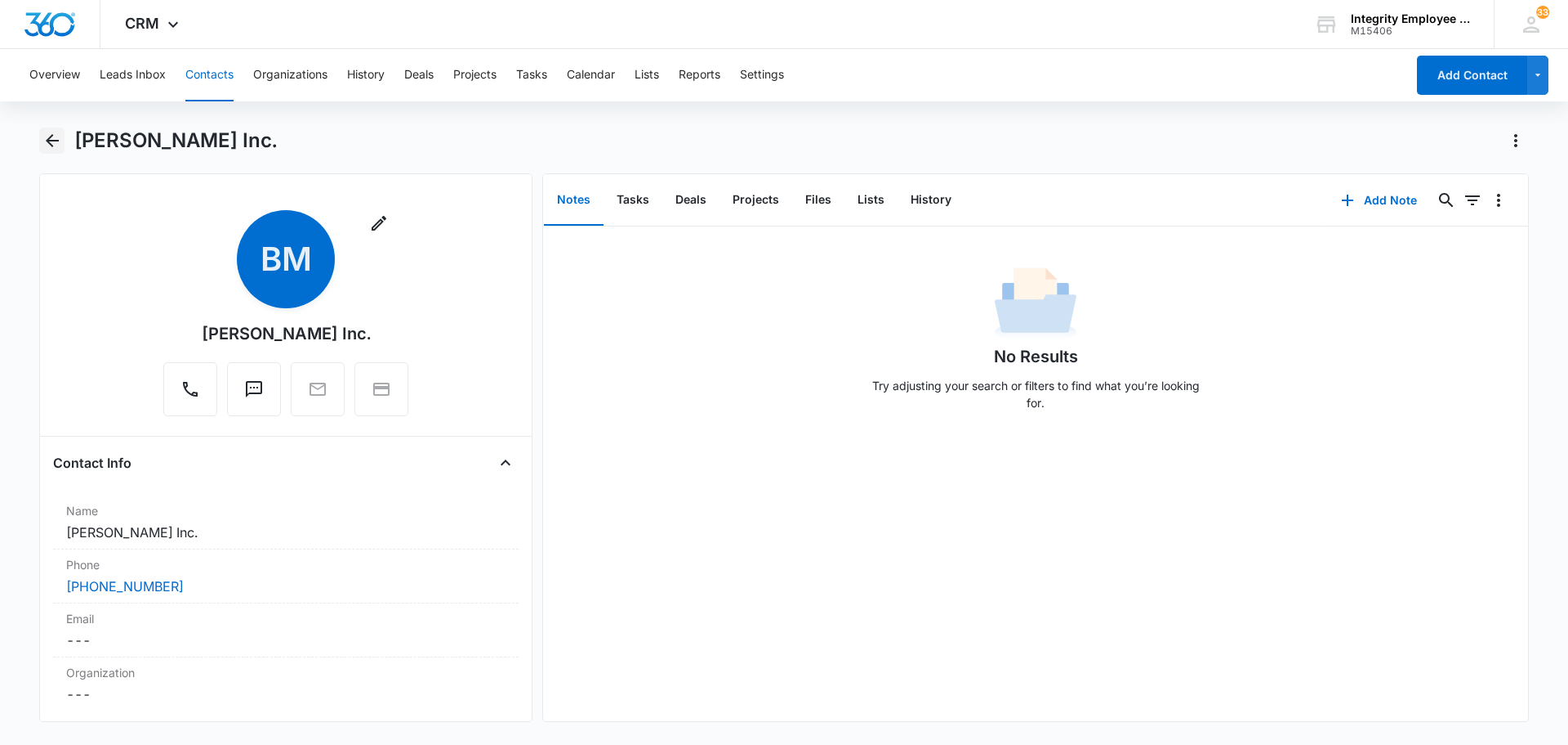
click at [57, 142] on icon "Back" at bounding box center [53, 140] width 19 height 20
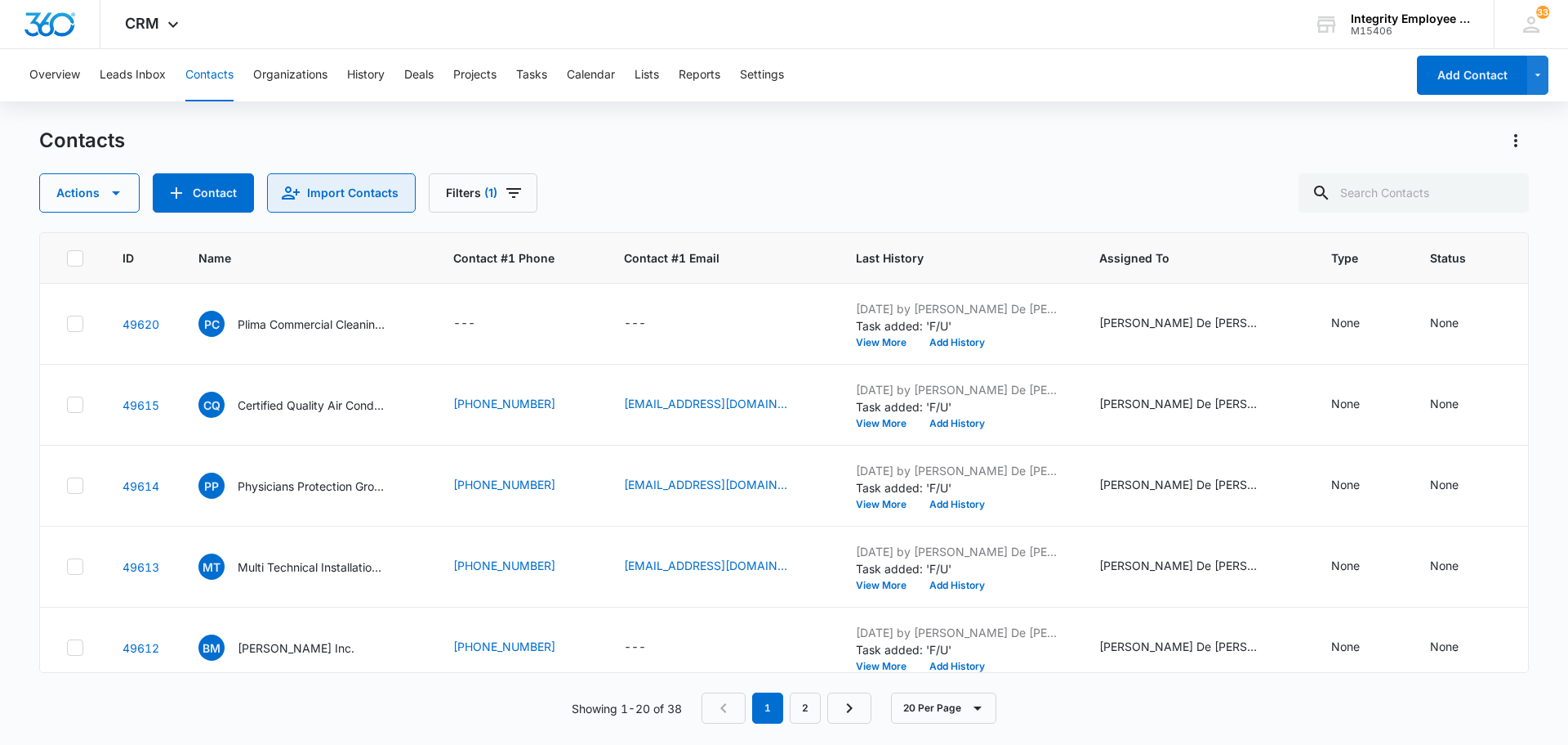
scroll to position [342, 0]
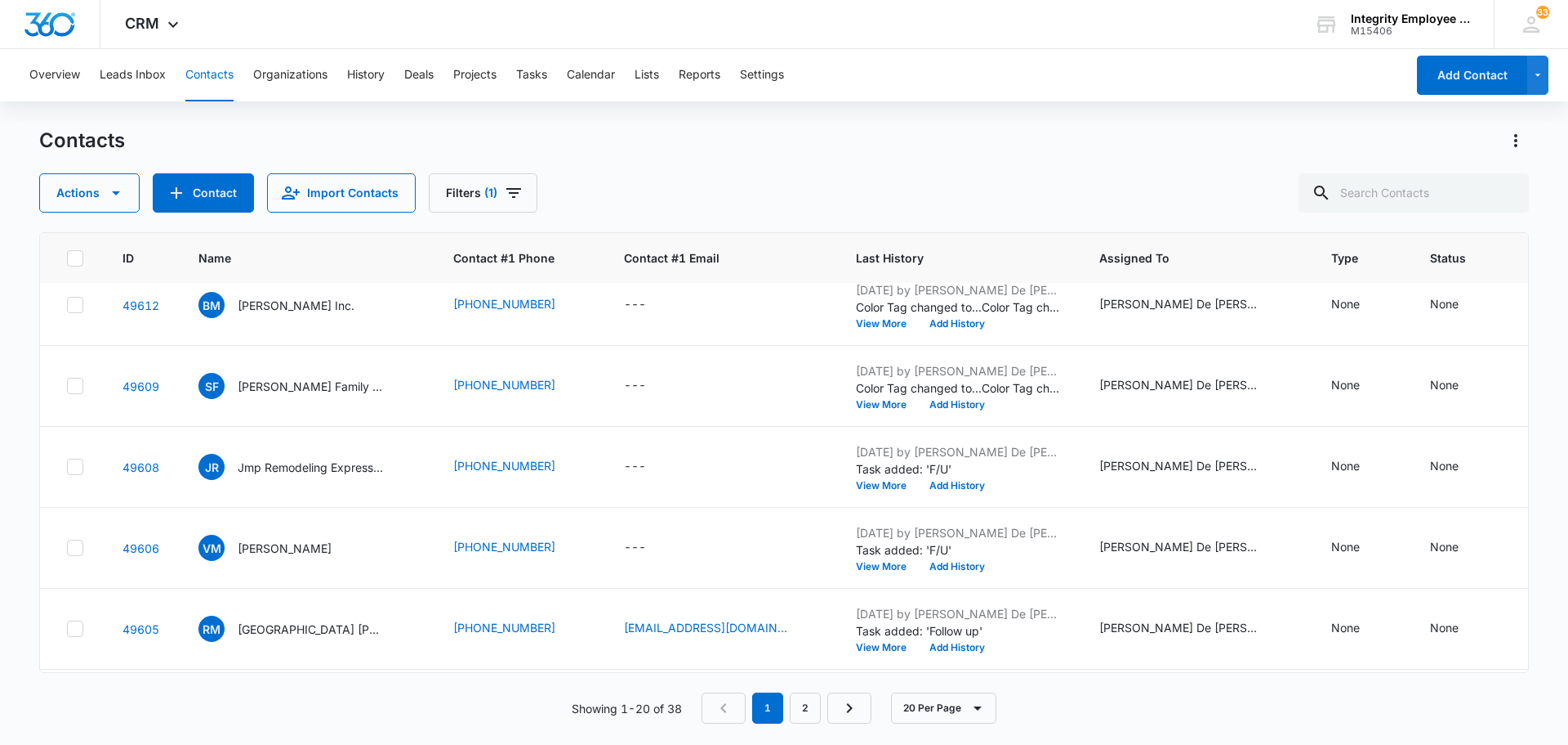
click at [76, 258] on icon at bounding box center [75, 258] width 10 height 8
click at [67, 258] on input "checkbox" at bounding box center [66, 257] width 1 height 1
click at [72, 253] on icon at bounding box center [75, 257] width 15 height 15
click at [67, 257] on input "checkbox" at bounding box center [66, 257] width 1 height 1
click at [886, 324] on button "View More" at bounding box center [887, 324] width 62 height 10
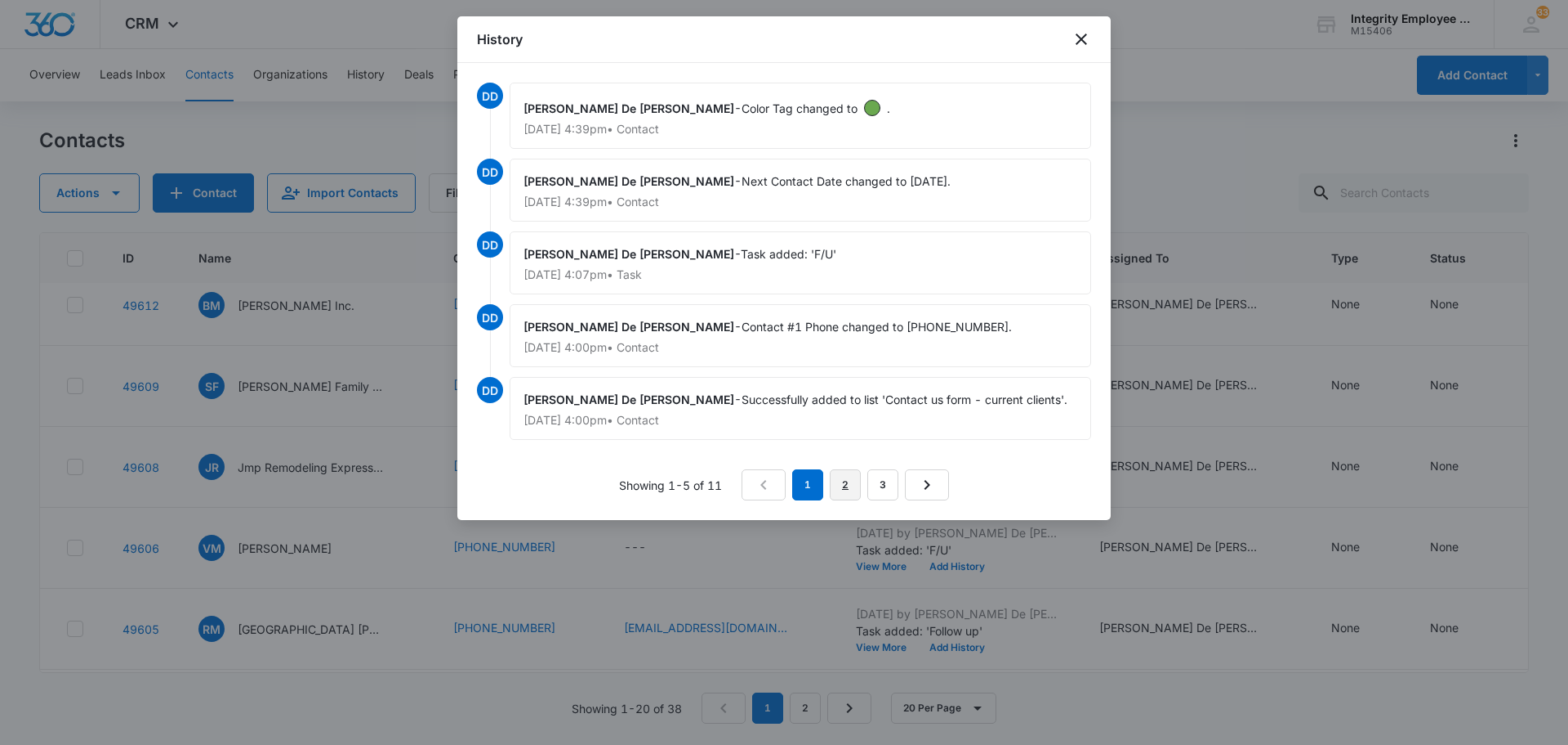
click at [848, 480] on link "2" at bounding box center [846, 485] width 31 height 31
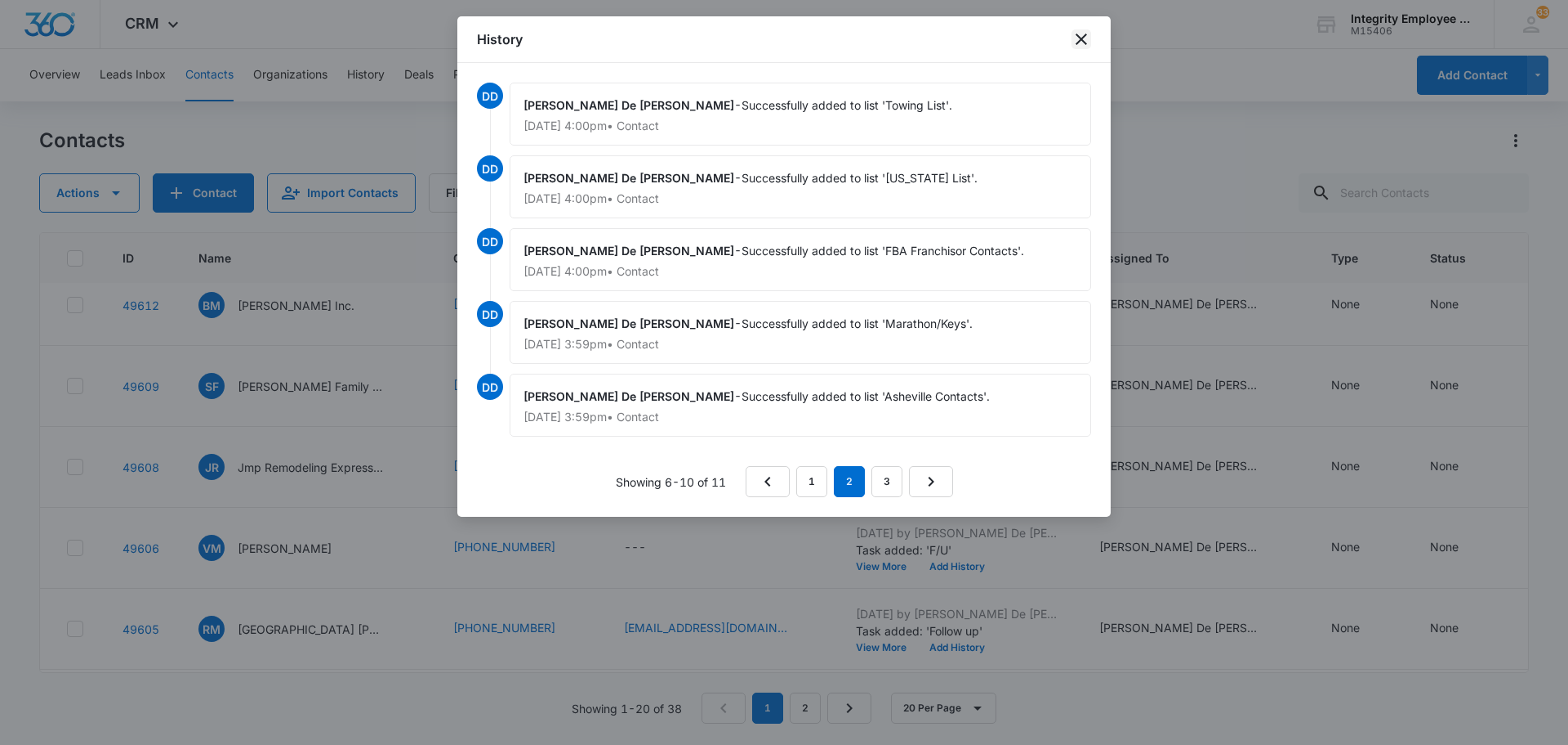
click at [1086, 40] on icon "close" at bounding box center [1082, 39] width 19 height 20
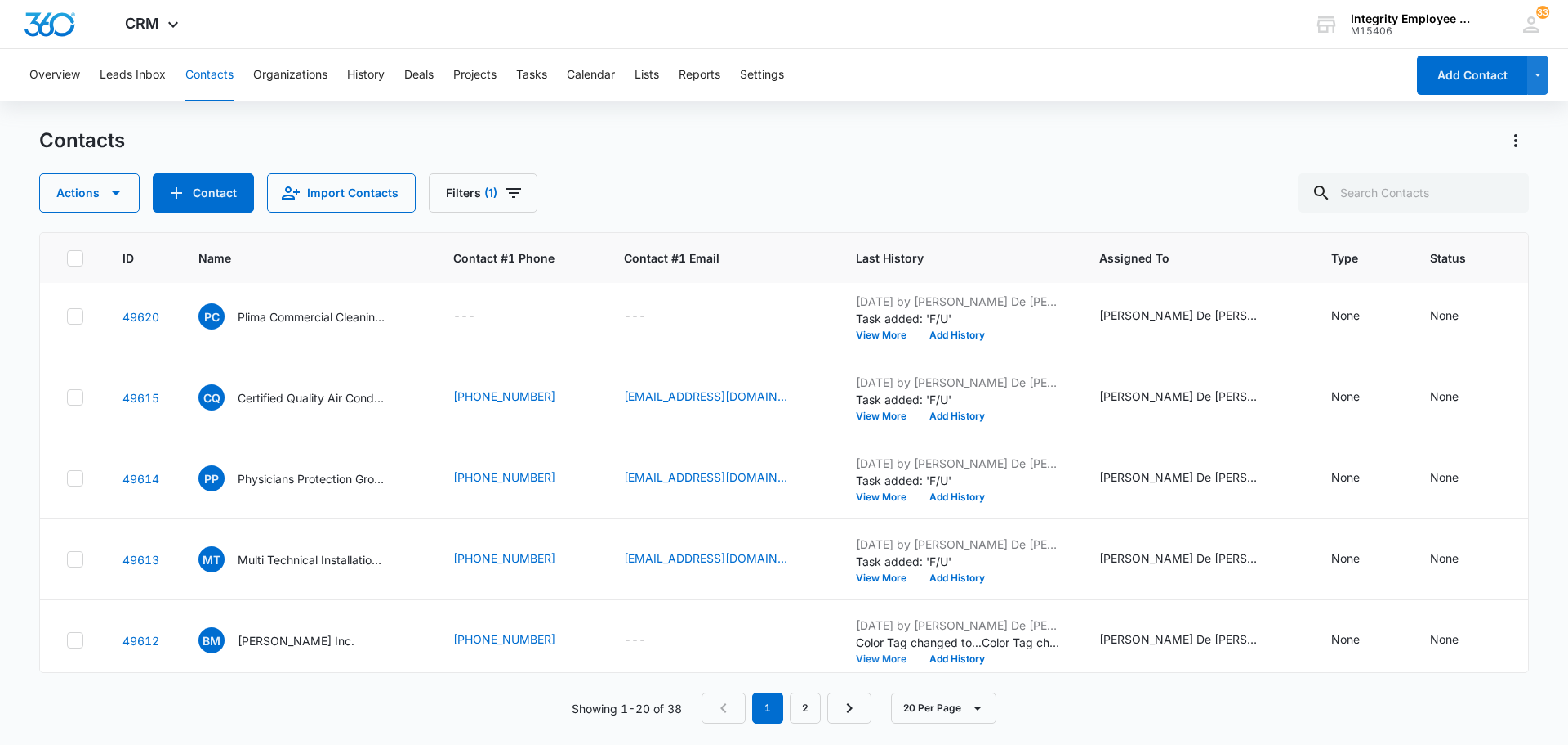
scroll to position [0, 0]
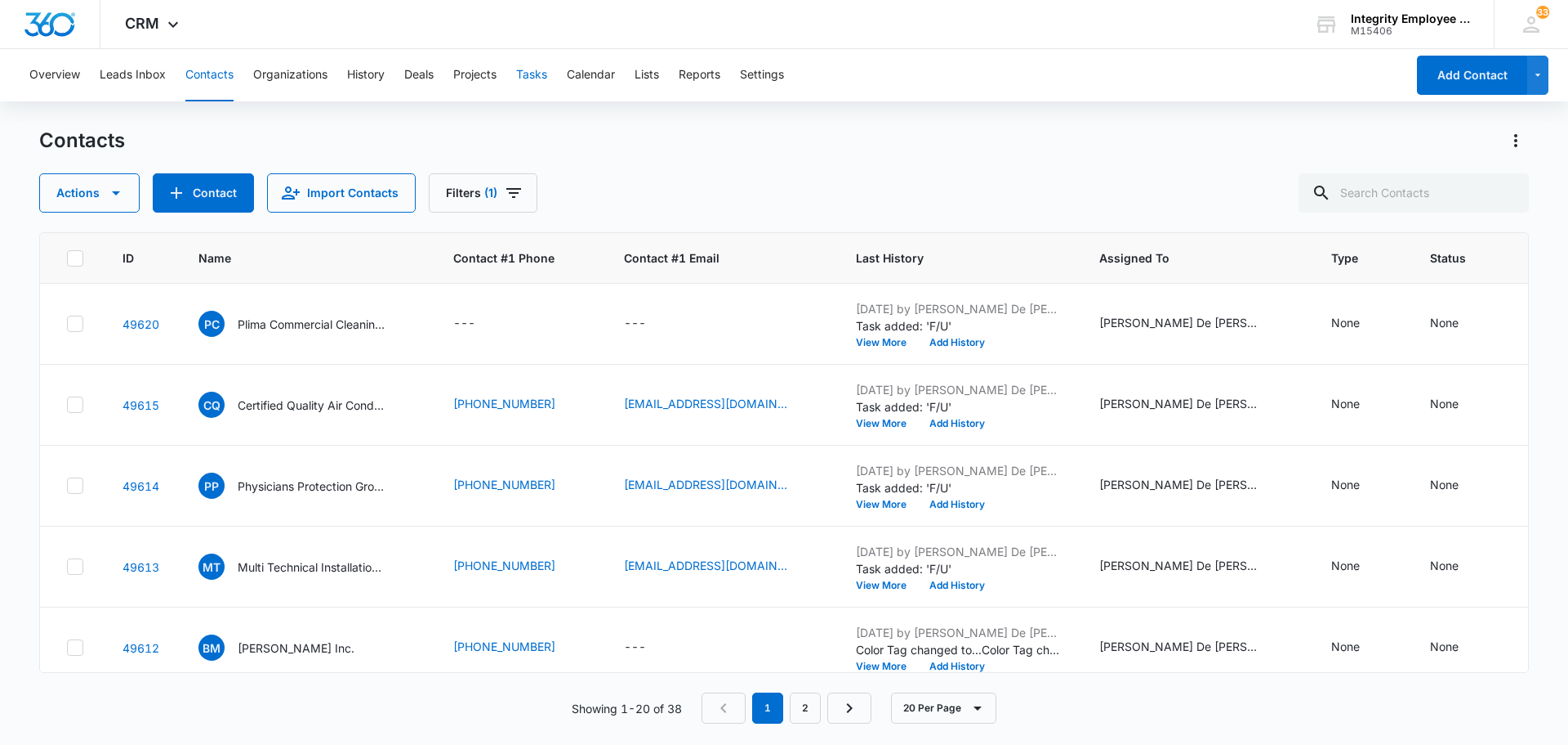
click at [548, 67] on button "Tasks" at bounding box center [532, 75] width 31 height 53
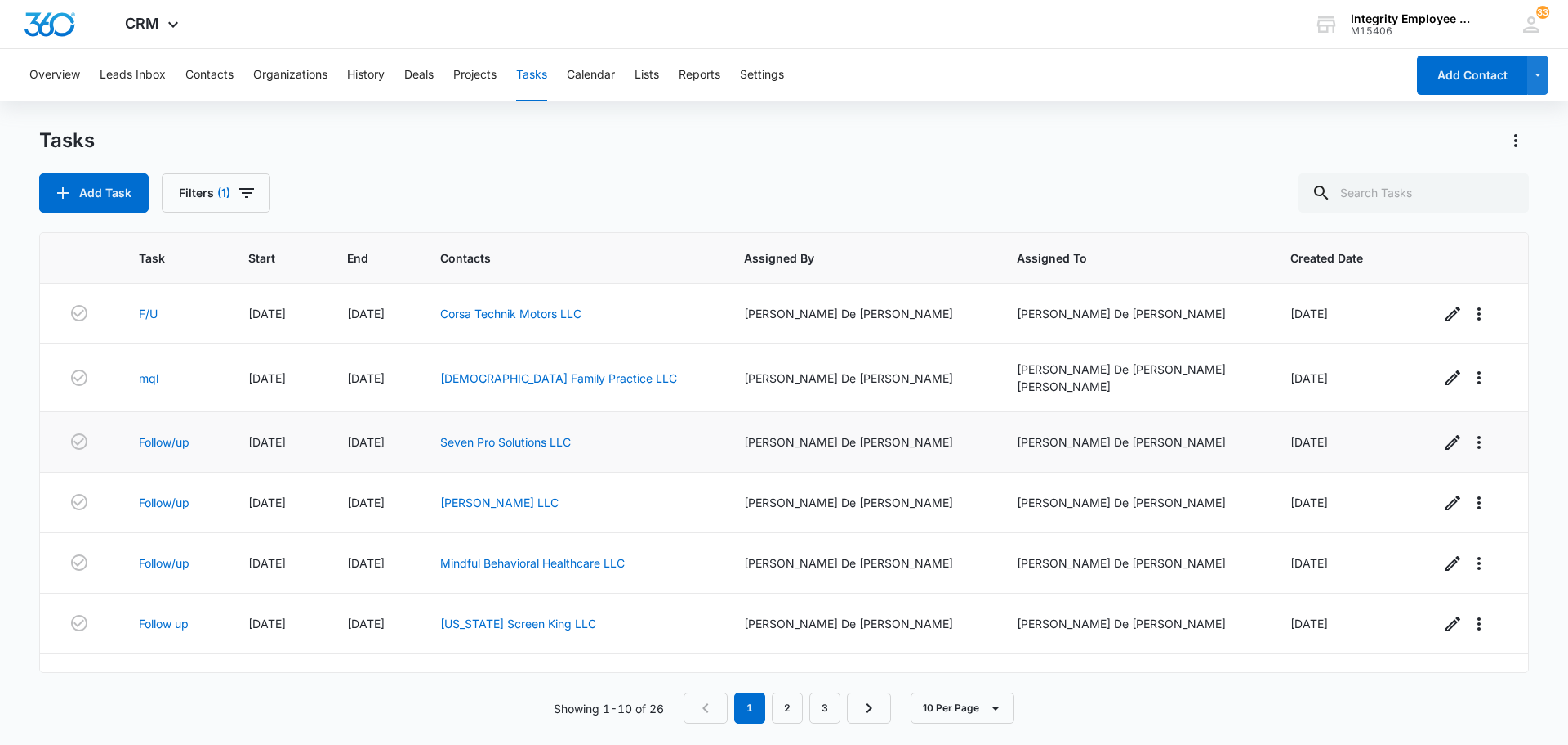
scroll to position [164, 0]
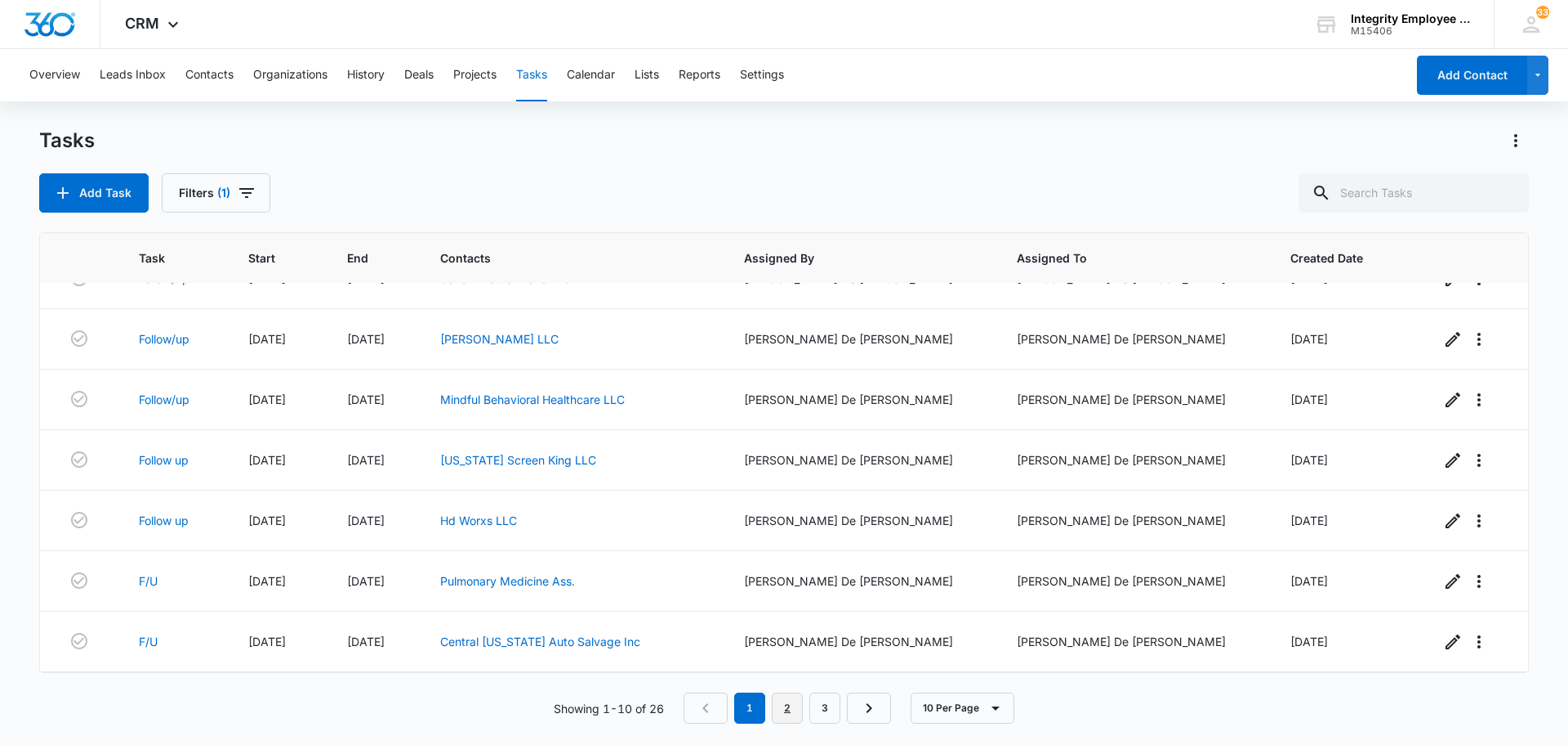
click at [792, 713] on link "2" at bounding box center [787, 708] width 31 height 31
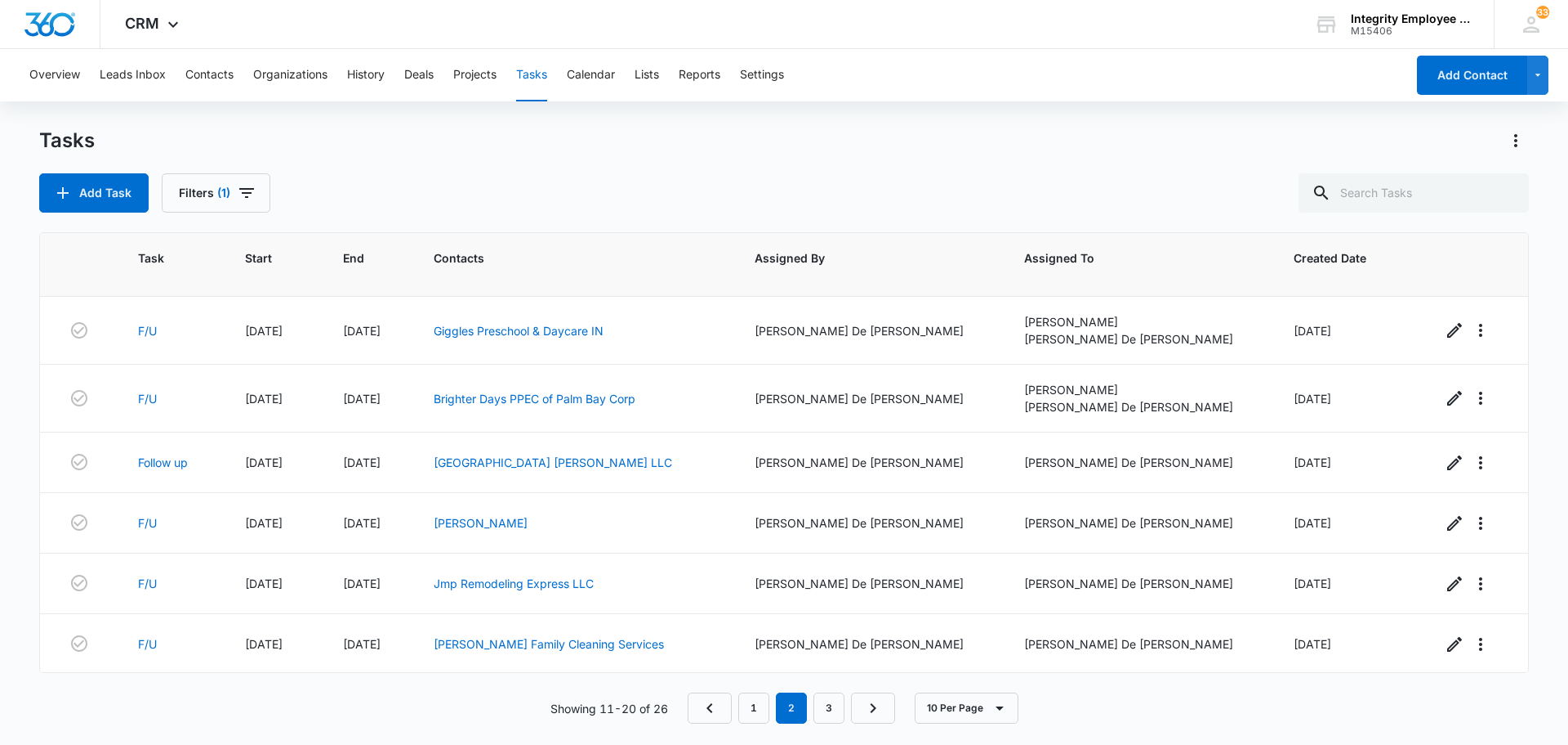
scroll to position [253, 0]
click at [831, 711] on link "3" at bounding box center [829, 708] width 31 height 31
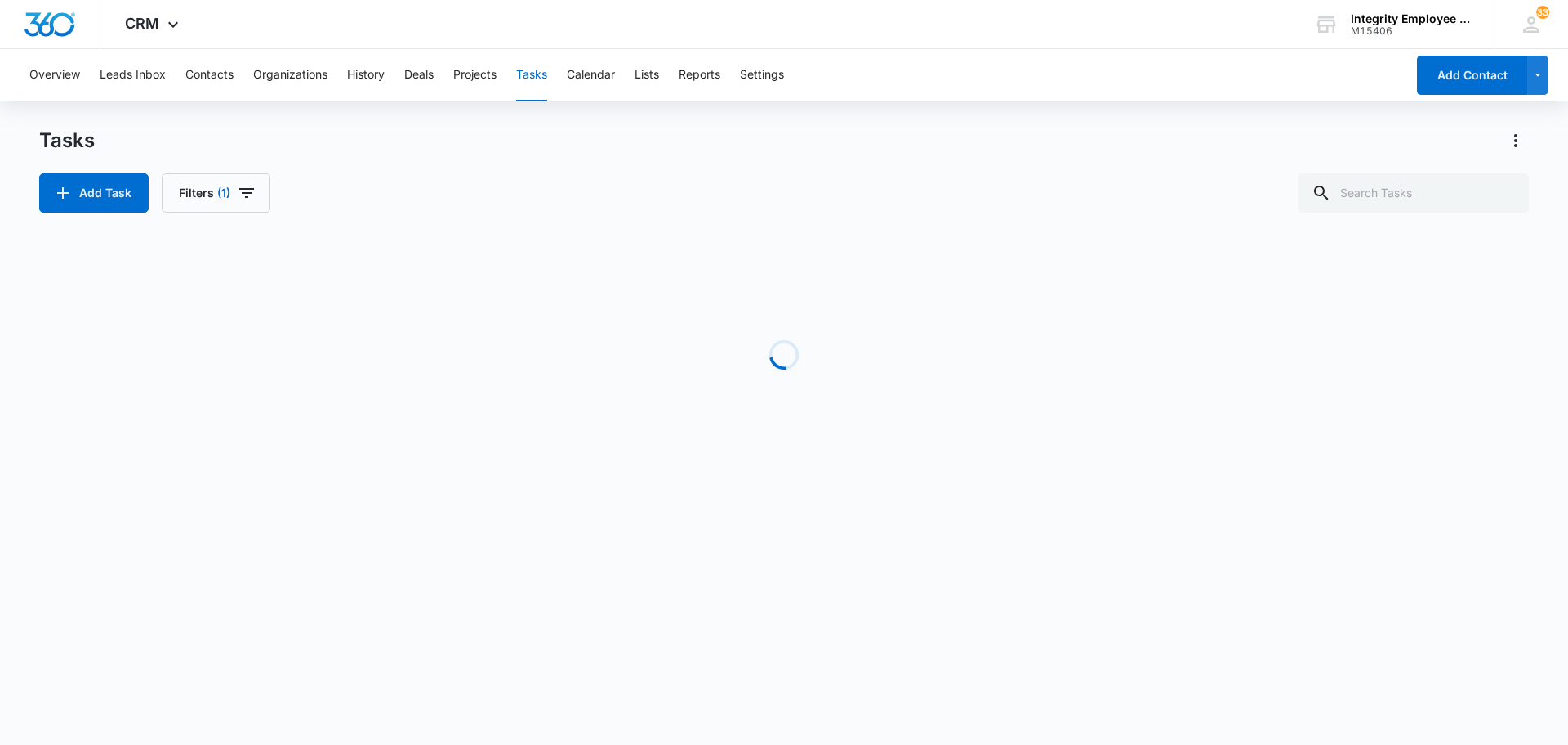
scroll to position [0, 0]
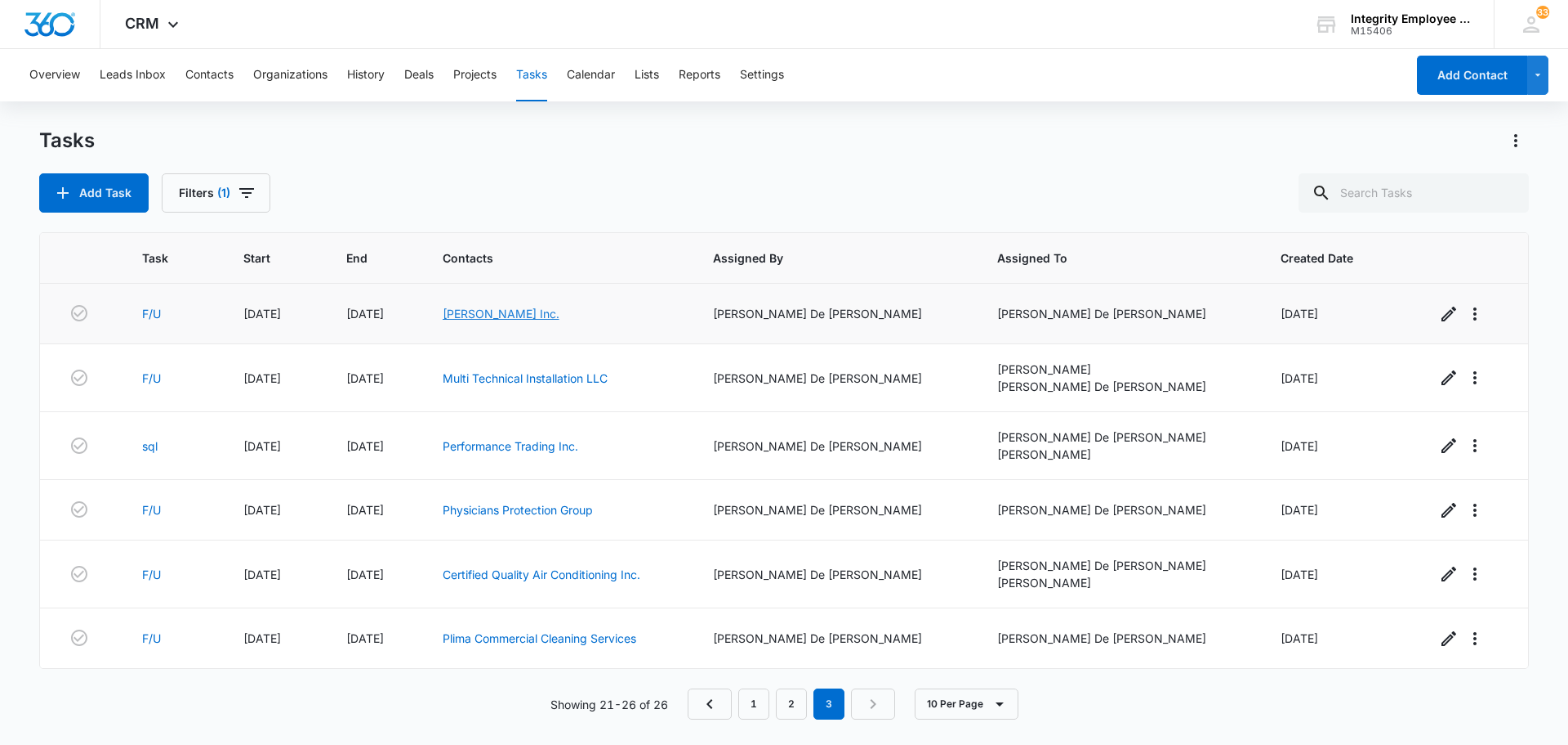
click at [554, 316] on link "[PERSON_NAME] Inc." at bounding box center [501, 313] width 117 height 14
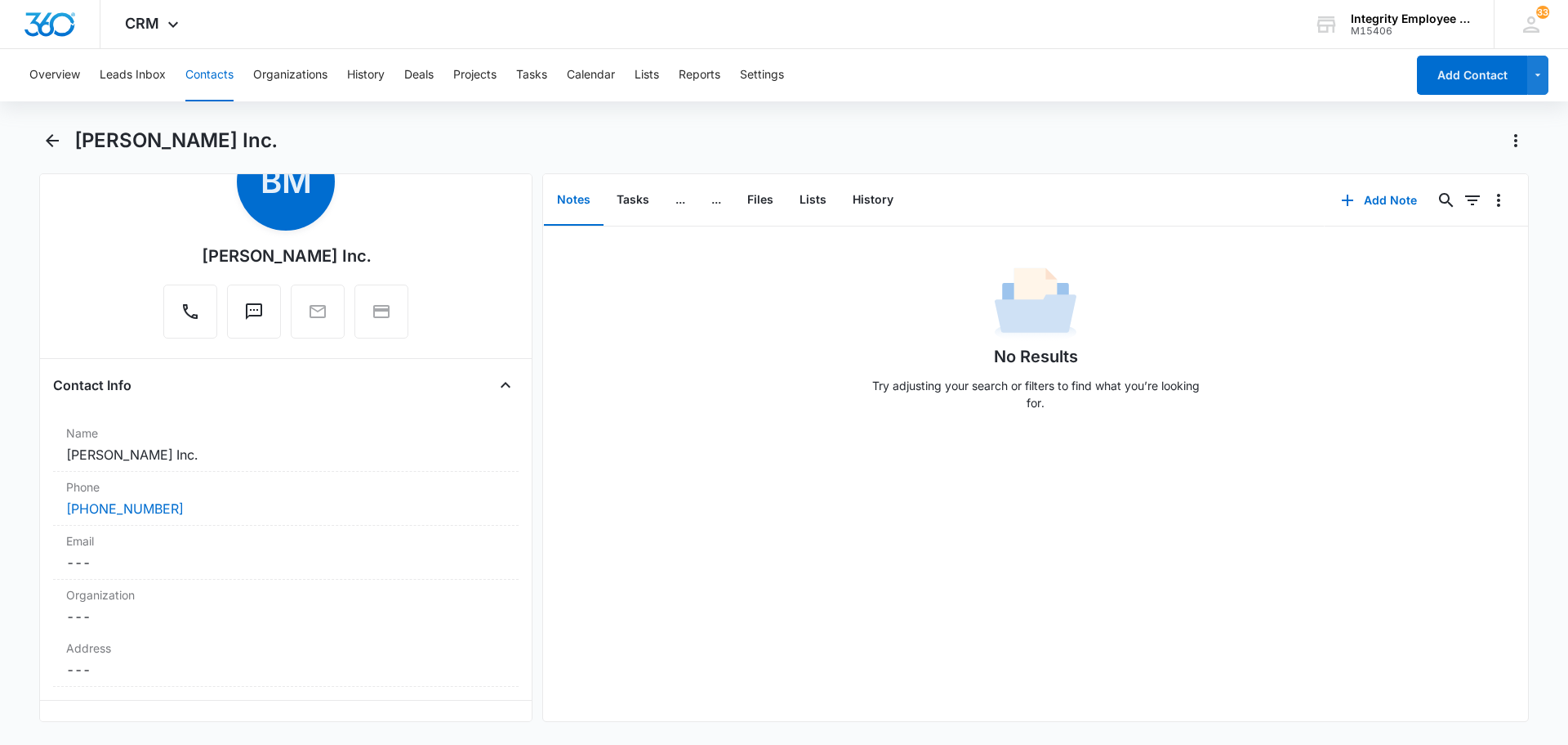
scroll to position [409, 0]
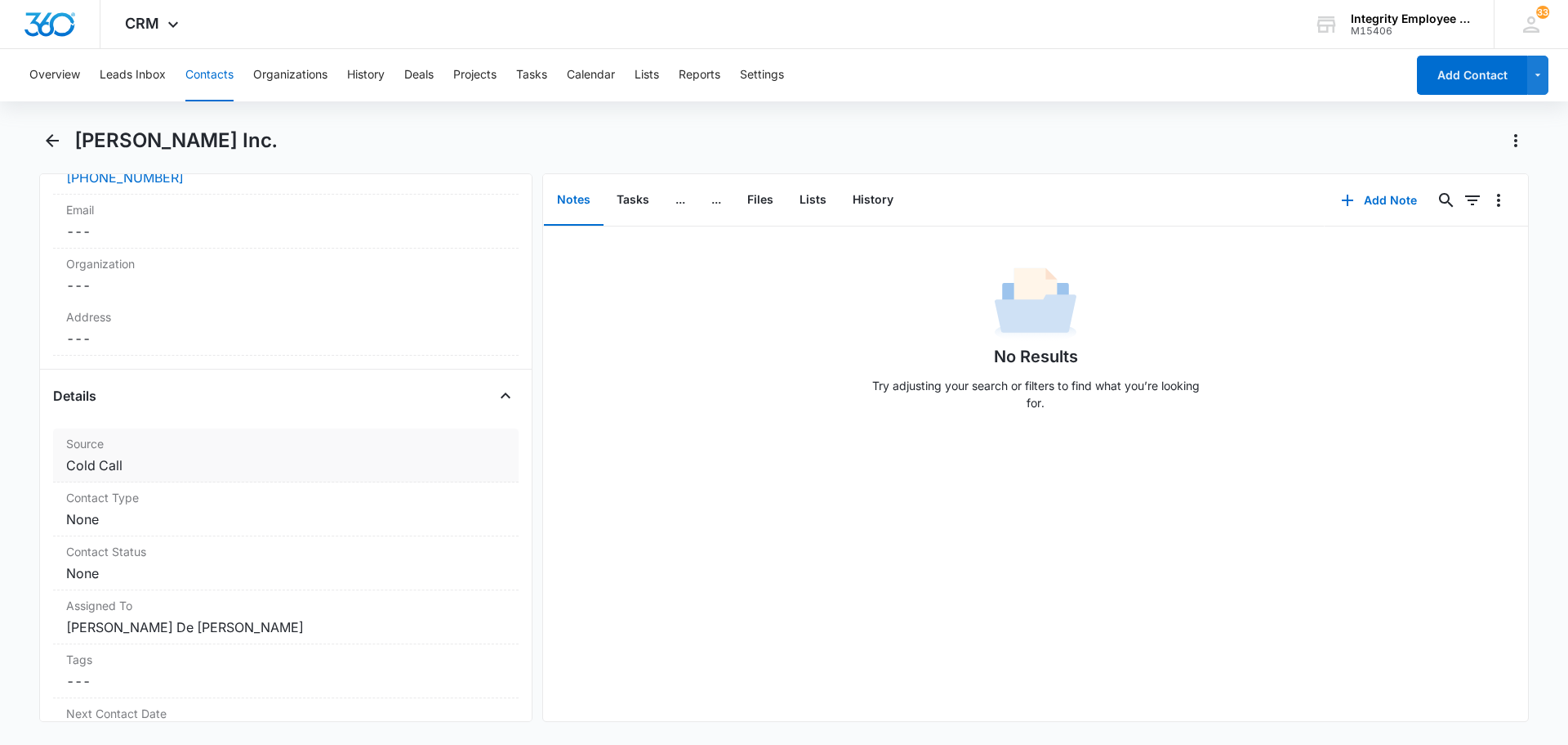
click at [128, 467] on dd "Cancel Save Changes Cold Call" at bounding box center [286, 465] width 440 height 20
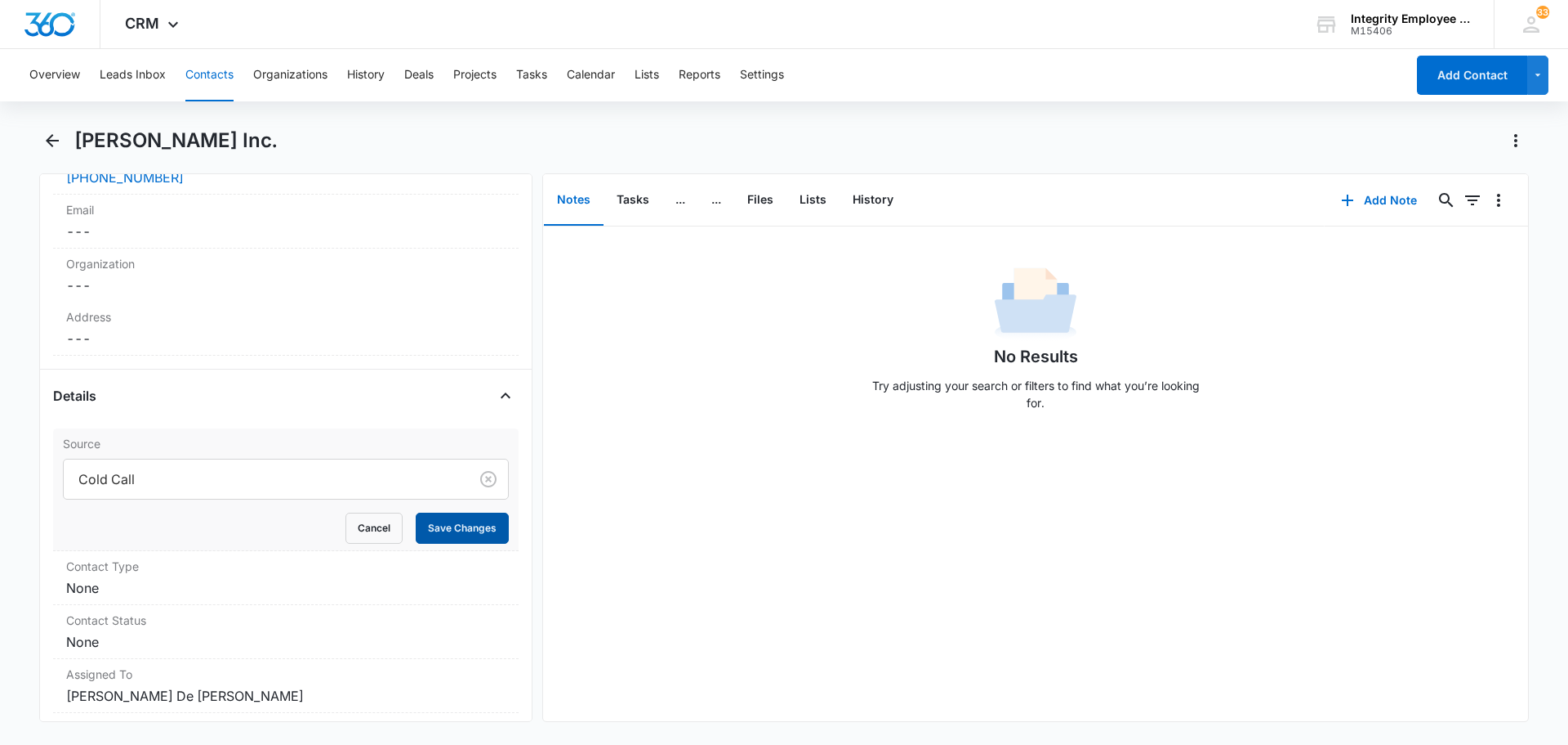
click at [470, 529] on button "Save Changes" at bounding box center [463, 529] width 94 height 31
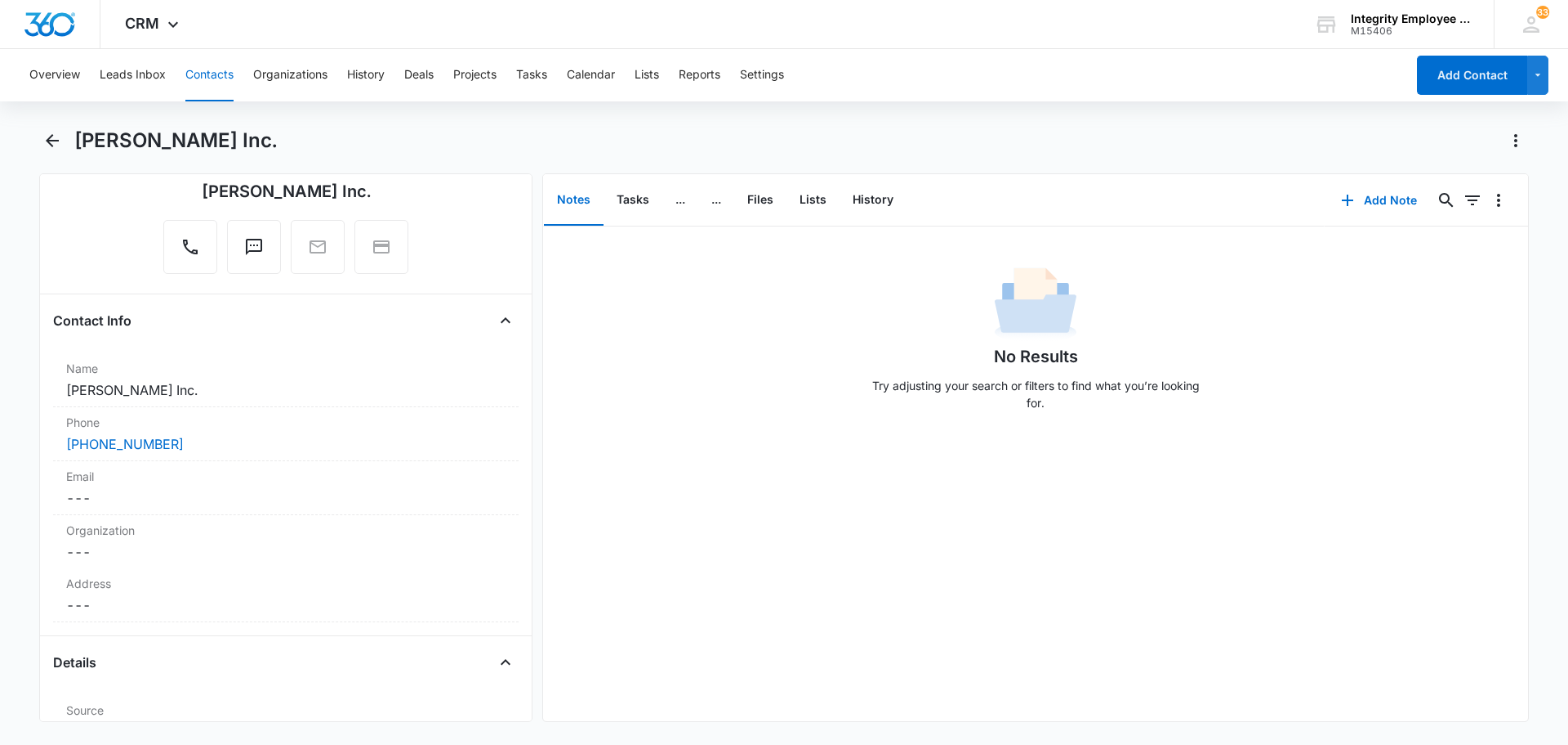
scroll to position [0, 0]
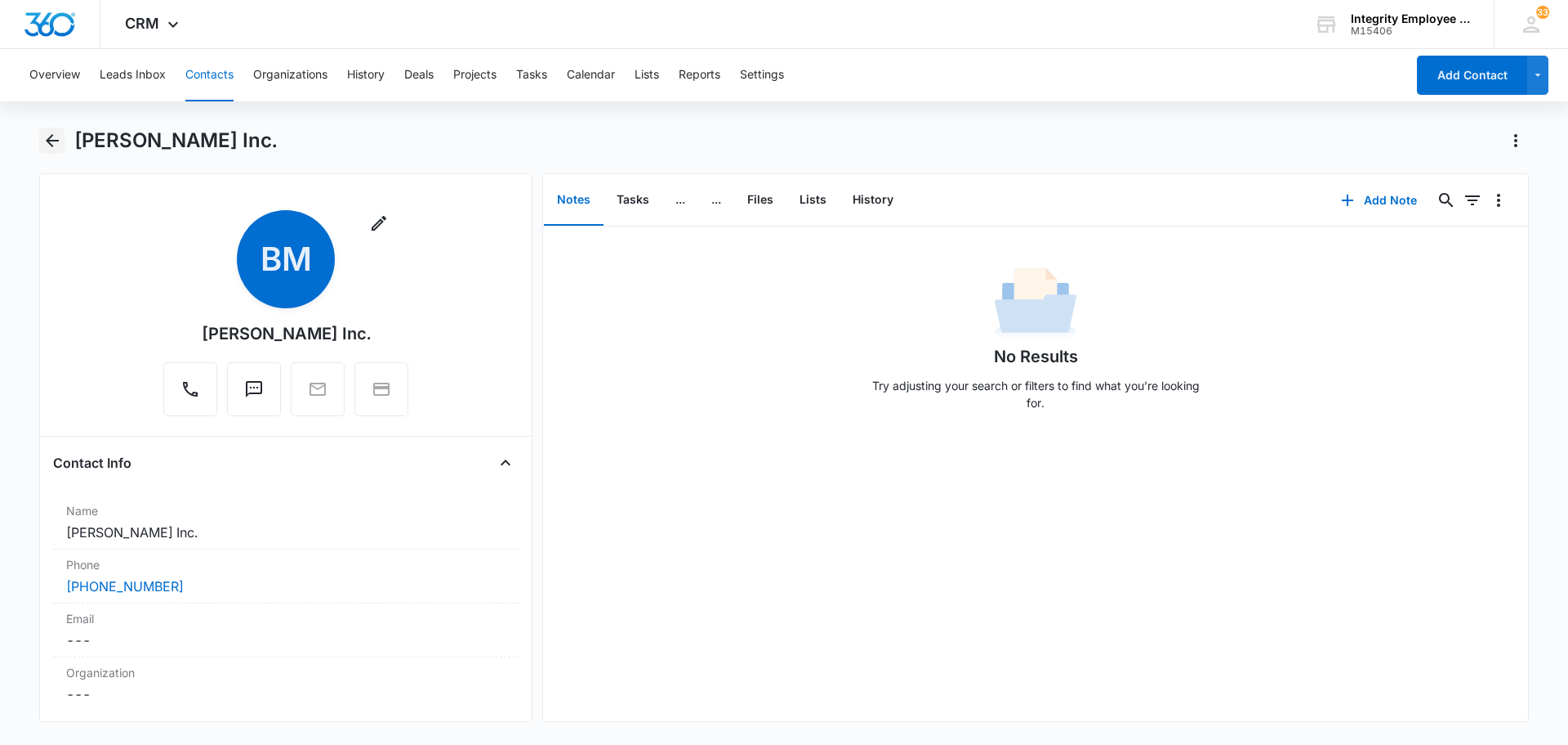
click at [56, 141] on icon "Back" at bounding box center [52, 139] width 13 height 13
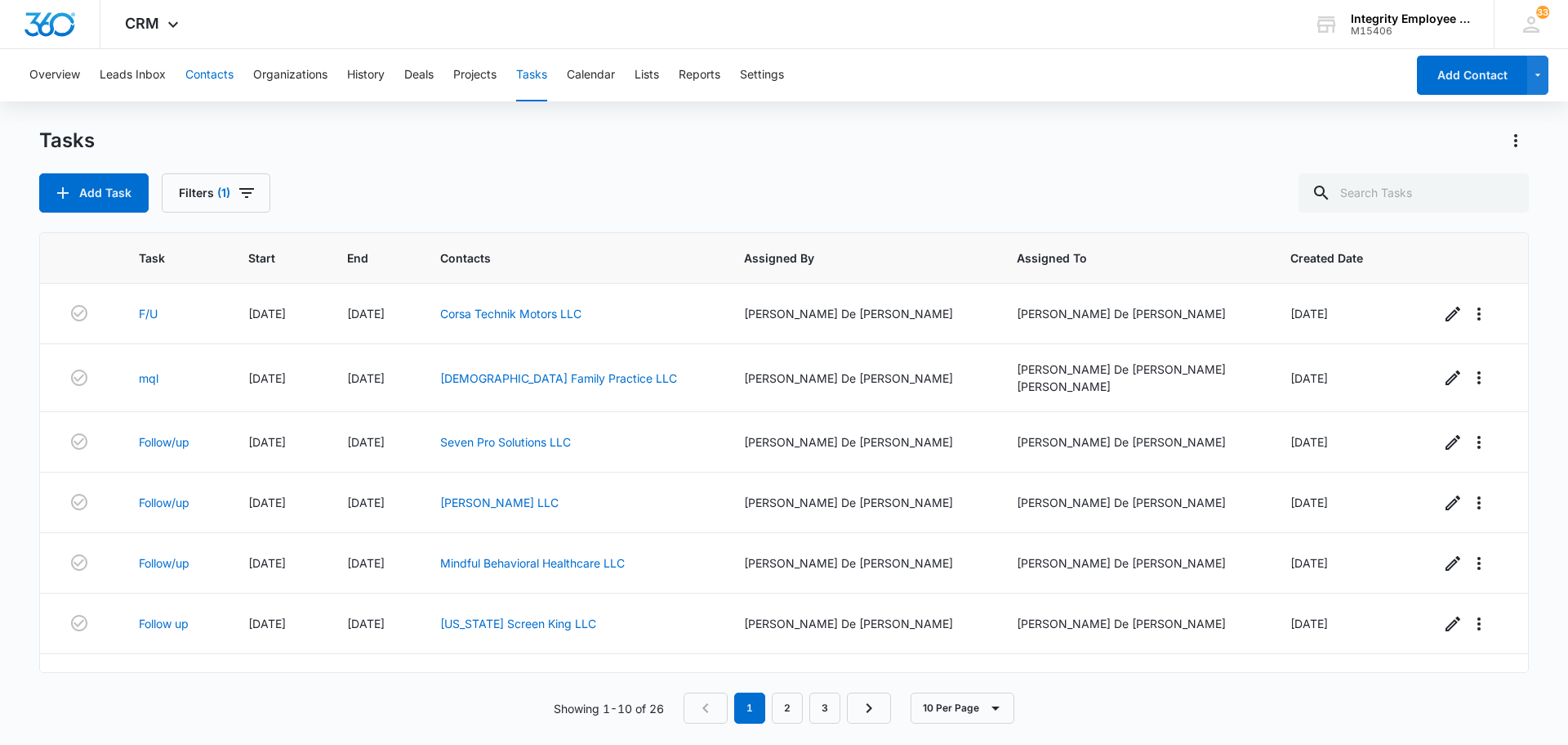
click at [192, 70] on button "Contacts" at bounding box center [209, 75] width 48 height 53
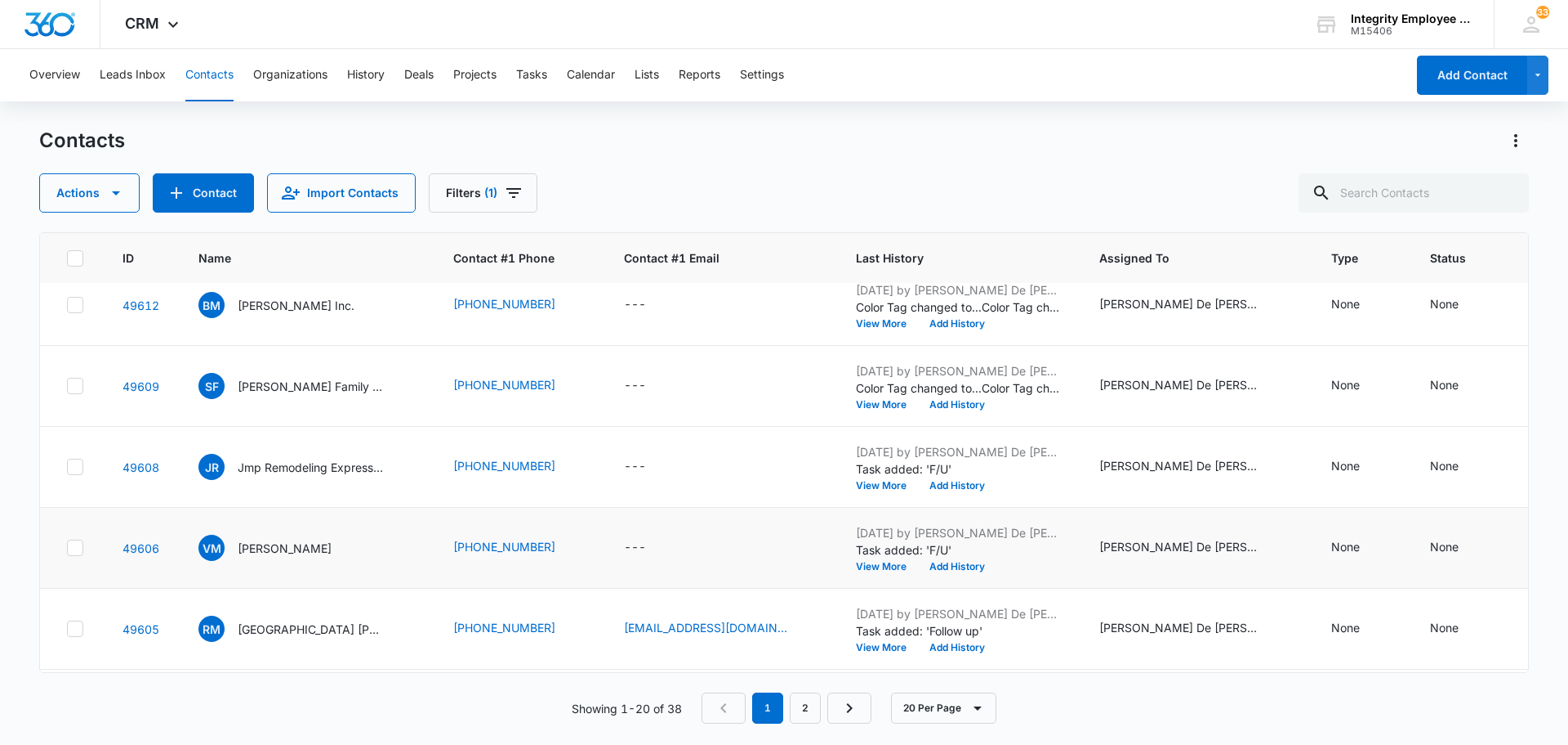
scroll to position [424, 0]
click at [349, 382] on p "Jmp Remodeling Express LLC" at bounding box center [311, 385] width 147 height 18
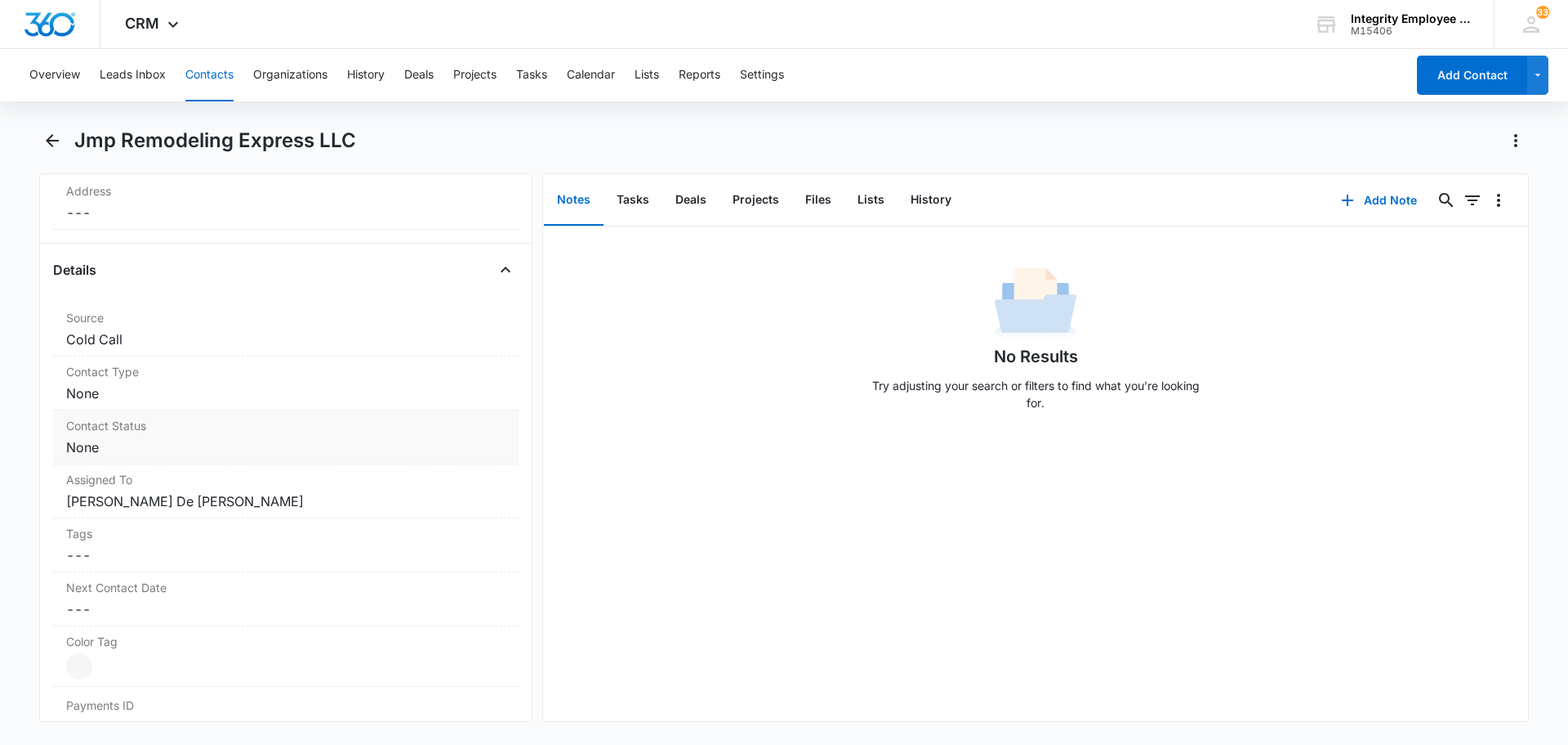
scroll to position [572, 0]
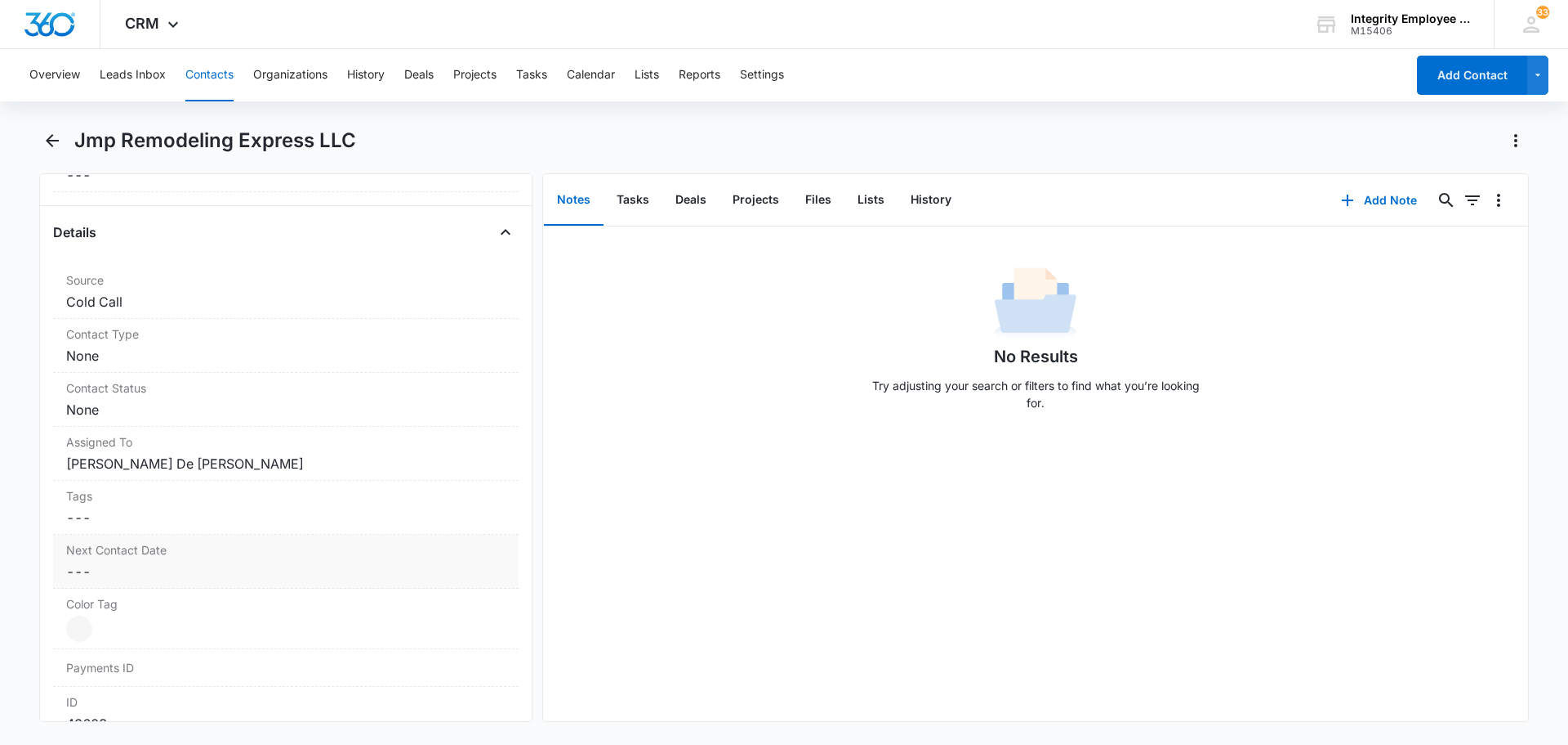
click at [136, 557] on label "Next Contact Date" at bounding box center [286, 550] width 440 height 18
click at [207, 606] on div at bounding box center [157, 605] width 134 height 18
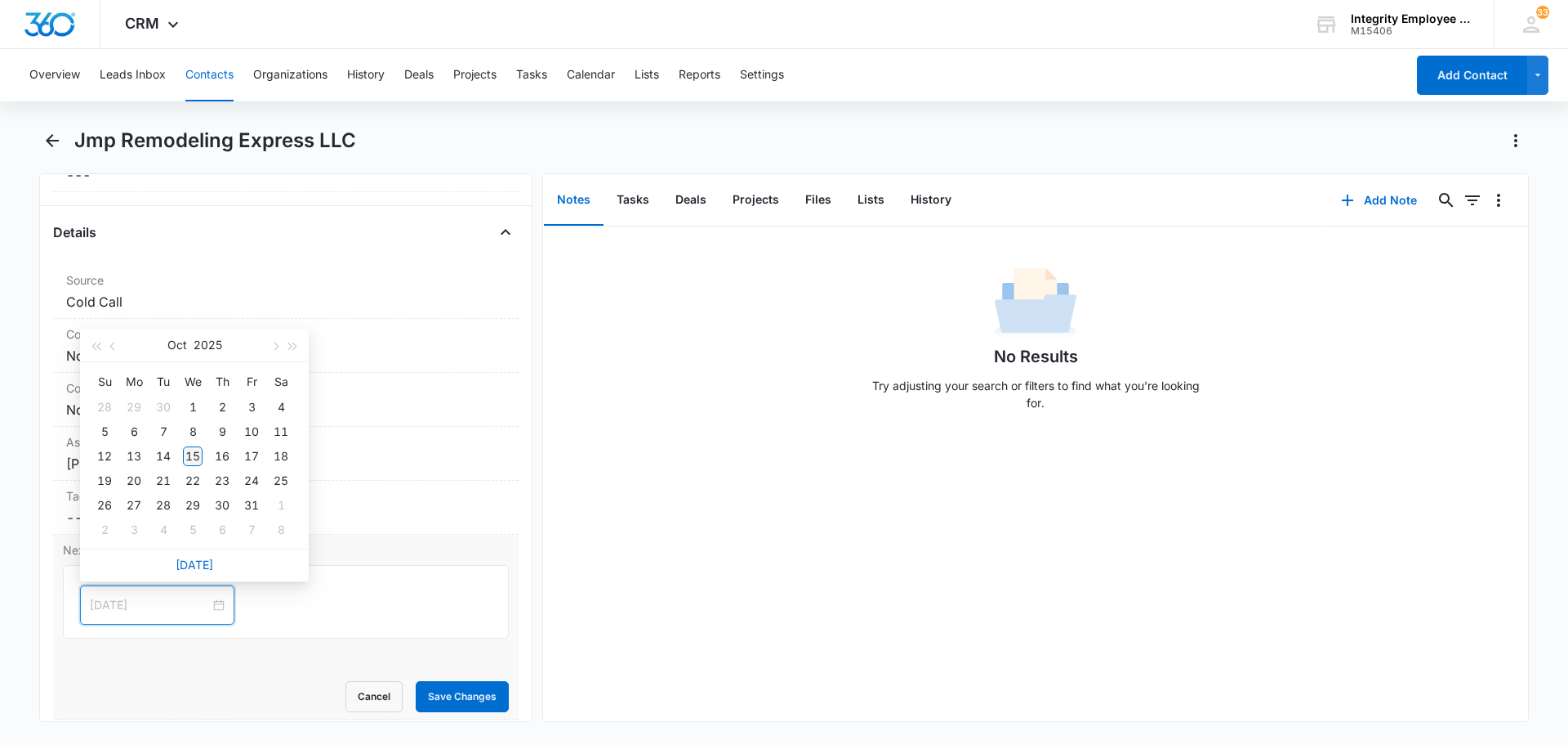
type input "[DATE]"
click at [194, 453] on div "15" at bounding box center [193, 456] width 19 height 20
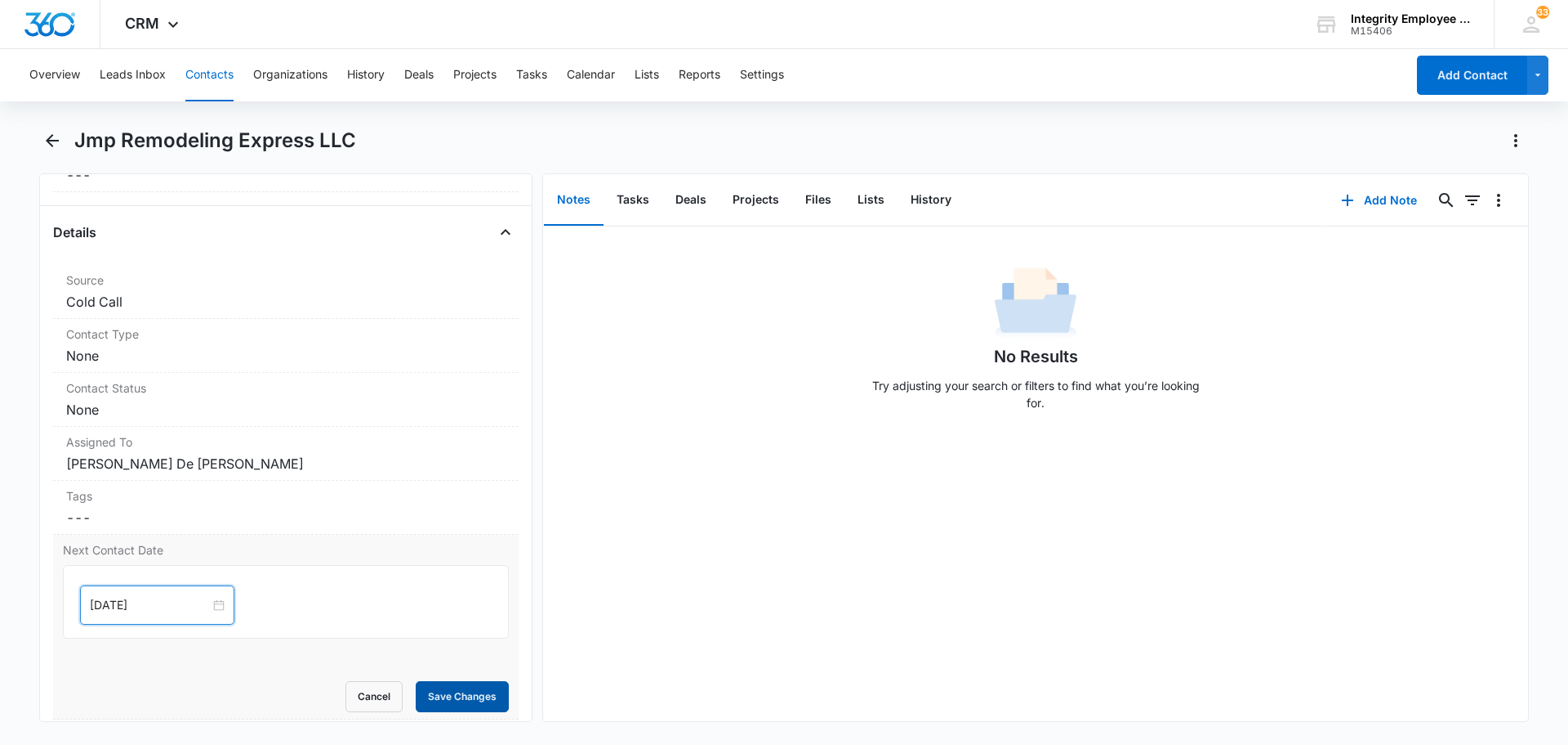
click at [443, 696] on button "Save Changes" at bounding box center [463, 696] width 94 height 31
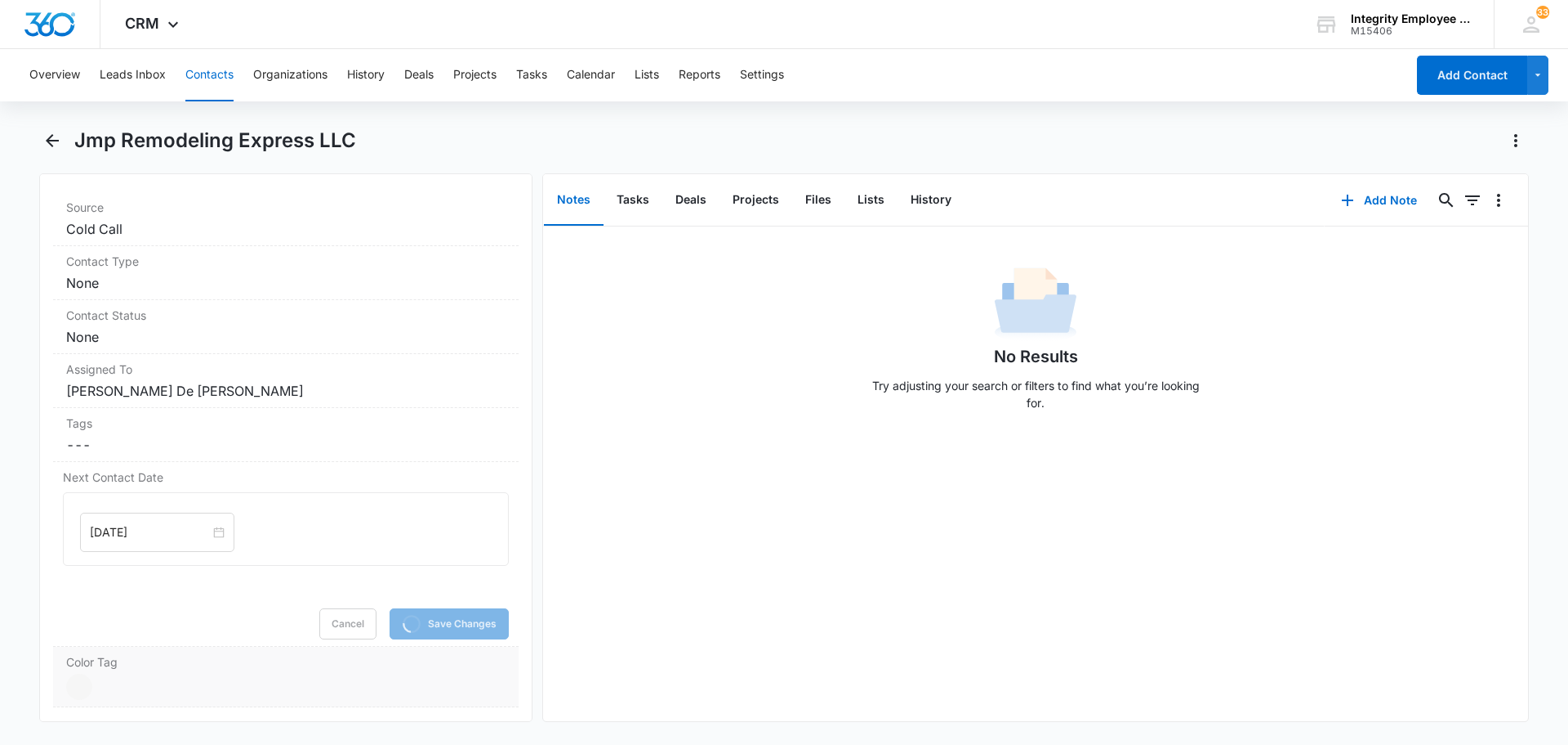
scroll to position [735, 0]
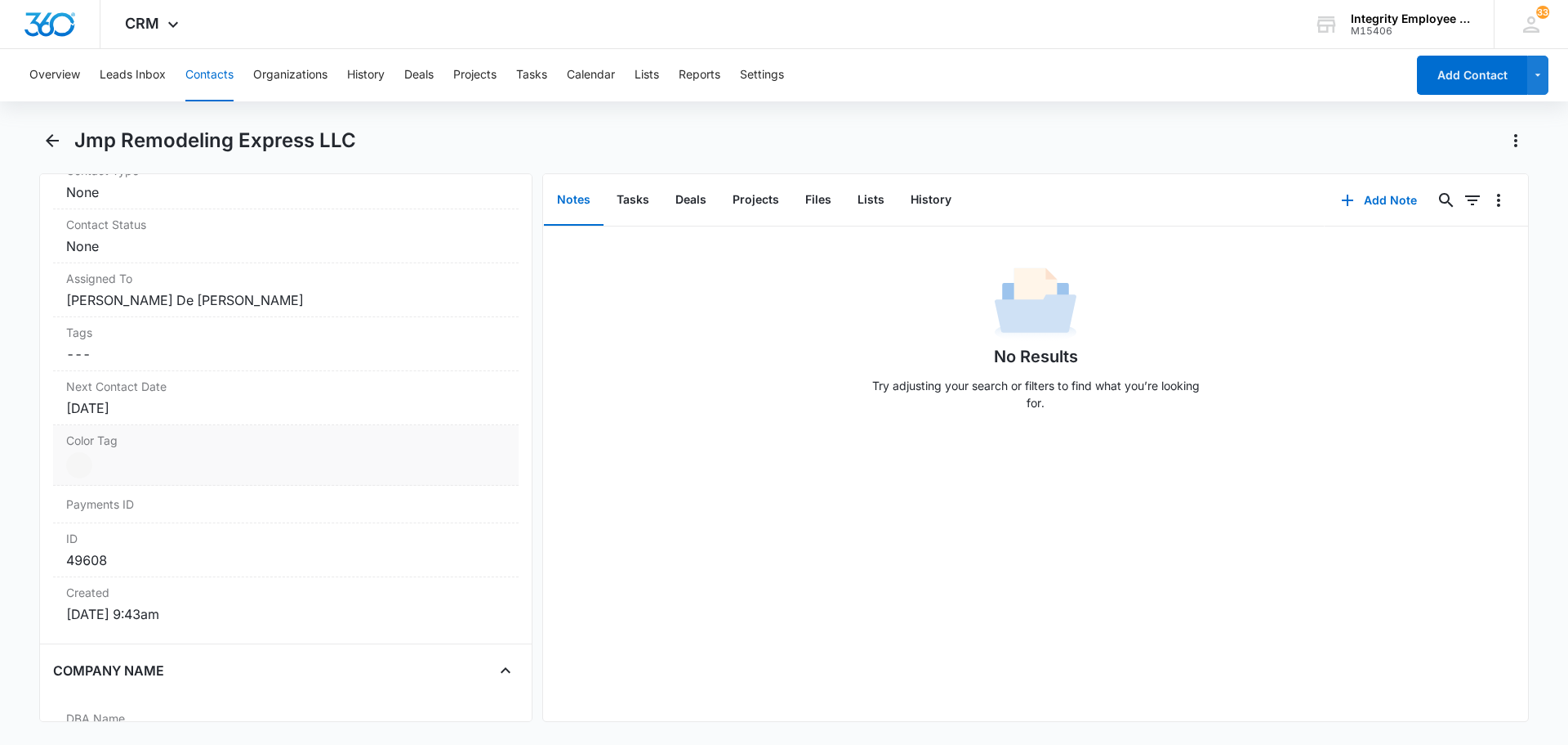
click at [81, 474] on div at bounding box center [79, 465] width 26 height 26
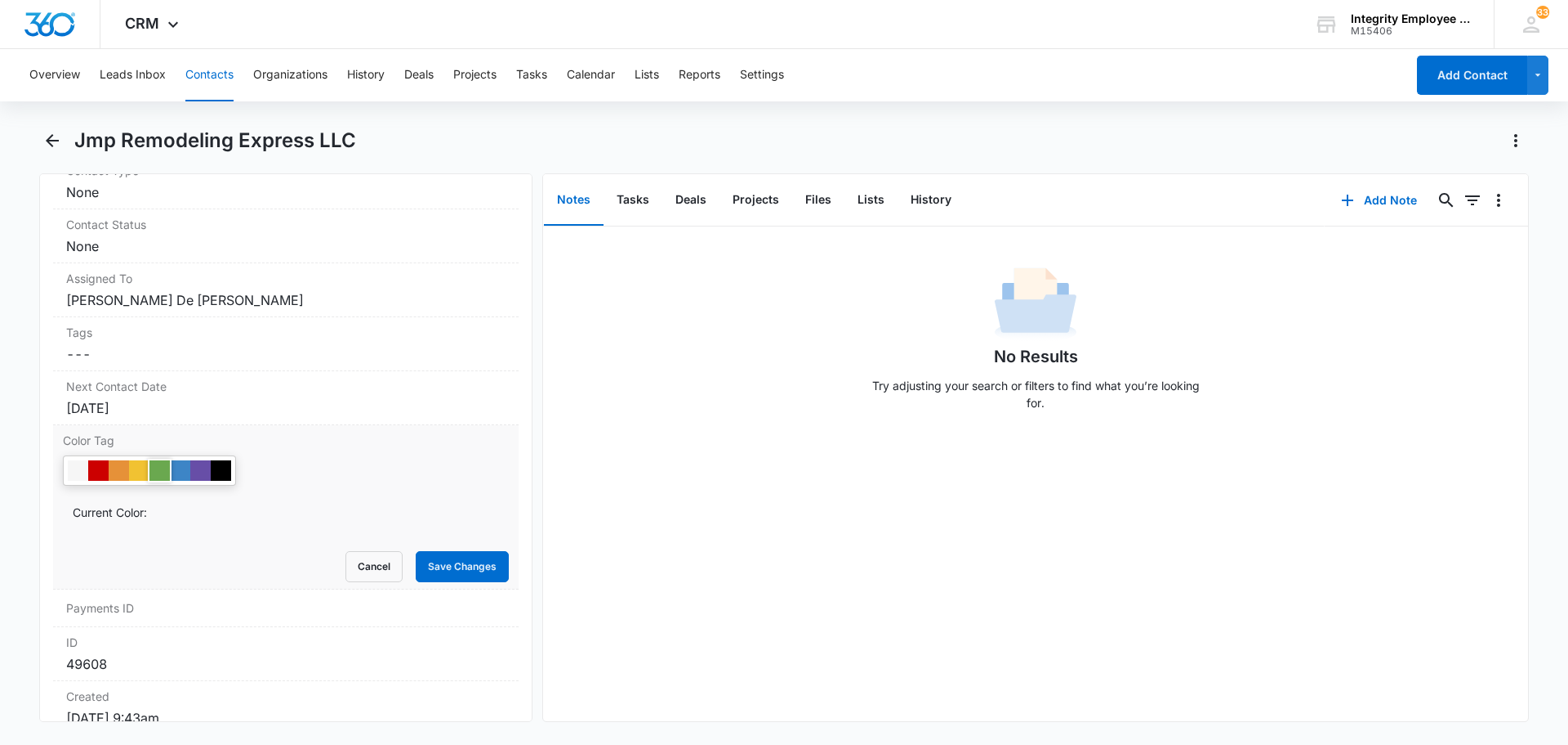
click at [166, 477] on div at bounding box center [159, 470] width 20 height 20
click at [472, 568] on button "Save Changes" at bounding box center [463, 567] width 94 height 31
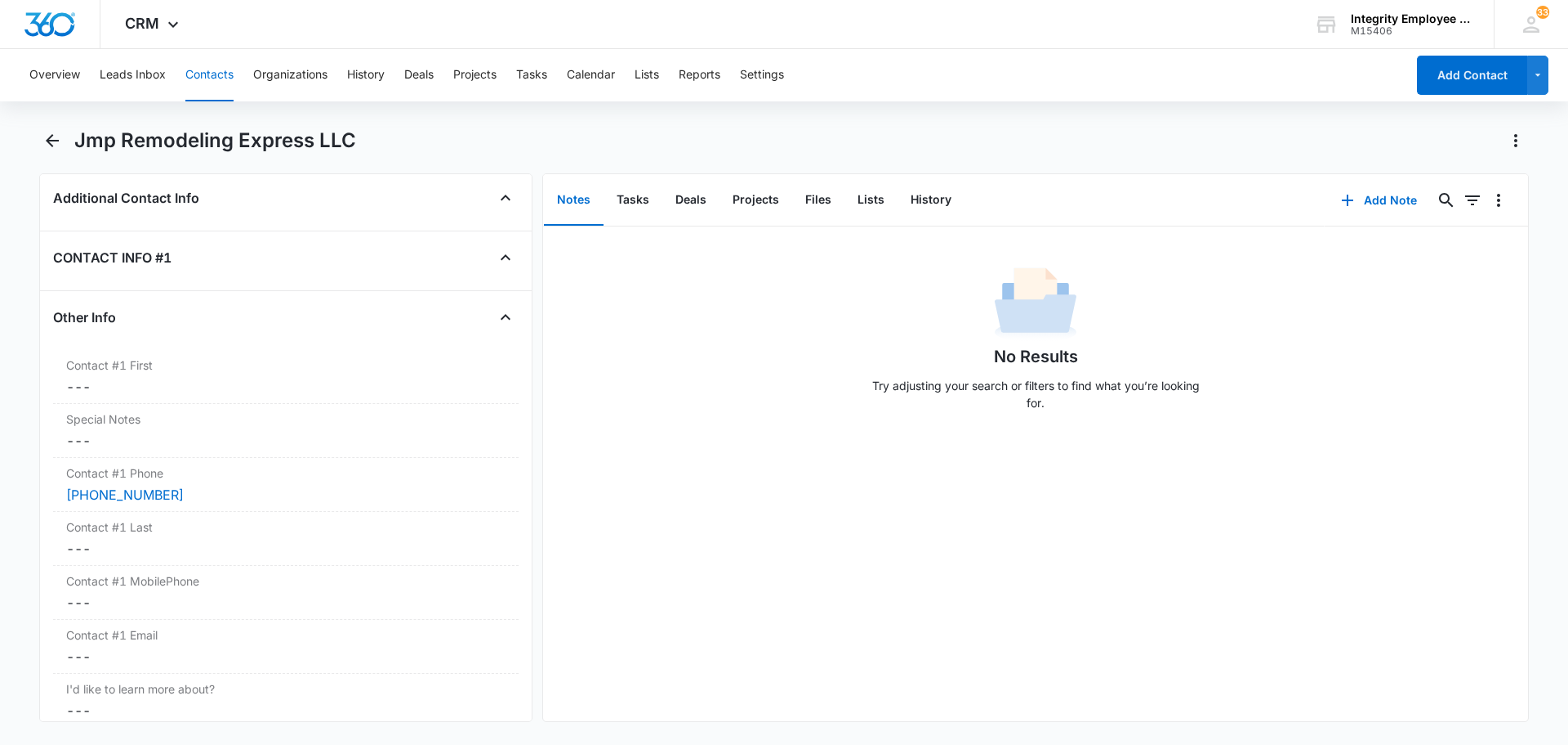
scroll to position [1390, 0]
click at [85, 429] on dd "Cancel Save Changes ---" at bounding box center [286, 439] width 440 height 20
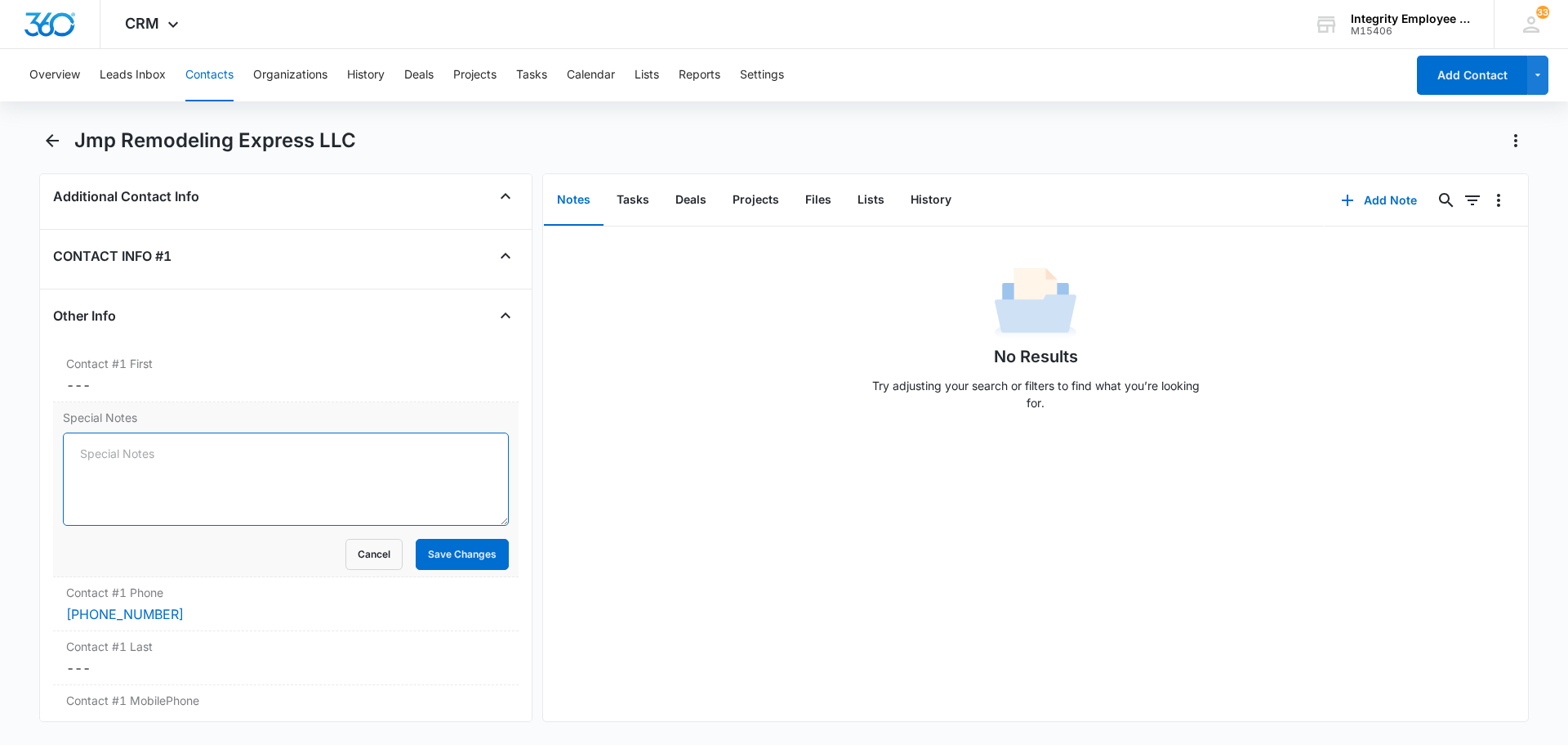
click at [167, 473] on textarea "Special Notes" at bounding box center [287, 479] width 446 height 94
type textarea "10/15- Called client no answer left a voicemail."
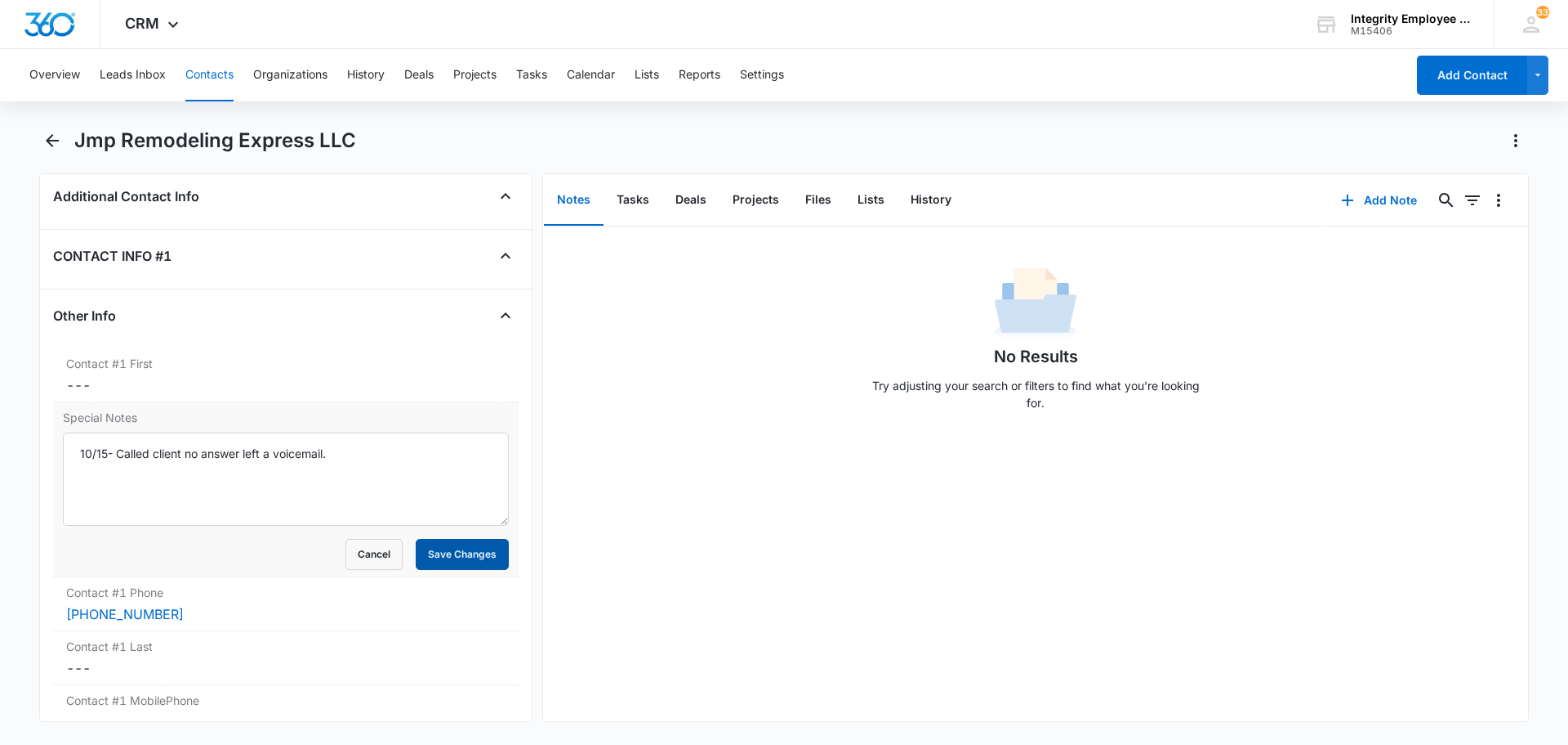
click at [467, 557] on button "Save Changes" at bounding box center [463, 554] width 94 height 31
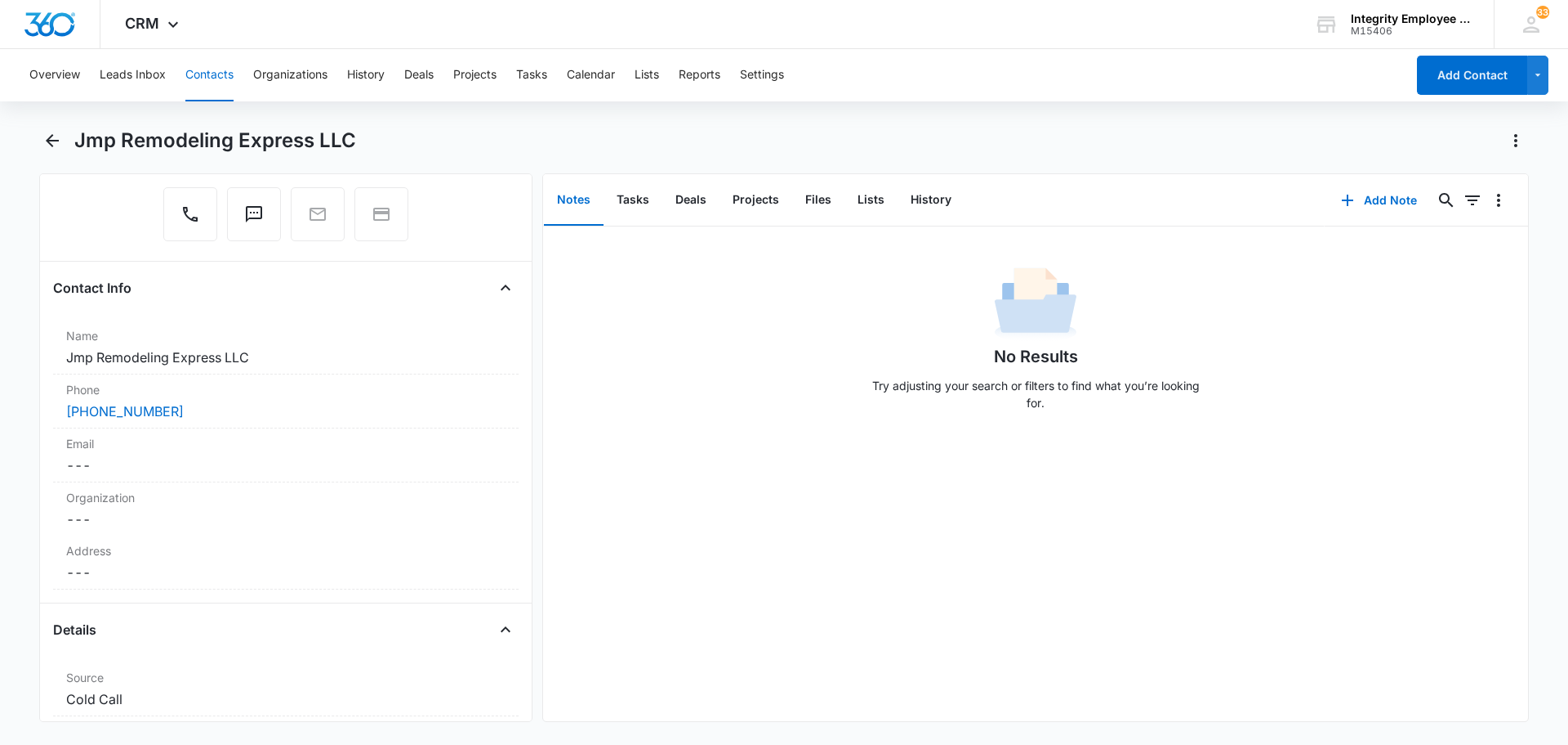
scroll to position [164, 0]
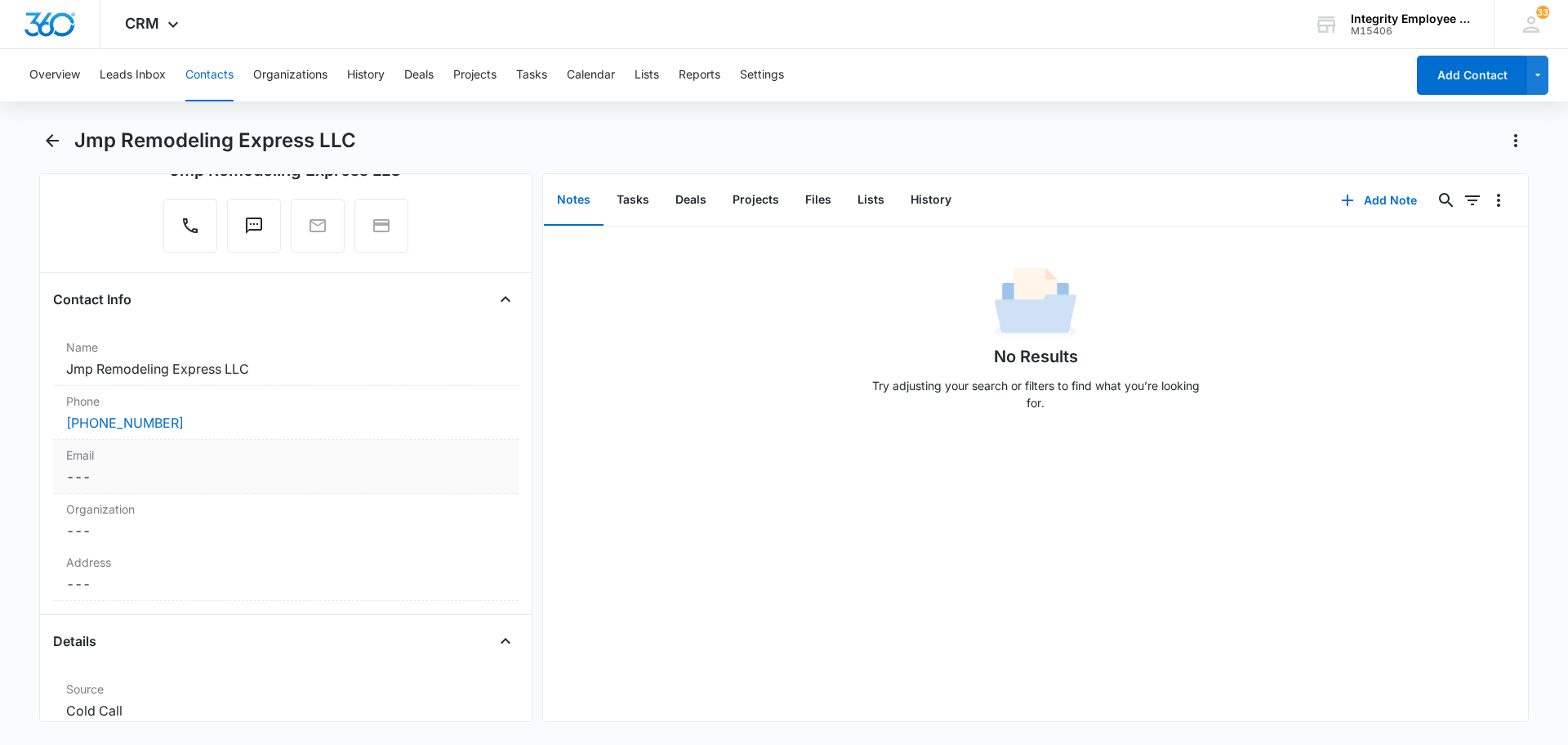
click at [163, 478] on dd "Cancel Save Changes ---" at bounding box center [286, 477] width 440 height 20
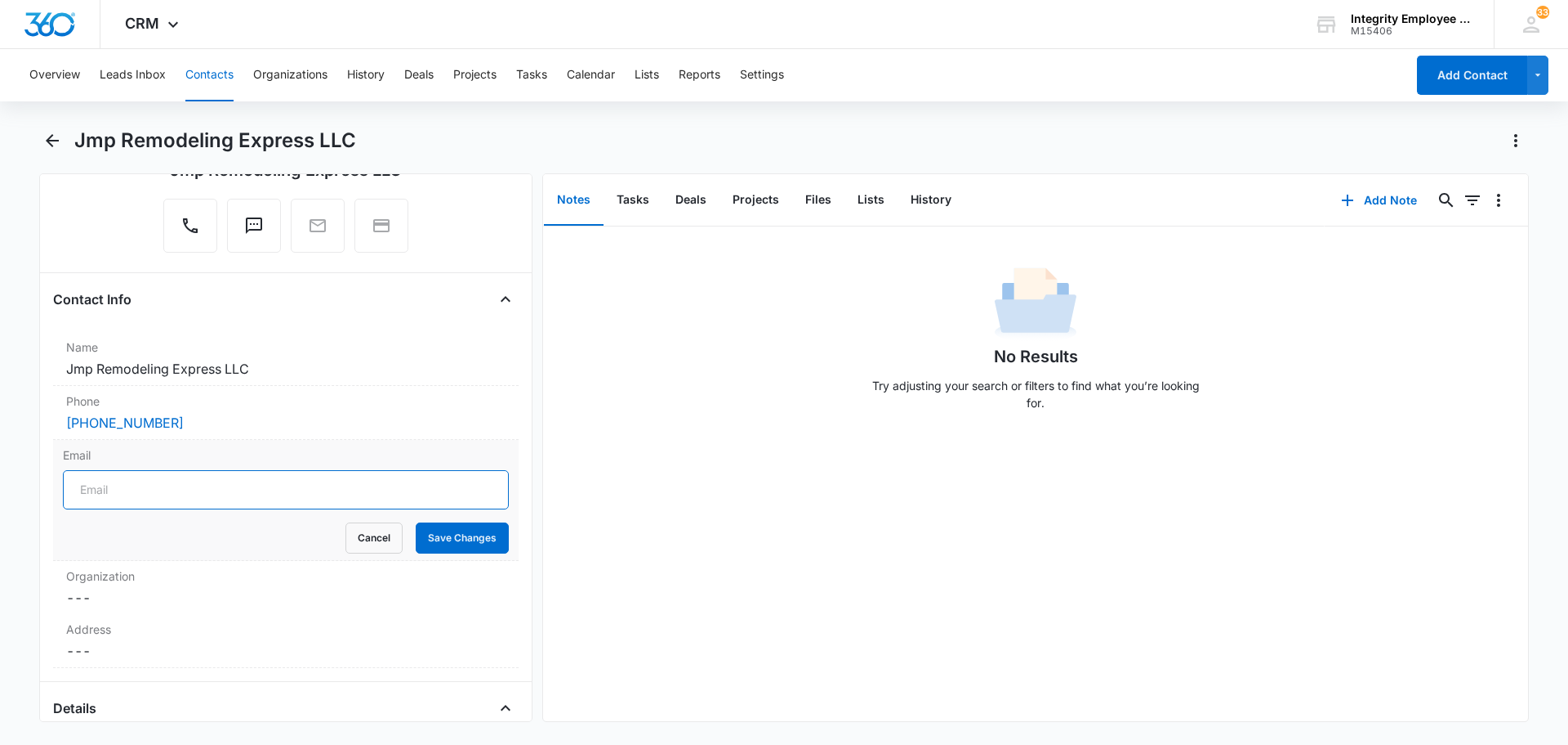
click at [129, 485] on input "Email" at bounding box center [287, 490] width 446 height 39
type input "[EMAIL_ADDRESS][DOMAIN_NAME]"
click at [435, 543] on button "Save Changes" at bounding box center [463, 538] width 94 height 31
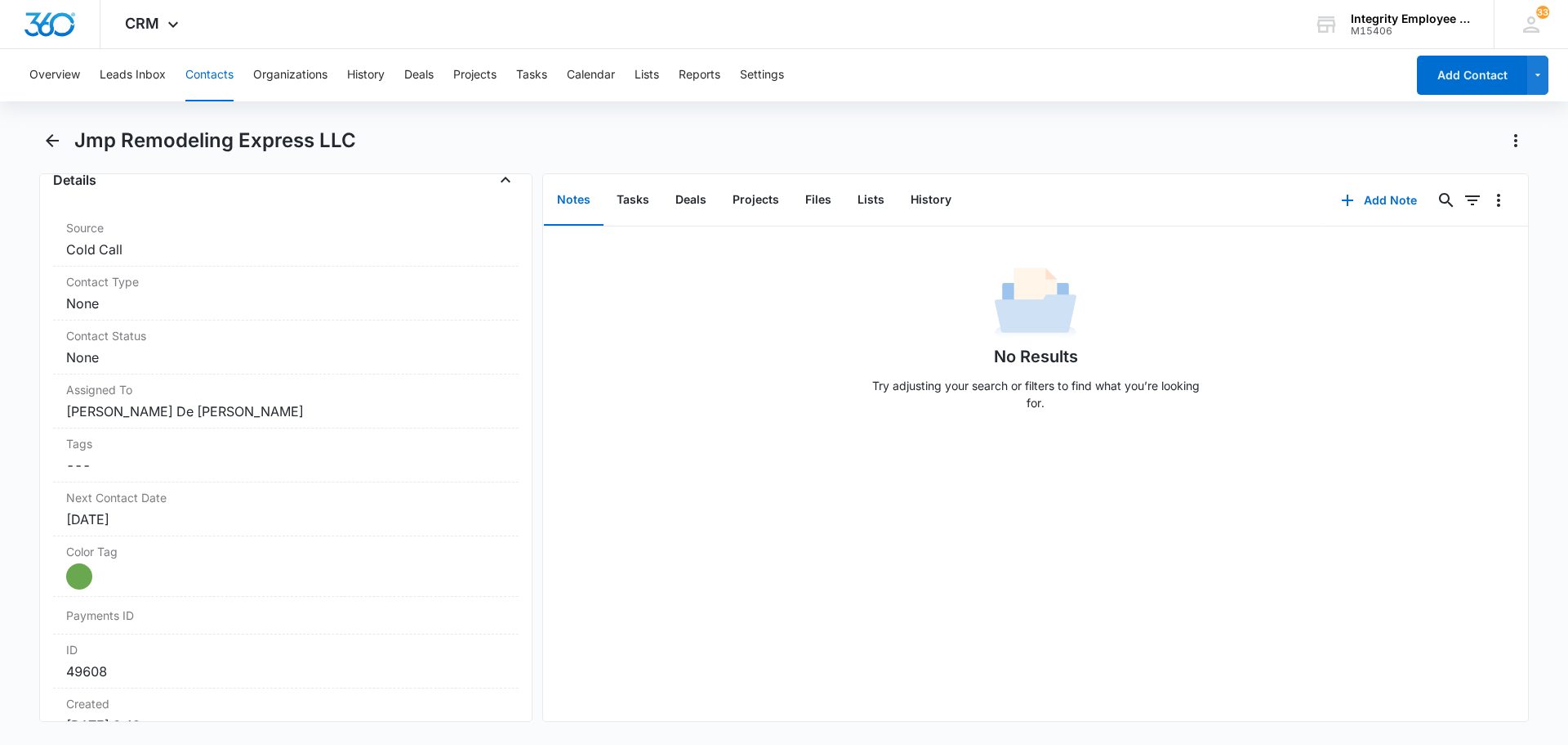
scroll to position [654, 0]
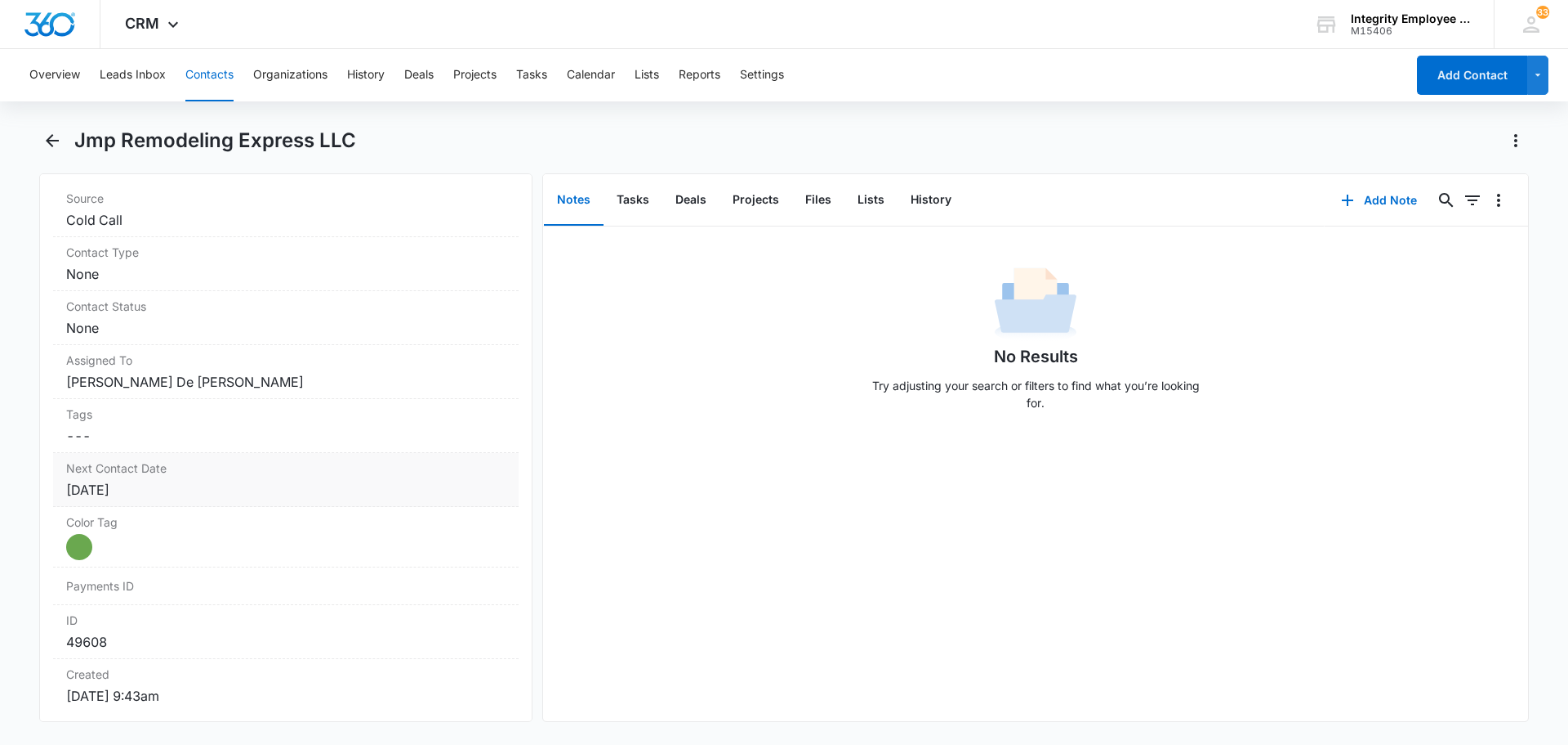
click at [198, 494] on div "[DATE]" at bounding box center [286, 490] width 440 height 20
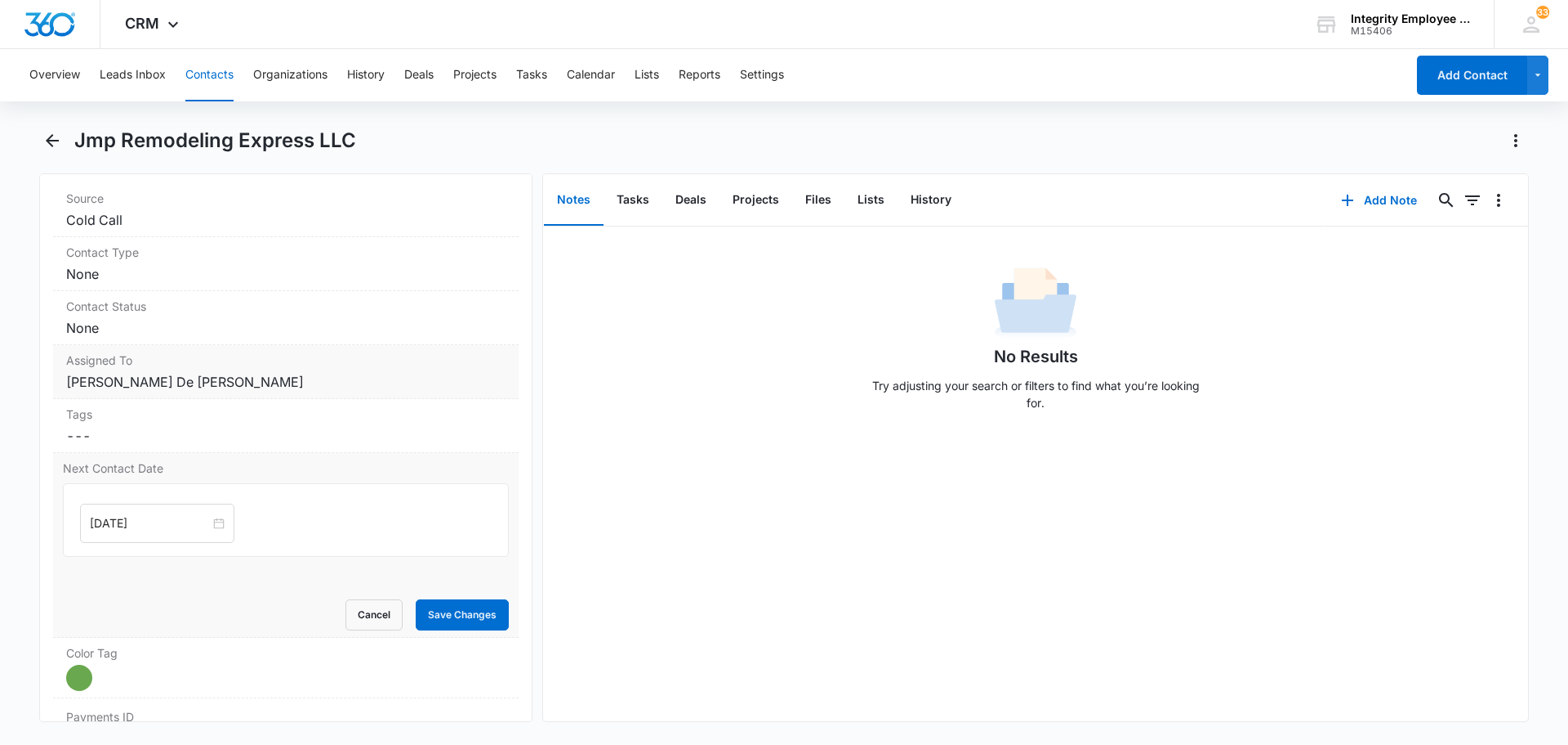
click at [475, 386] on dd "Cancel Save Changes [PERSON_NAME] De [PERSON_NAME]" at bounding box center [286, 381] width 440 height 20
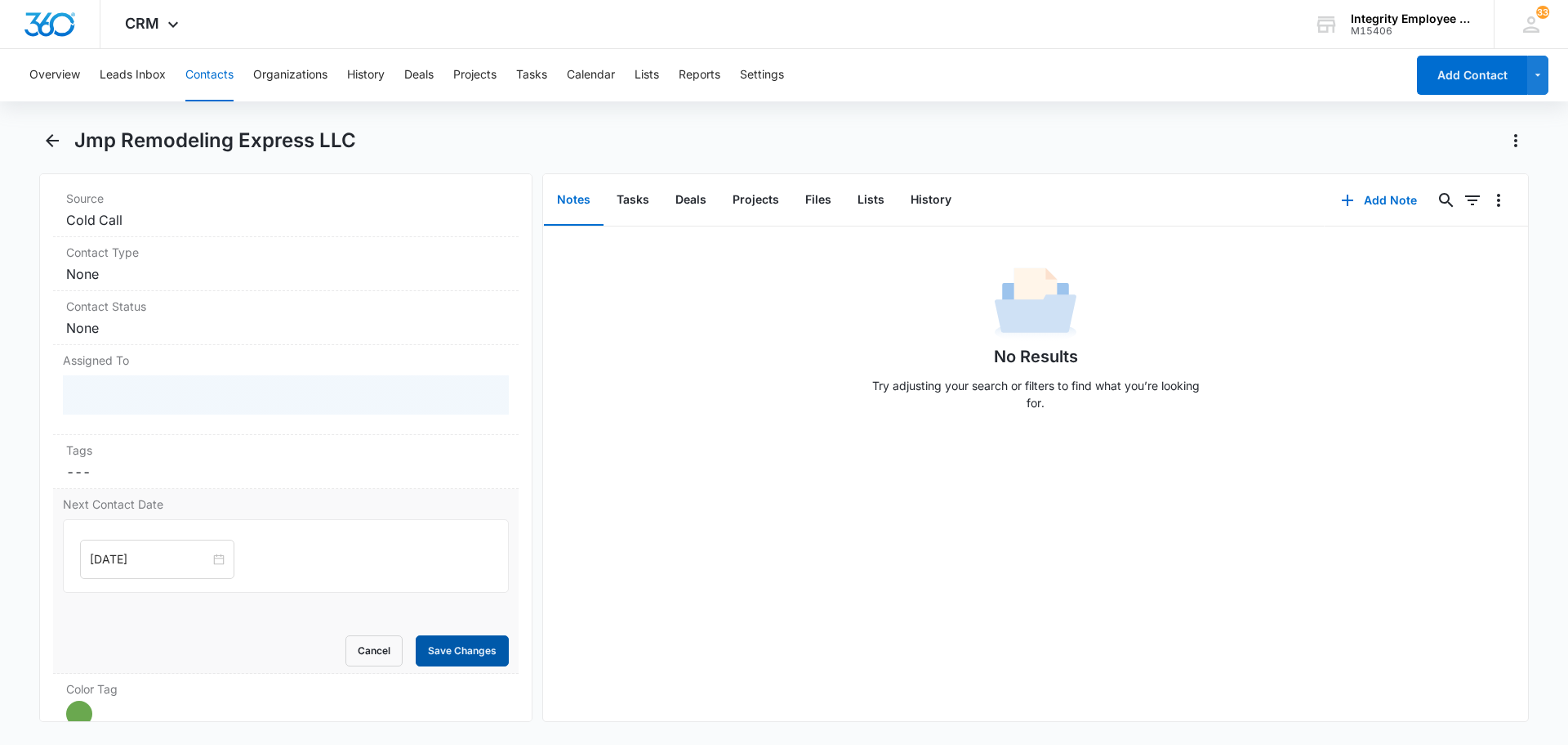
click at [438, 649] on form "[DATE] Cancel Save Changes" at bounding box center [287, 592] width 446 height 147
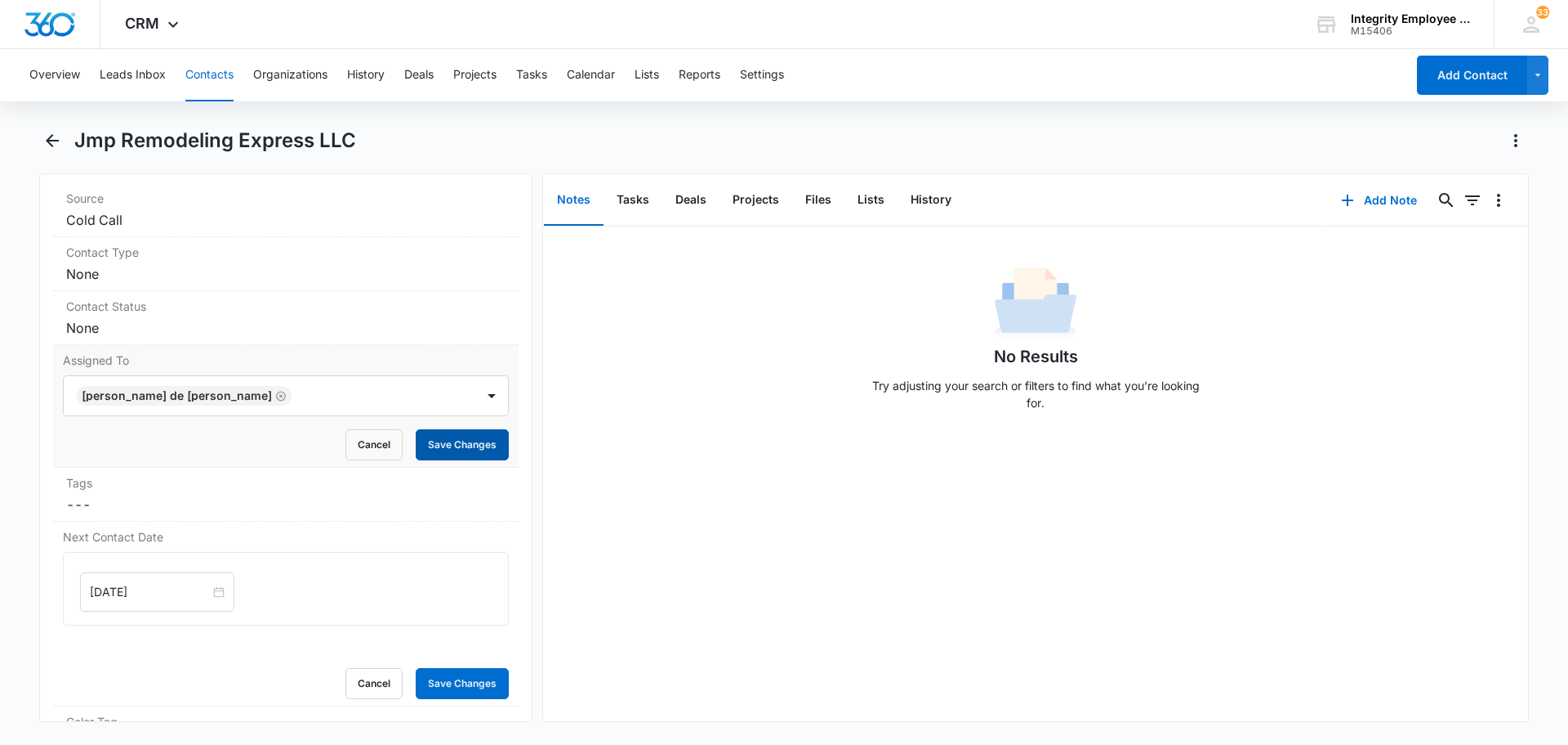
click at [442, 431] on button "Save Changes" at bounding box center [463, 445] width 94 height 31
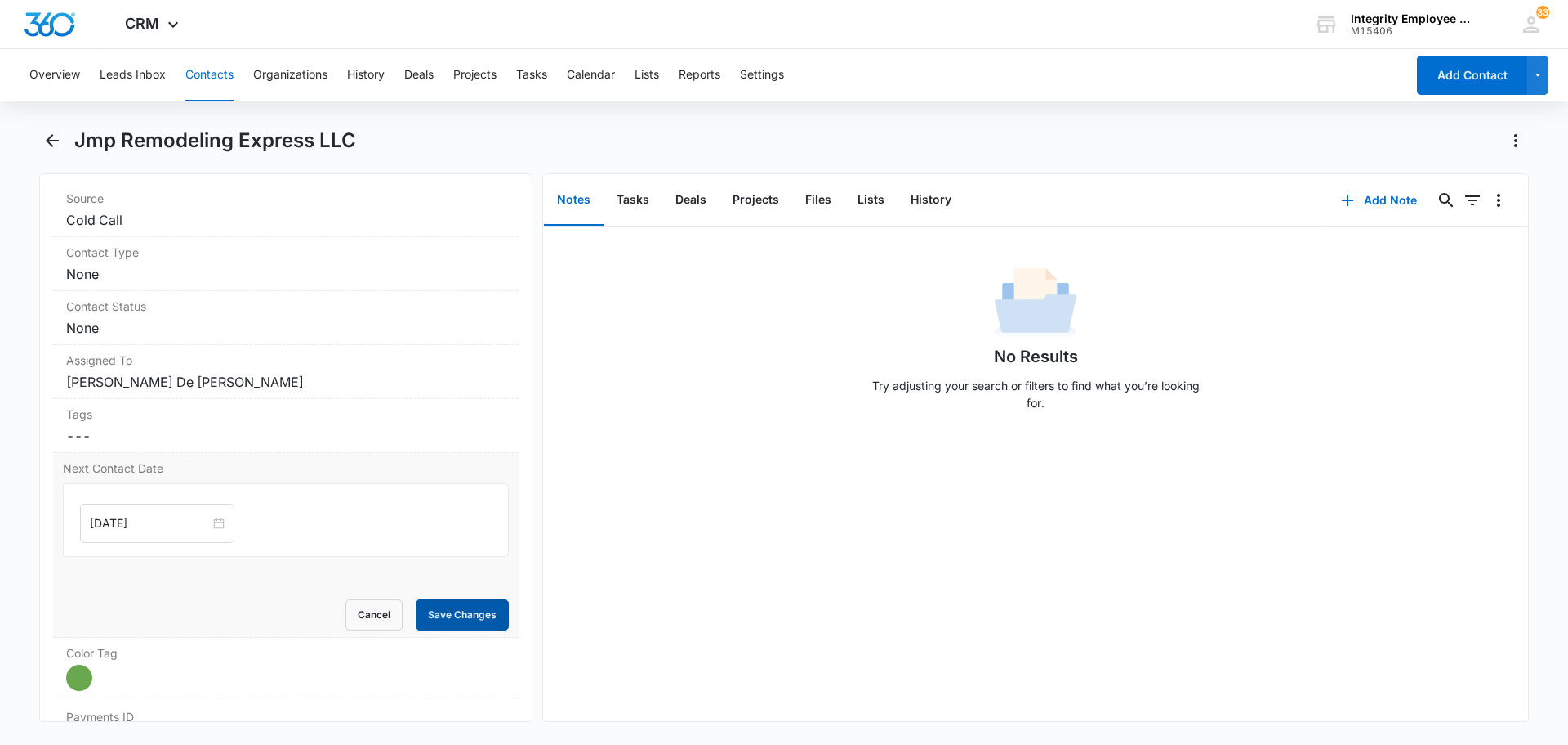
click at [455, 680] on dl "Source Cancel Save Changes Cold Call Contact Type Cancel Save Changes None Cont…" at bounding box center [286, 513] width 466 height 659
click at [466, 610] on button "Save Changes" at bounding box center [463, 614] width 94 height 31
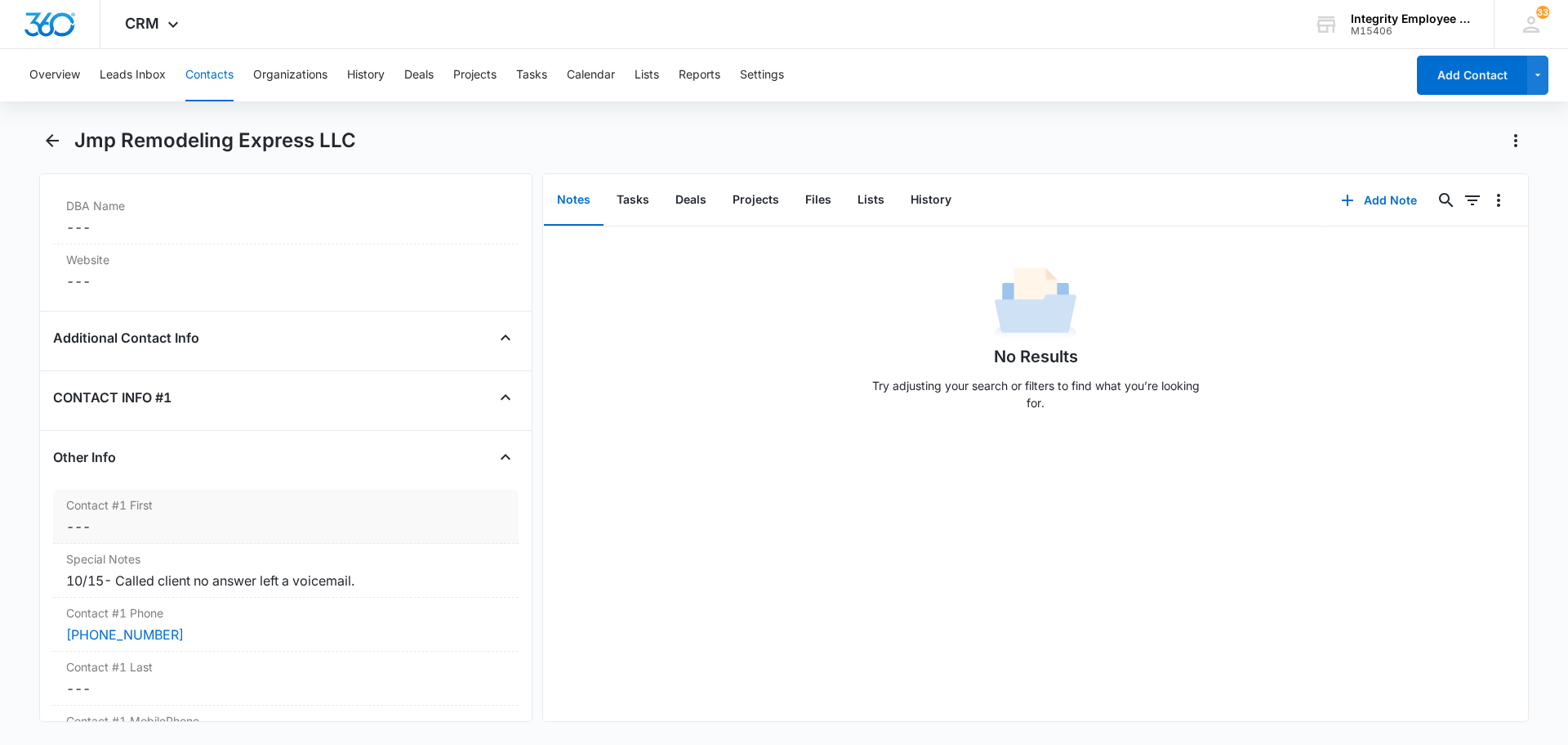
scroll to position [1308, 0]
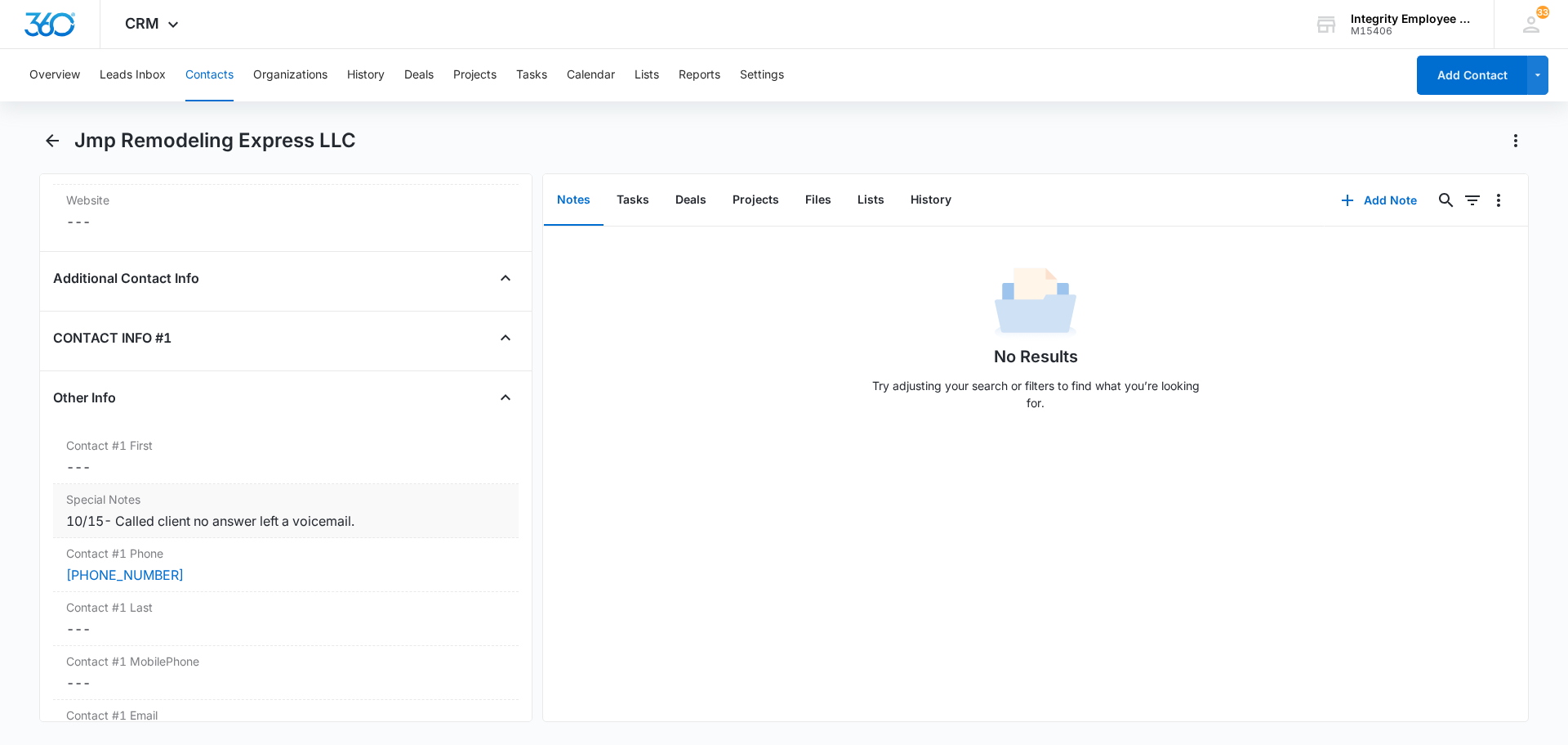
click at [388, 521] on div "10/15- Called client no answer left a voicemail." at bounding box center [286, 521] width 440 height 20
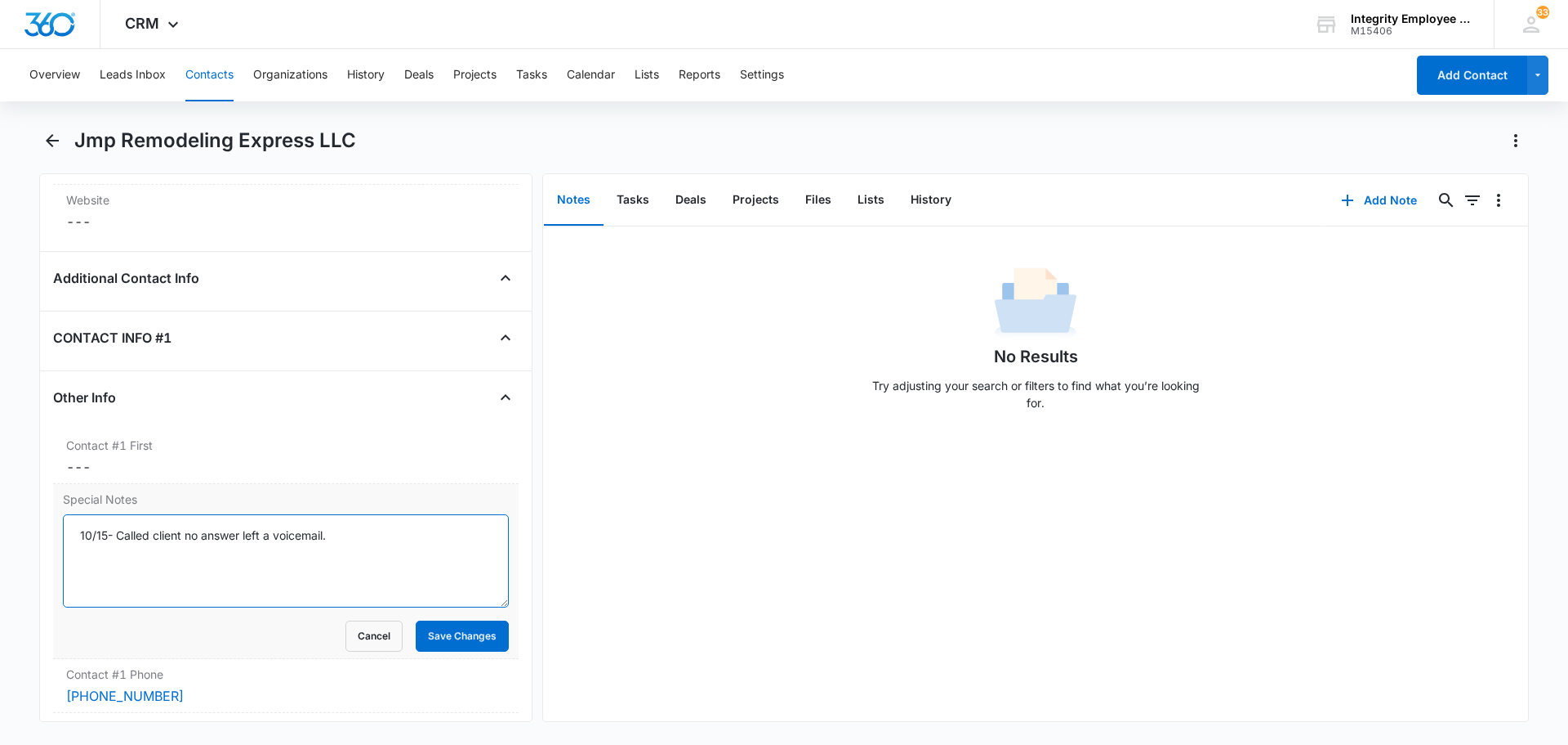
click at [114, 558] on textarea "10/15- Called client no answer left a voicemail." at bounding box center [287, 561] width 446 height 94
click at [126, 553] on textarea "10/15- Called client no answer left a voicemail." at bounding box center [287, 561] width 446 height 94
click at [370, 543] on textarea "10/15- Called client no answer left a voicemail." at bounding box center [287, 561] width 446 height 94
type textarea "10/15- Called client no answer left a voicemail. [PERSON_NAME]"
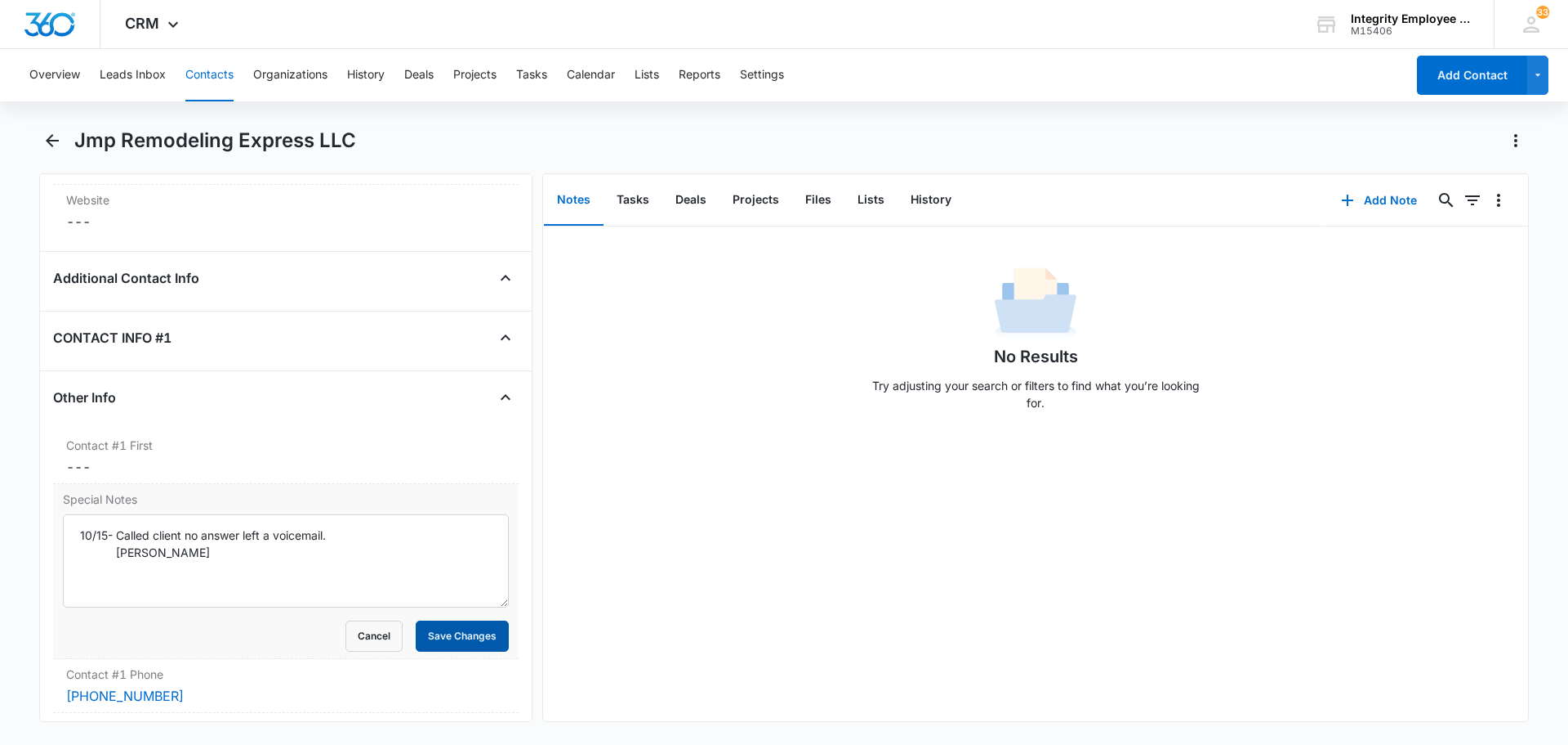
click at [431, 635] on button "Save Changes" at bounding box center [463, 636] width 94 height 31
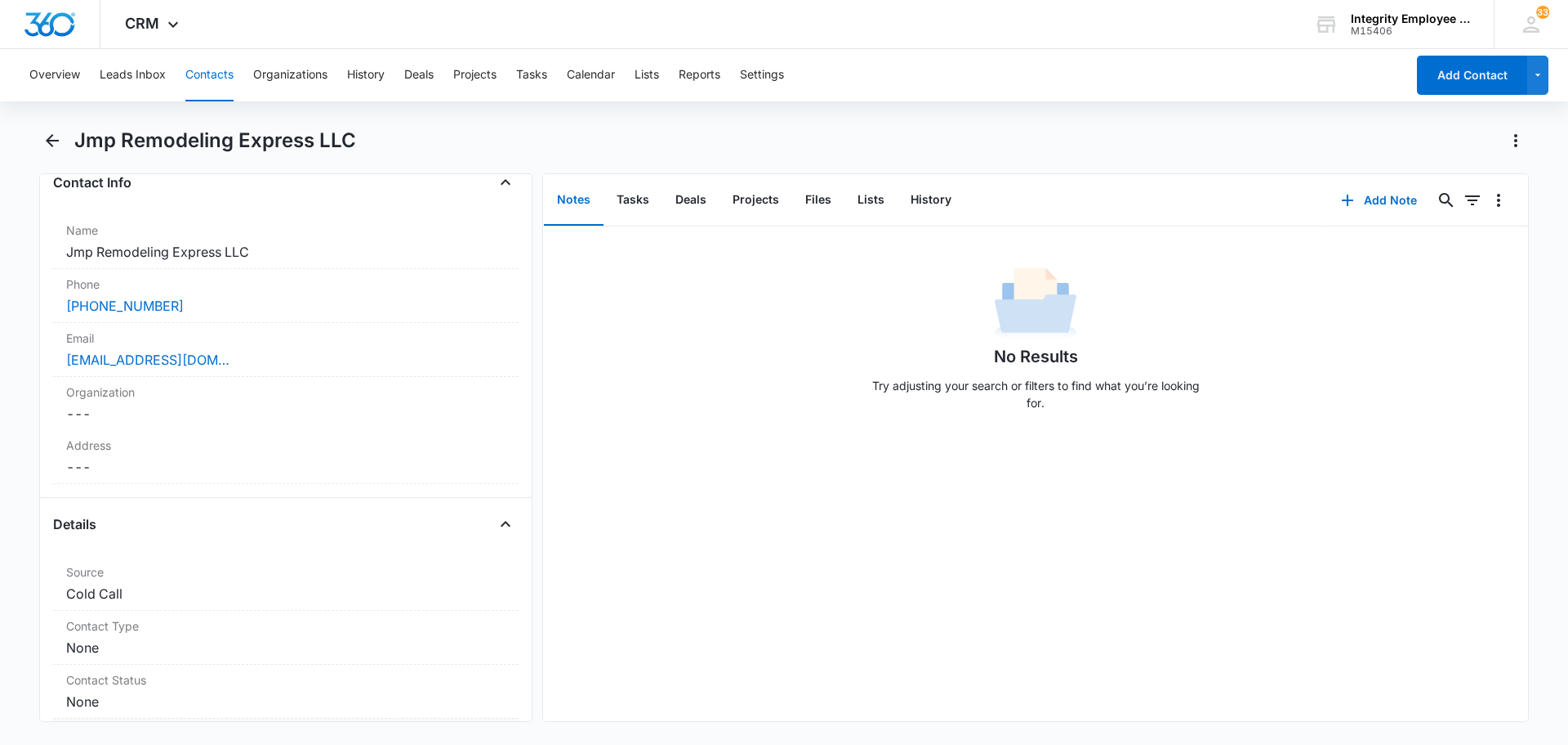
scroll to position [0, 0]
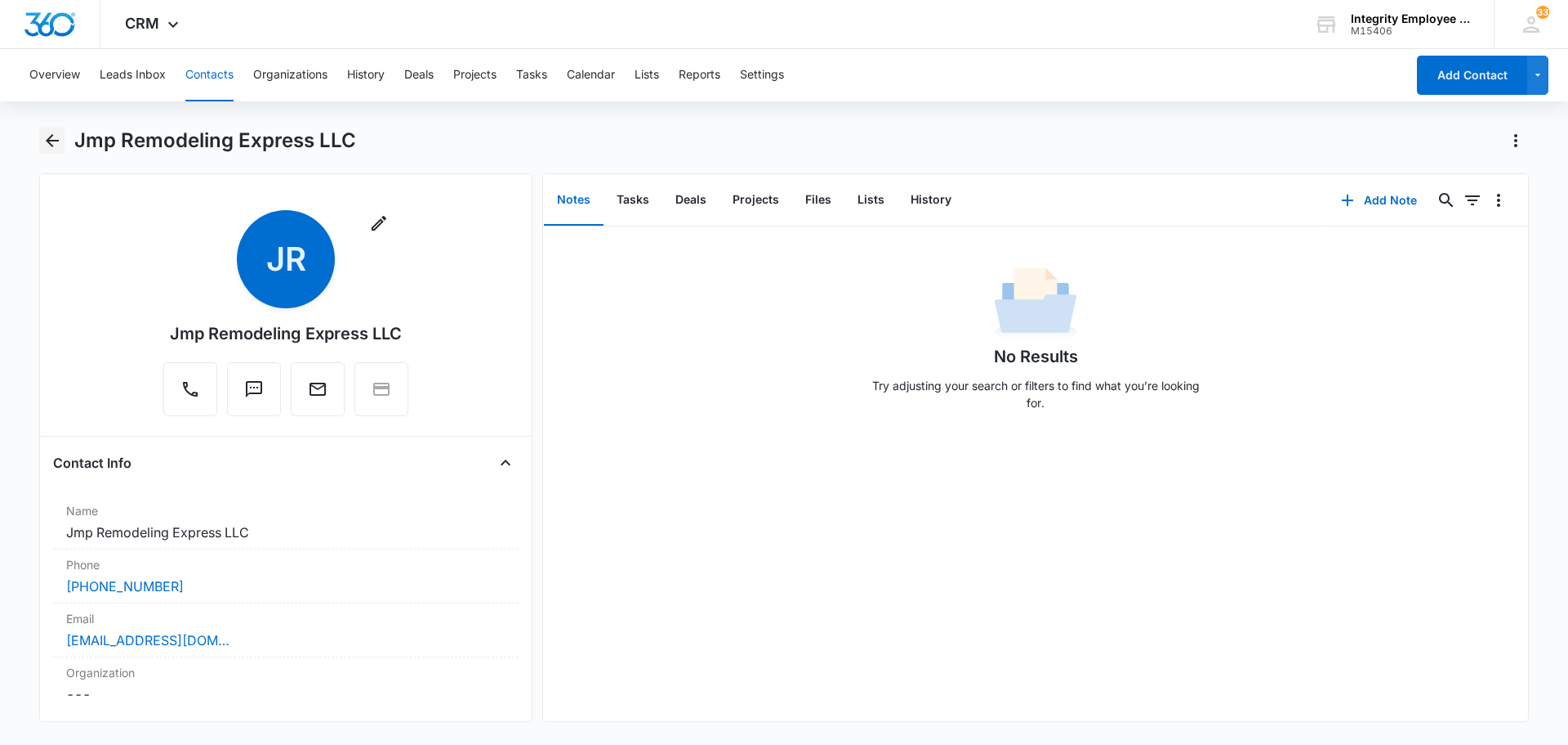
click at [53, 136] on icon "Back" at bounding box center [52, 139] width 13 height 13
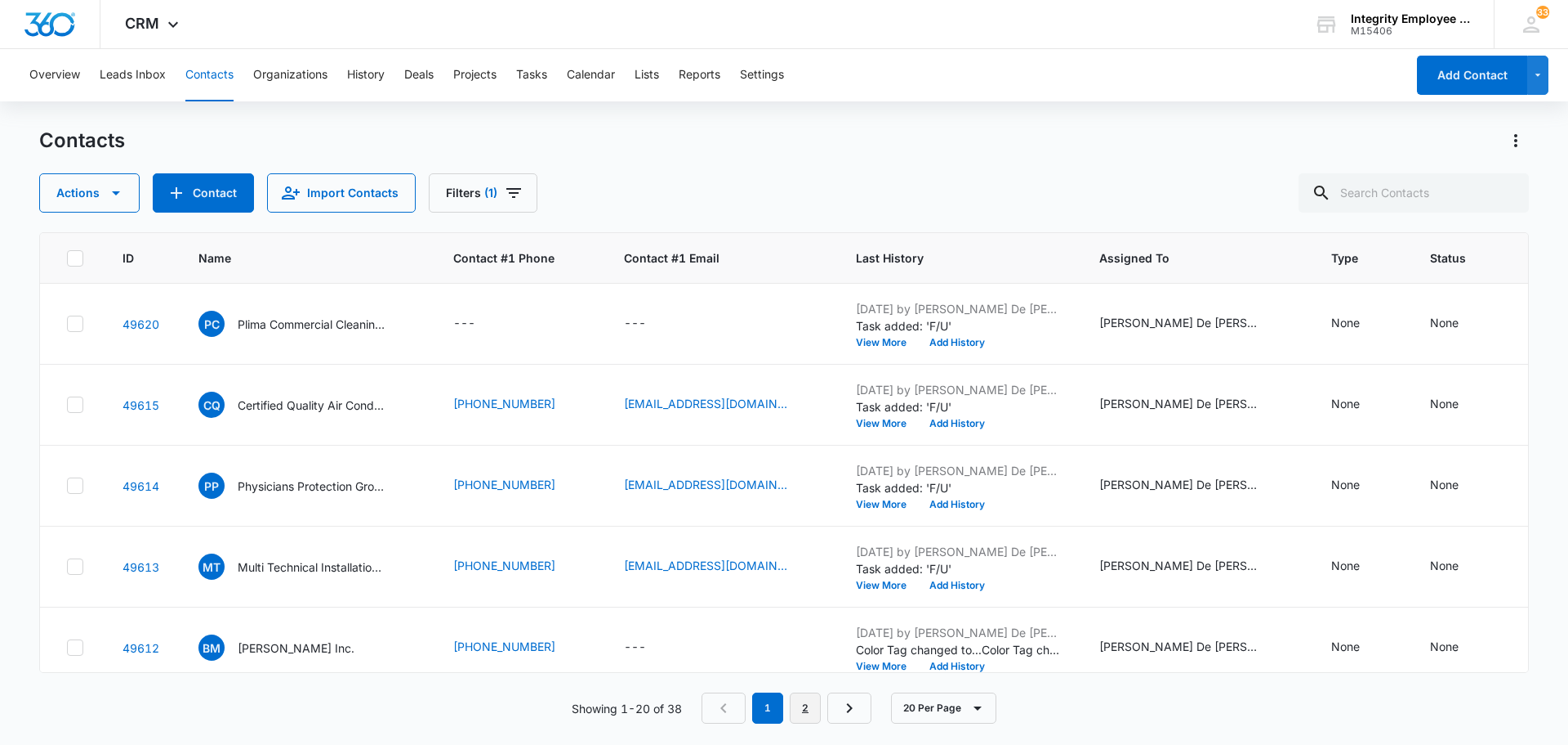
click at [803, 705] on link "2" at bounding box center [806, 708] width 31 height 31
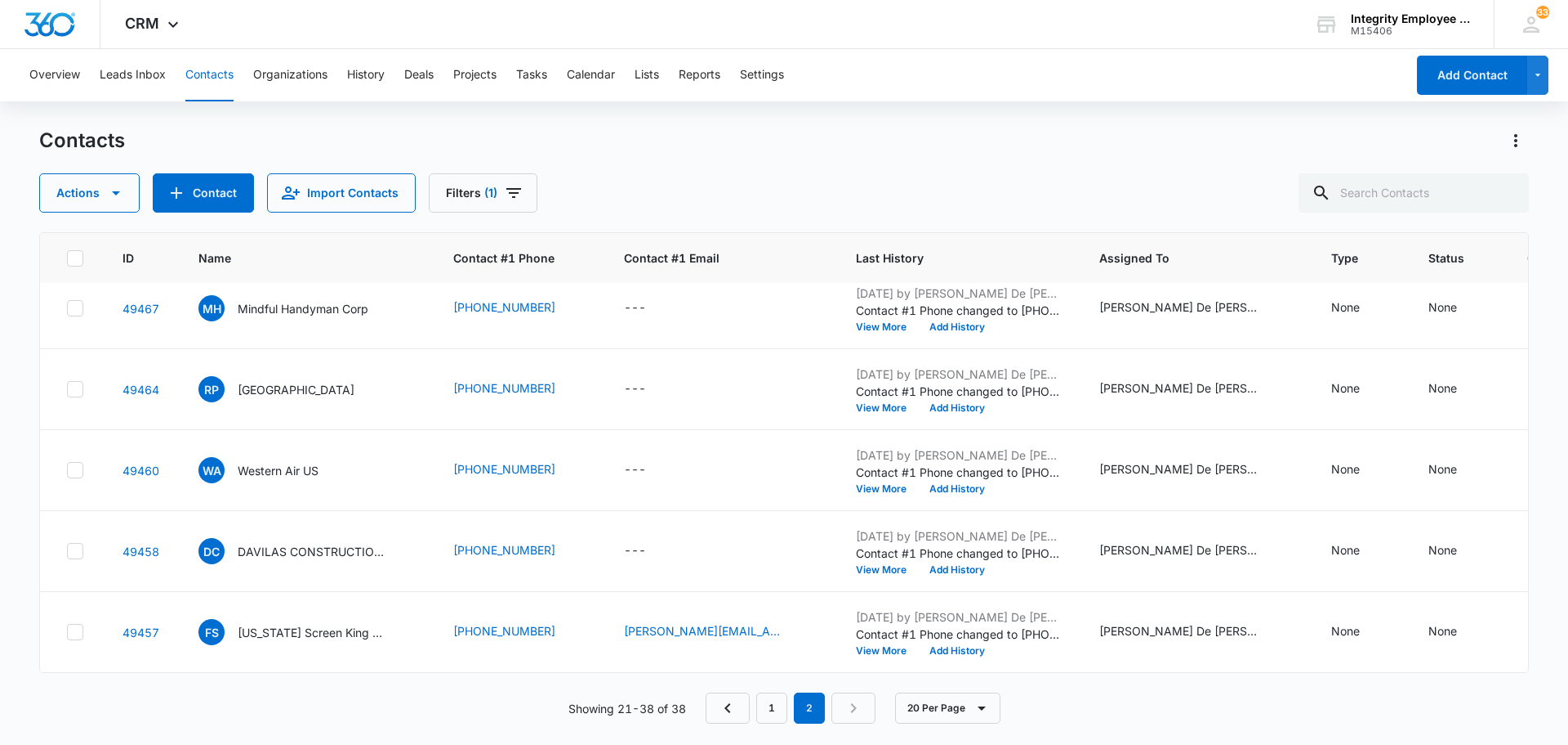
scroll to position [1079, 0]
click at [767, 707] on link "1" at bounding box center [772, 708] width 31 height 31
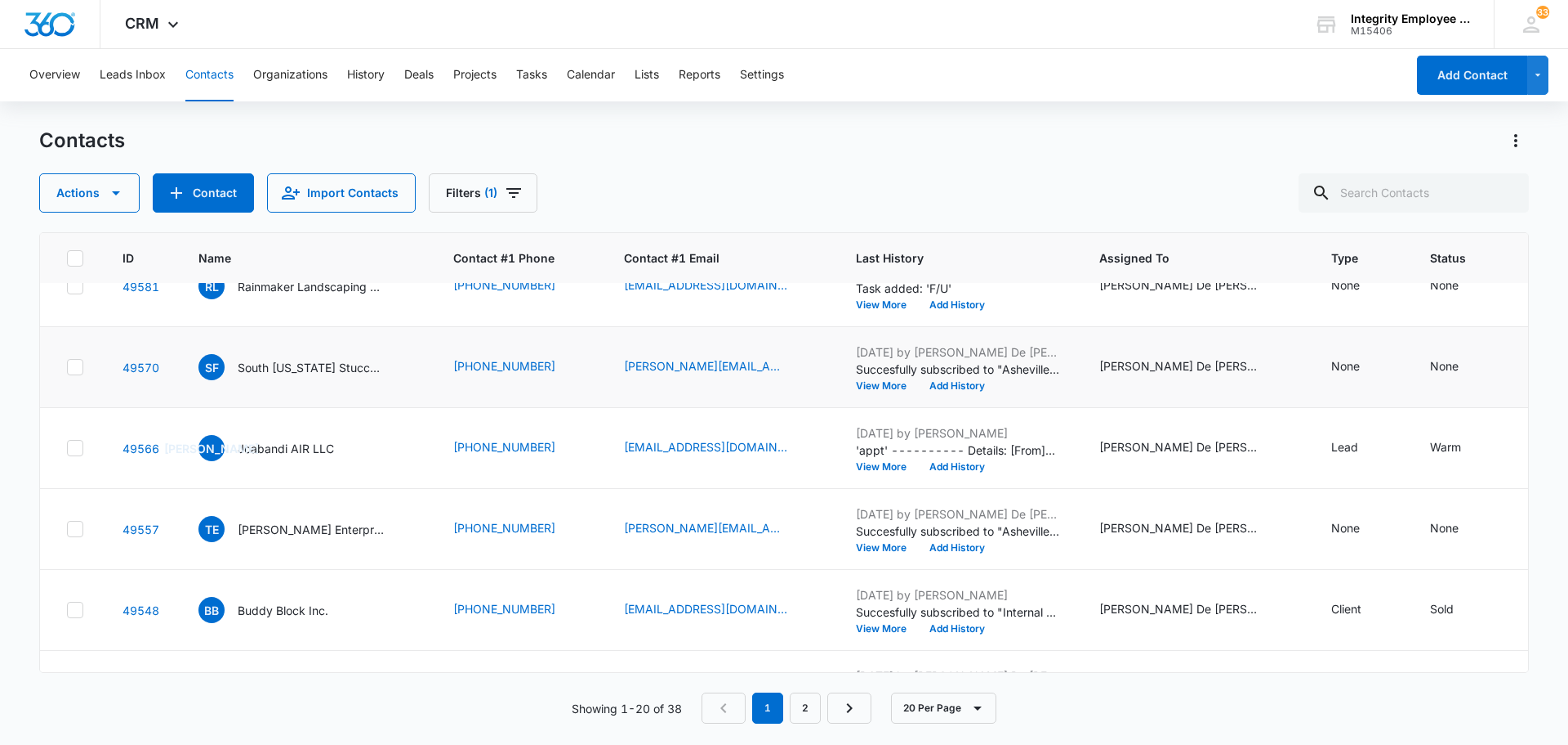
scroll to position [1241, 0]
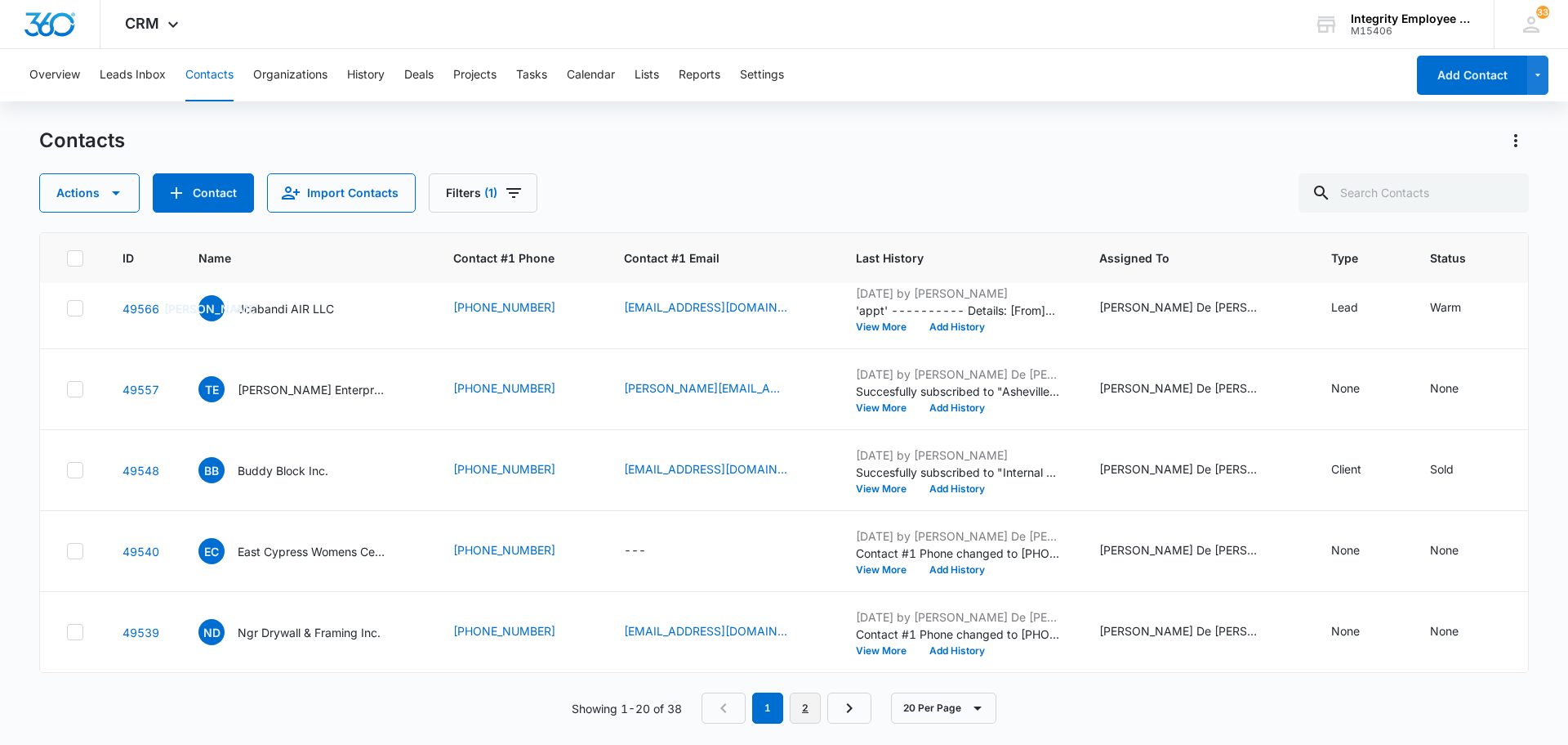
click at [808, 711] on link "2" at bounding box center [806, 708] width 31 height 31
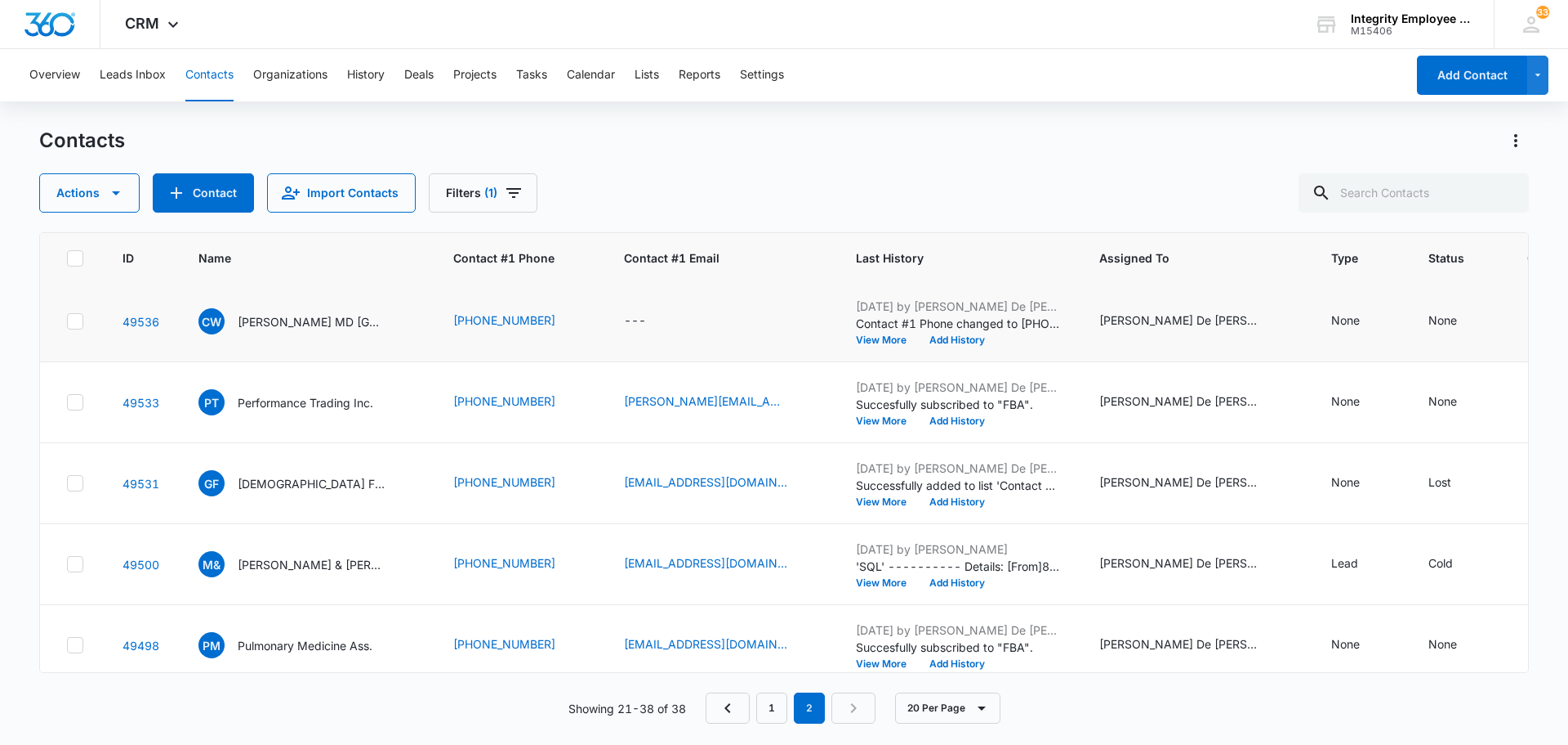
scroll to position [327, 0]
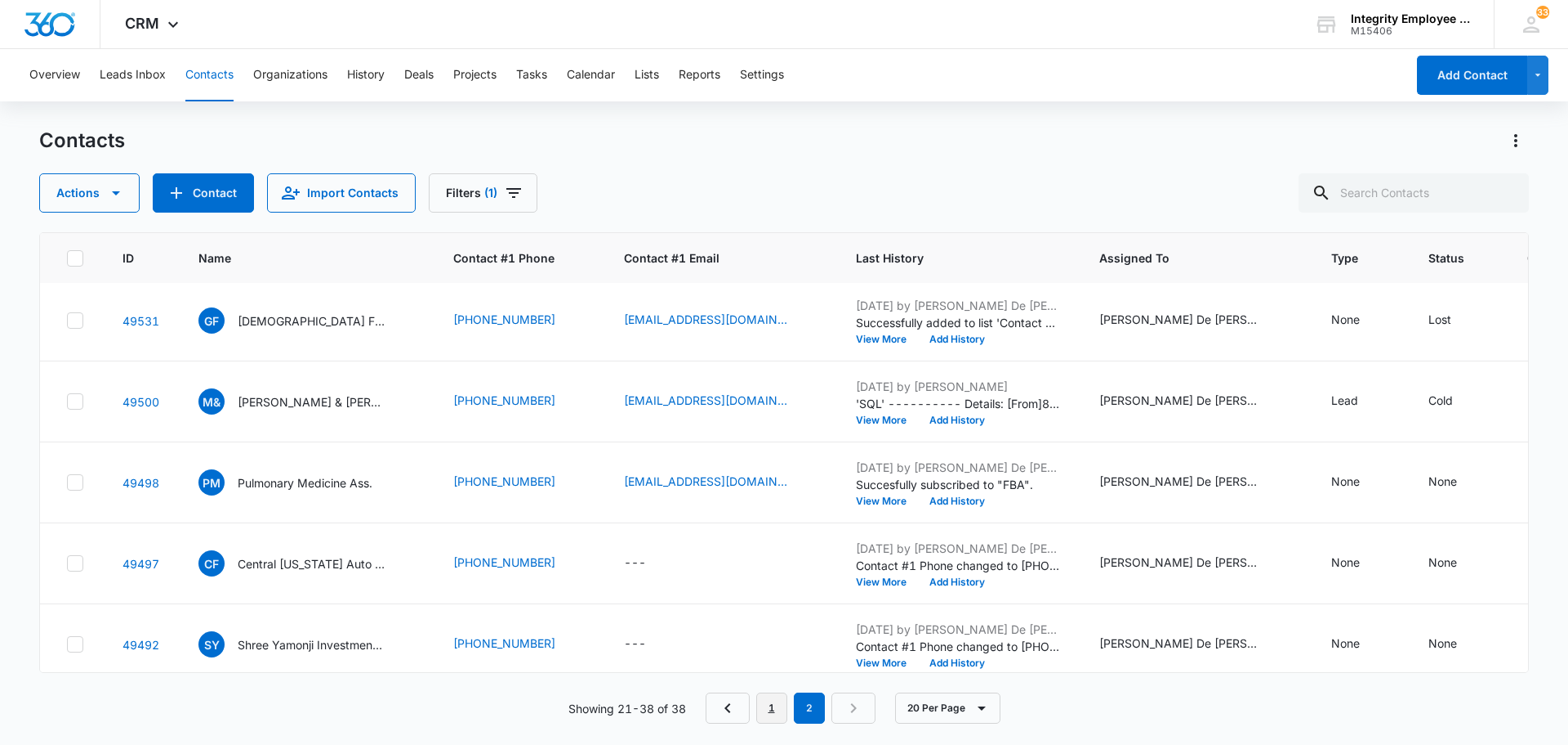
click at [780, 710] on link "1" at bounding box center [772, 708] width 31 height 31
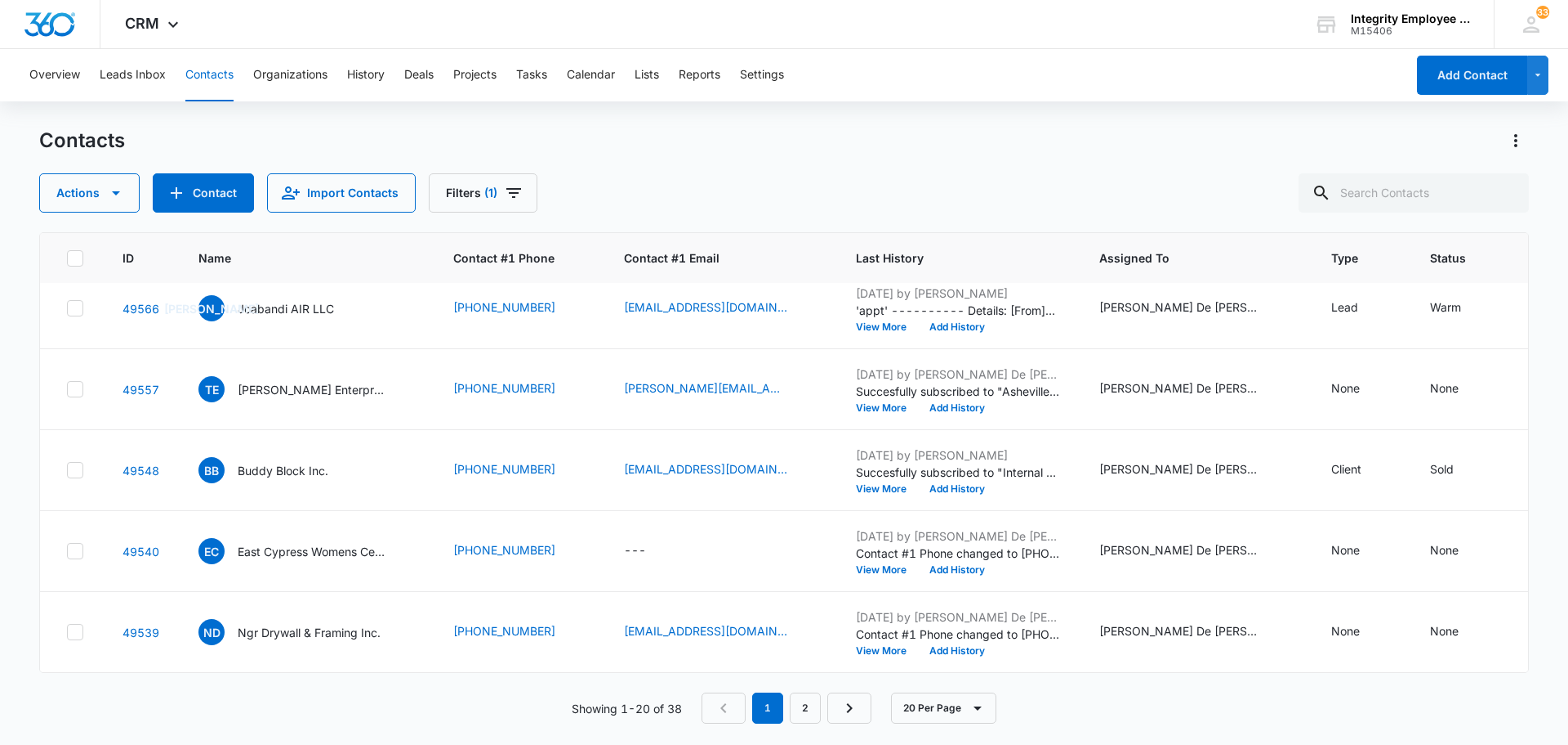
scroll to position [1241, 0]
click at [805, 705] on link "2" at bounding box center [806, 708] width 31 height 31
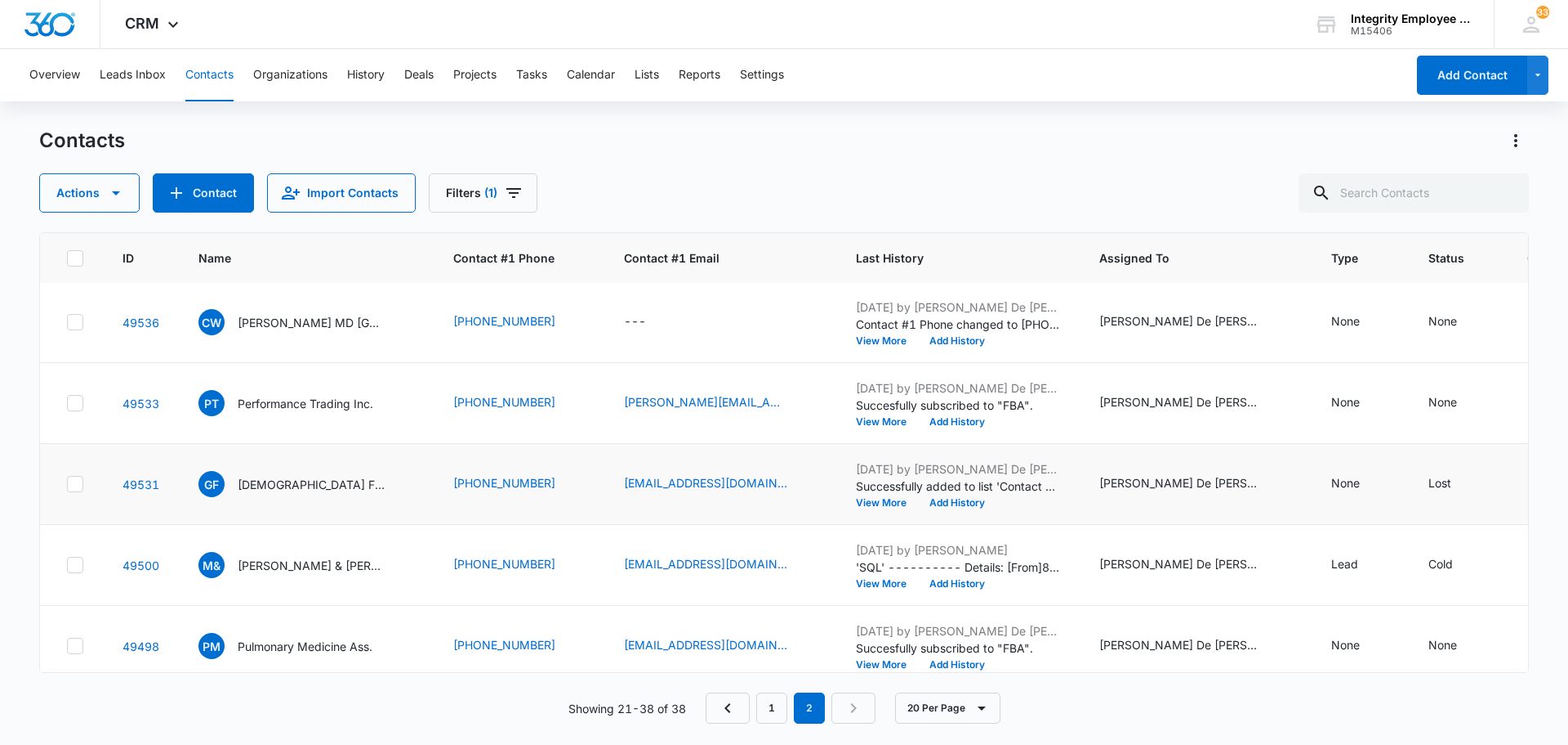
scroll to position [409, 0]
